Goal: Task Accomplishment & Management: Use online tool/utility

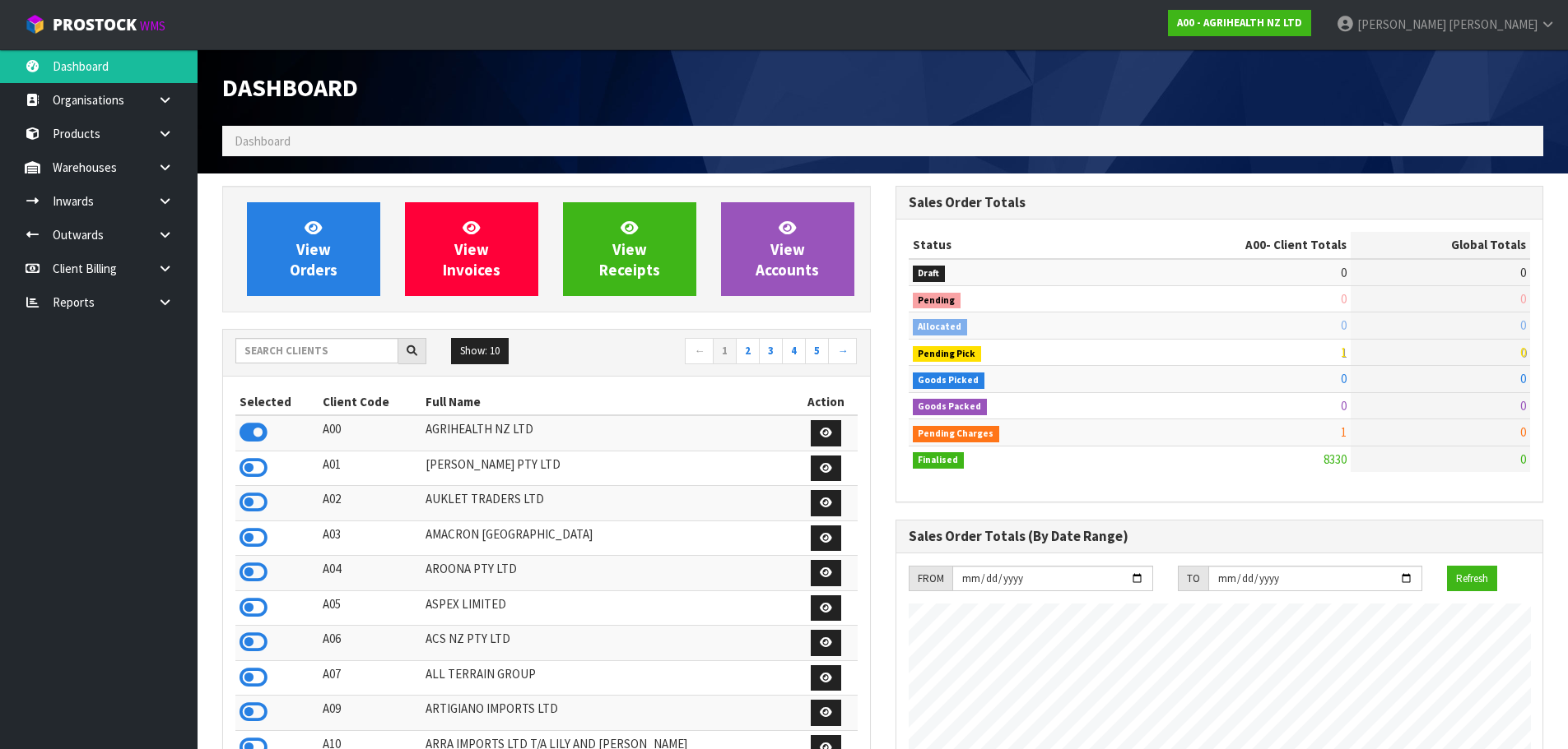
scroll to position [1246, 672]
click at [356, 351] on input "text" at bounding box center [317, 350] width 163 height 25
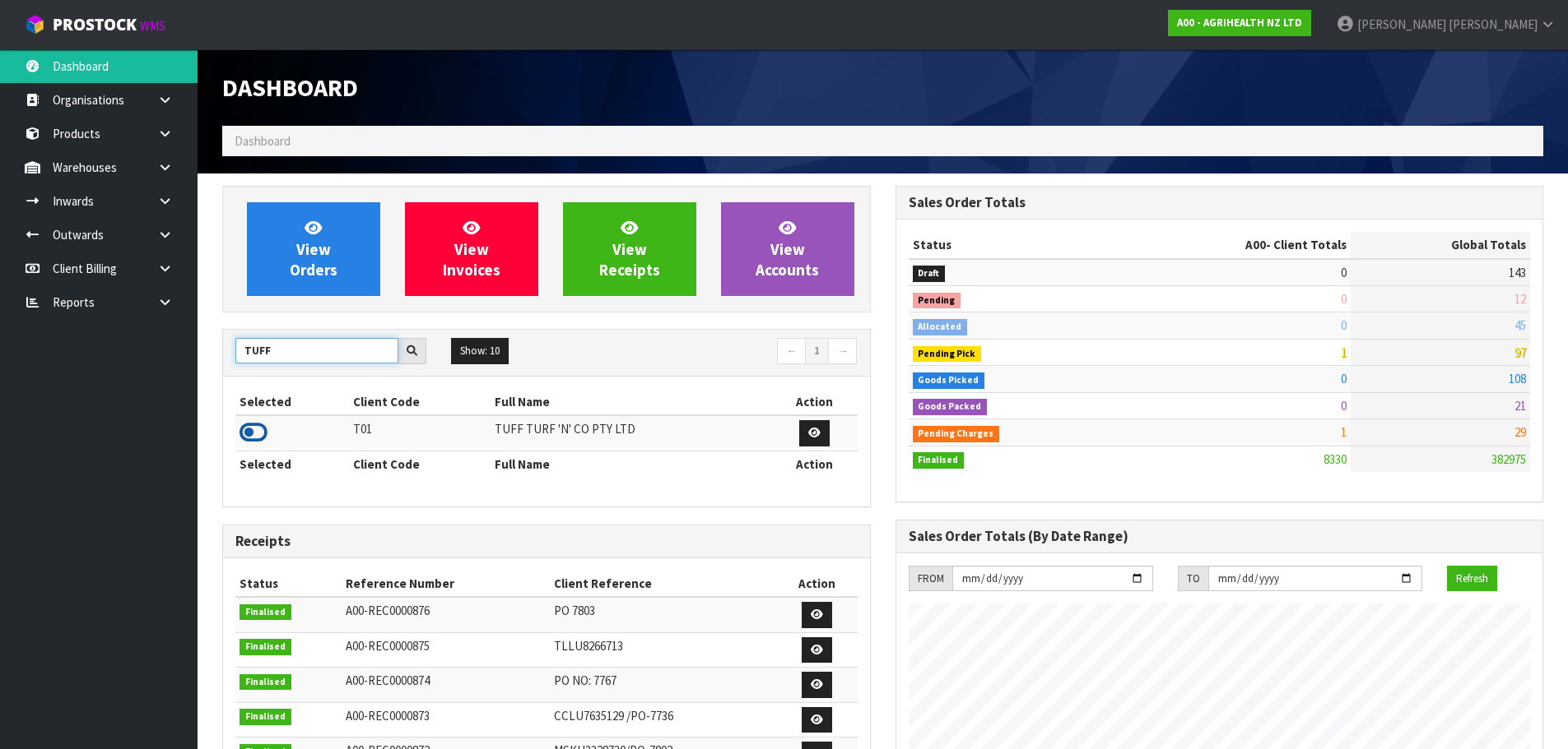
type input "TUFF"
drag, startPoint x: 257, startPoint y: 441, endPoint x: 256, endPoint y: 419, distance: 22.0
click at [257, 440] on icon at bounding box center [253, 433] width 28 height 25
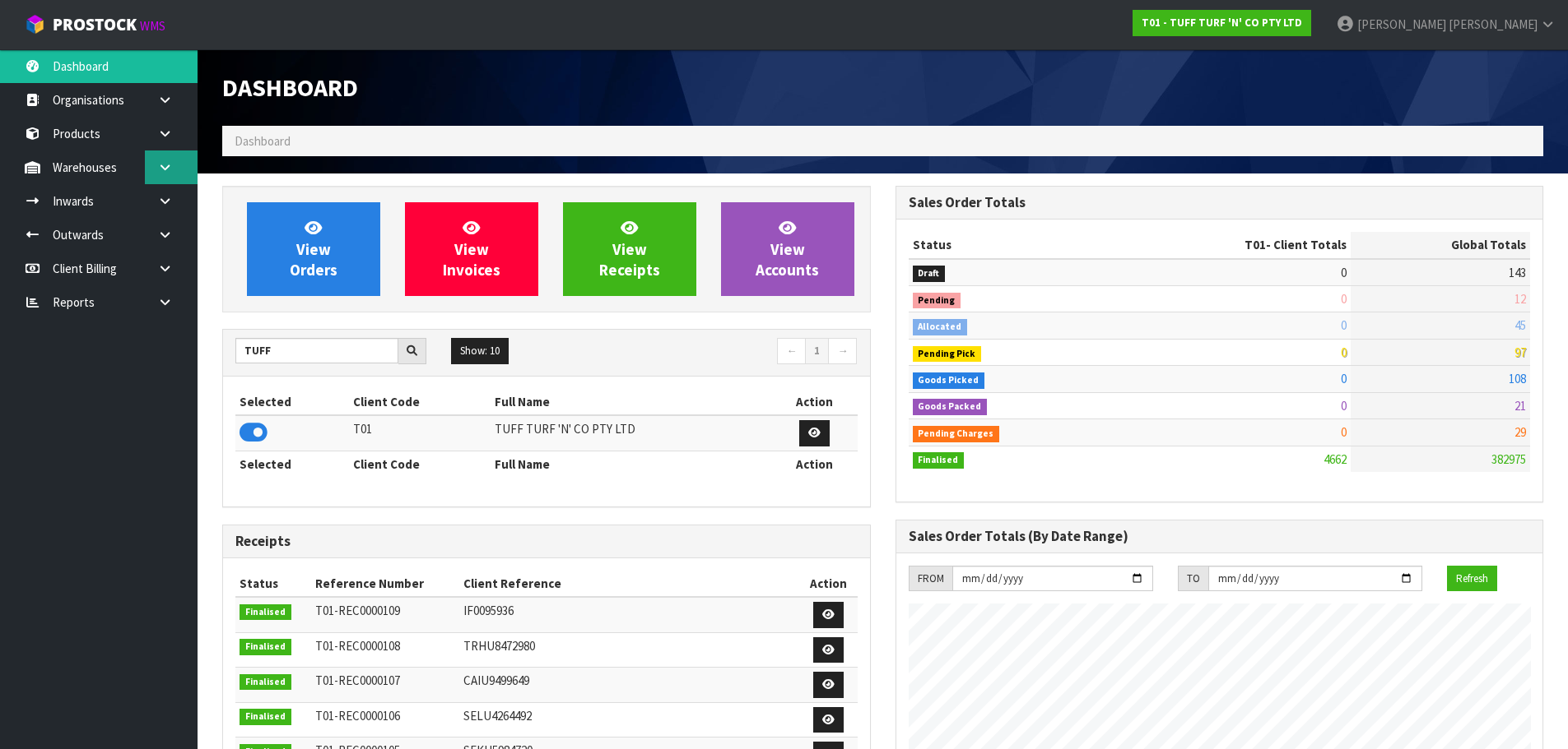
click at [168, 165] on icon at bounding box center [164, 168] width 15 height 13
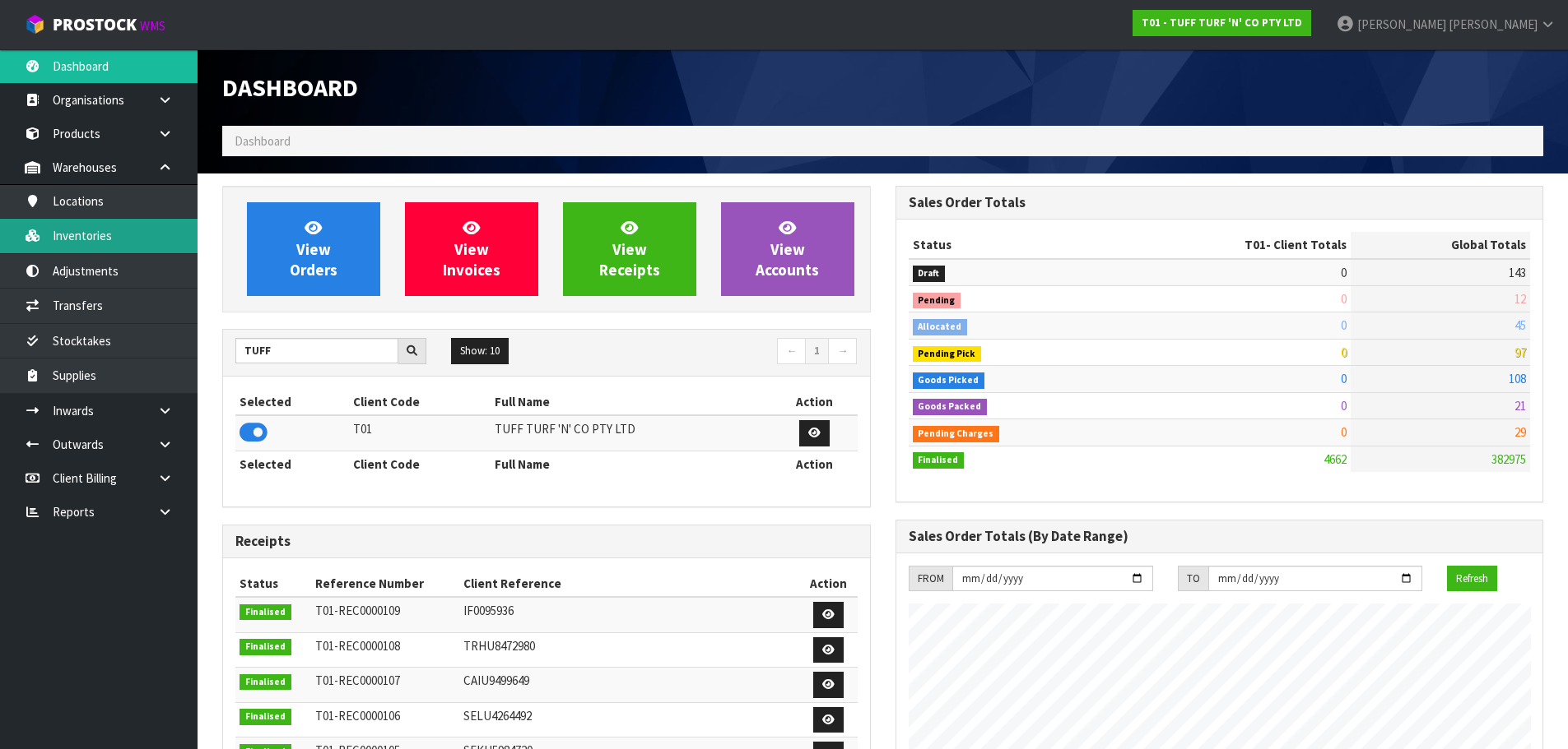
click at [126, 228] on link "Inventories" at bounding box center [99, 236] width 197 height 34
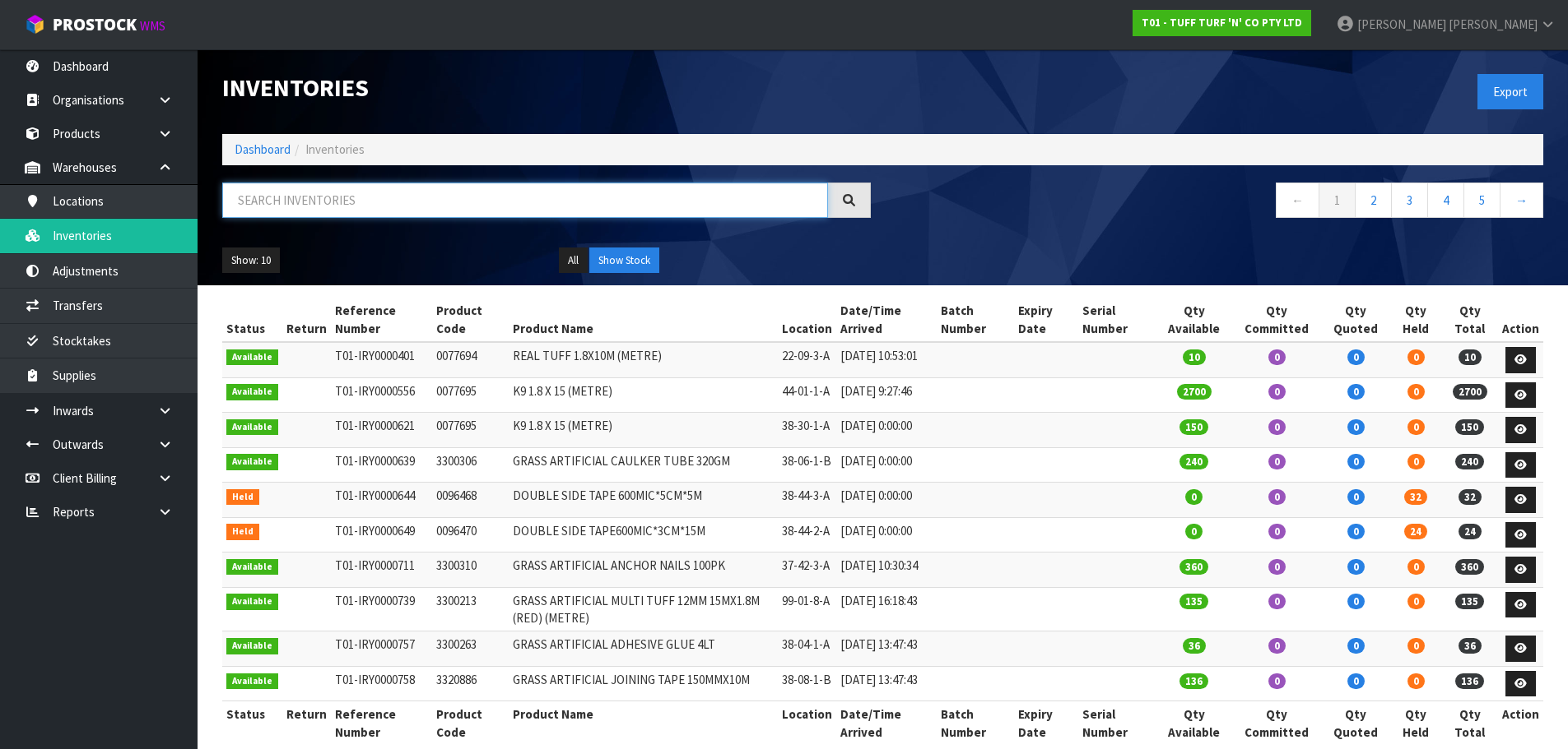
click at [325, 212] on input "text" at bounding box center [525, 200] width 606 height 35
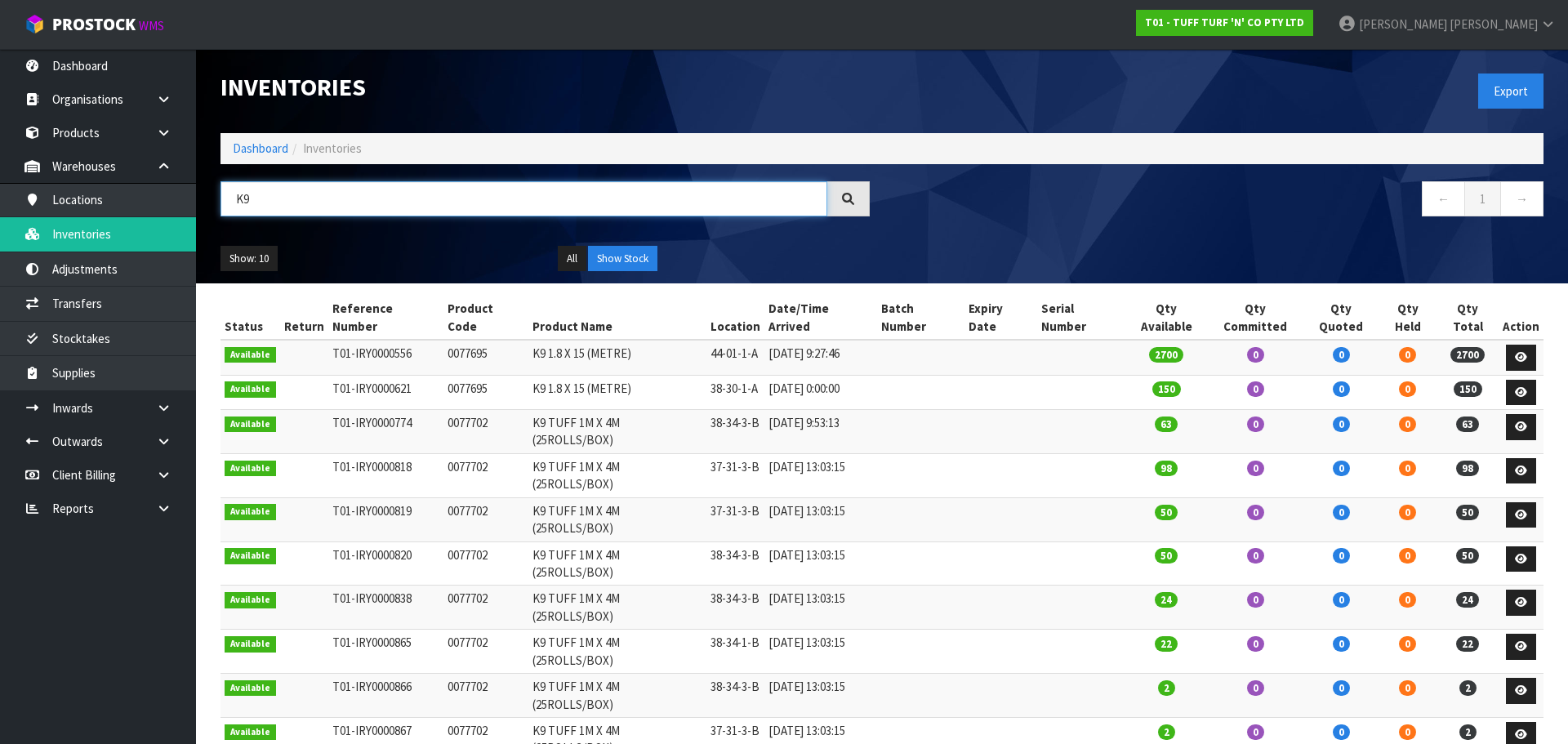
type input "K9"
click at [468, 497] on td "0077702" at bounding box center [486, 520] width 85 height 44
copy td "0077702"
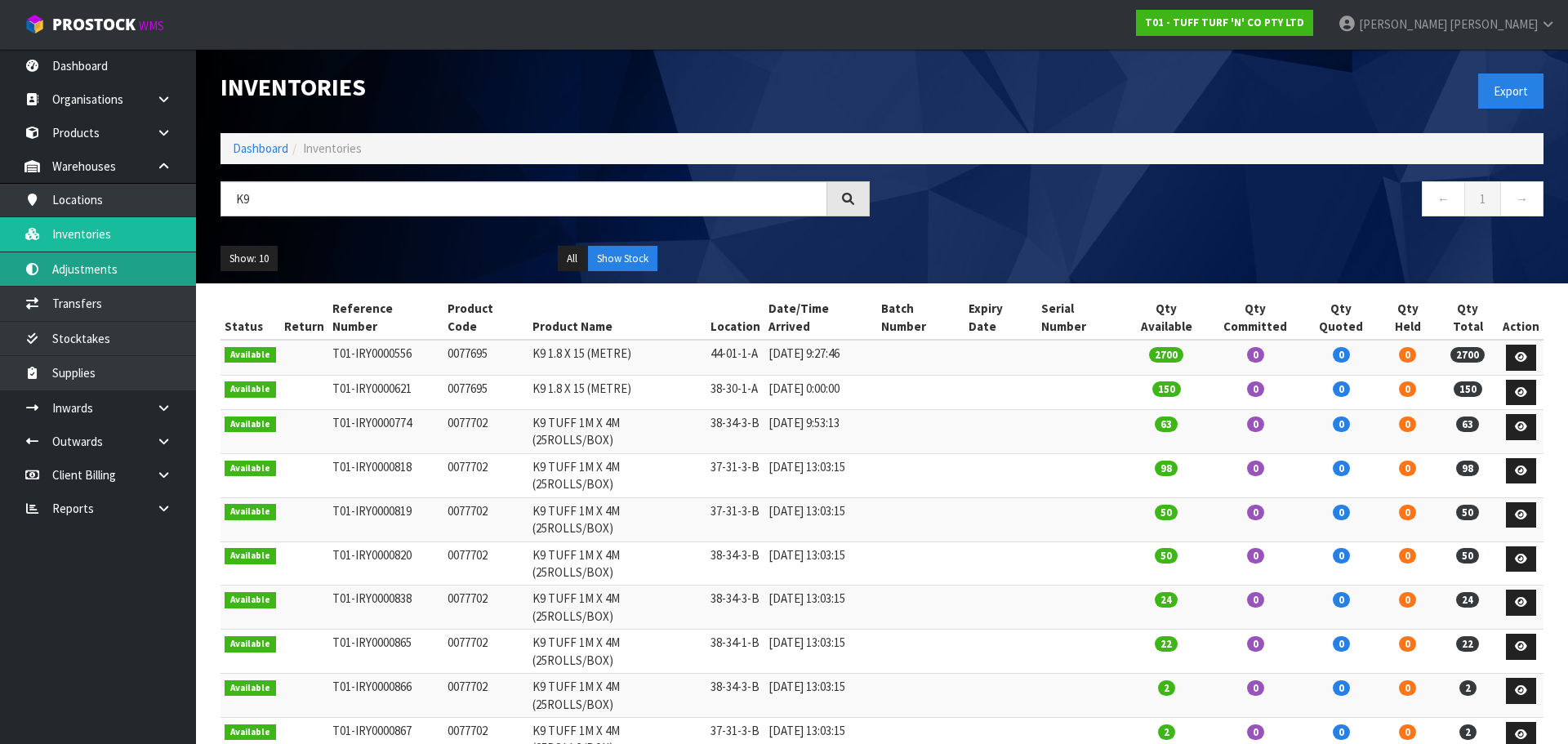
click at [123, 255] on link "Adjustments" at bounding box center [98, 270] width 196 height 34
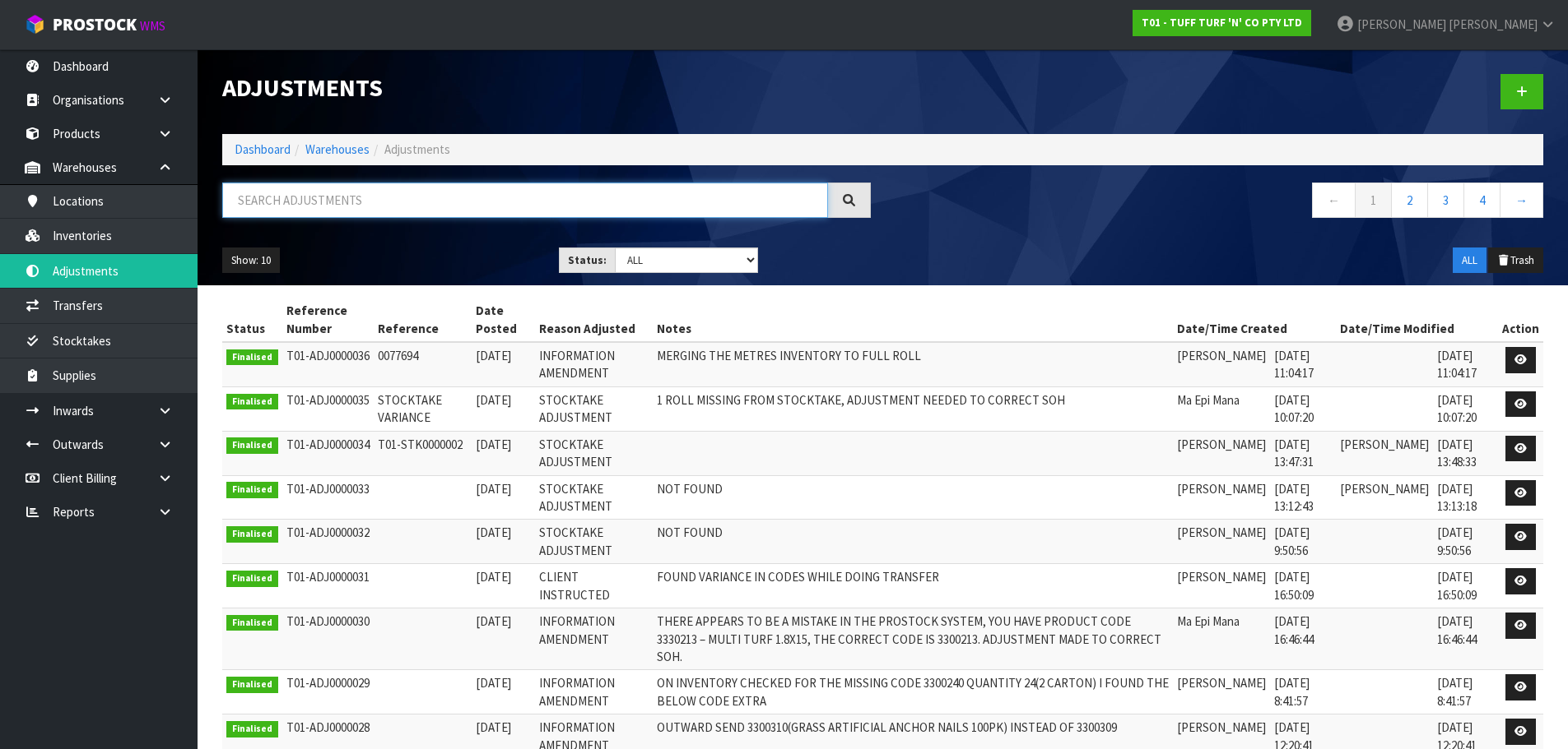
click at [316, 191] on input "text" at bounding box center [525, 200] width 606 height 35
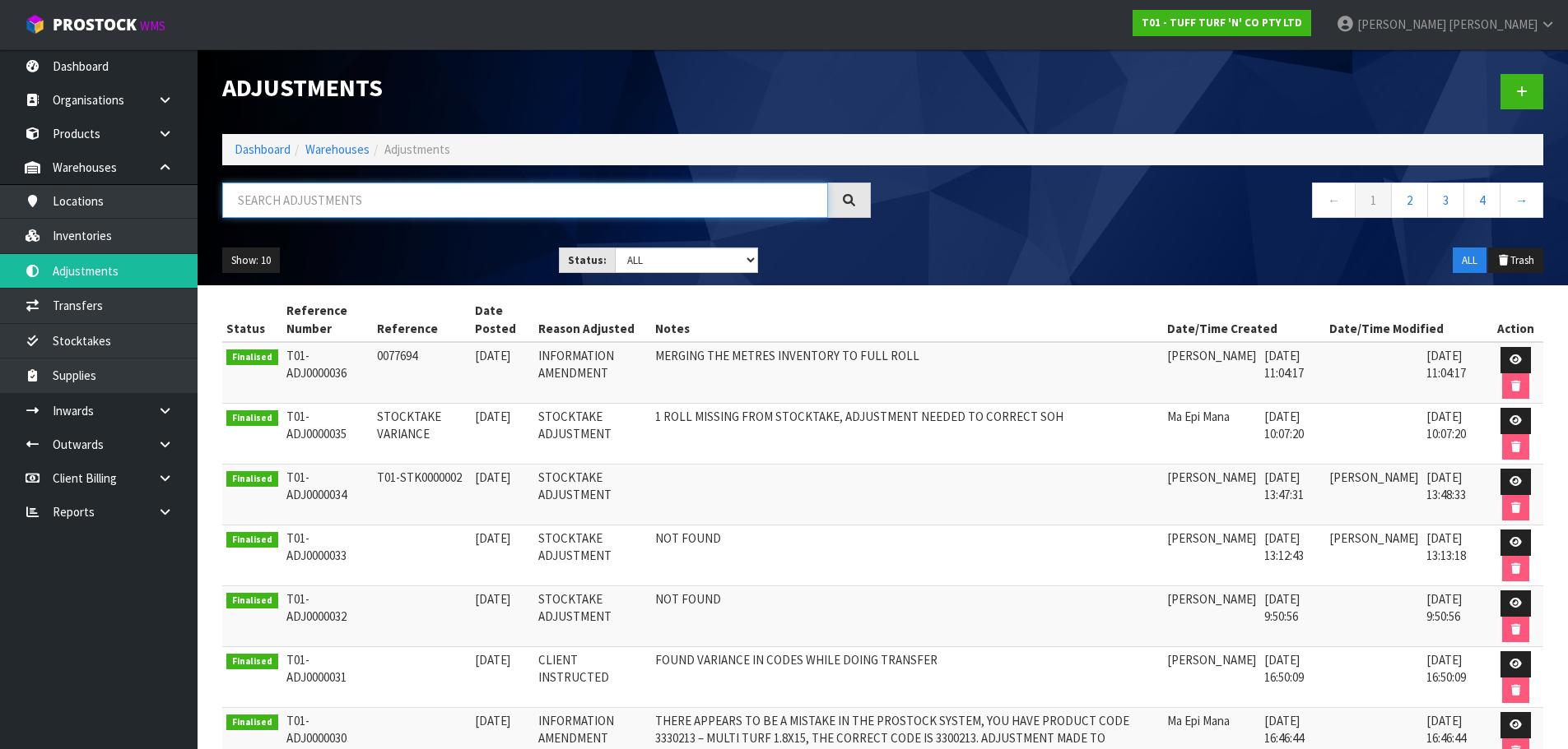
paste input "0077702"
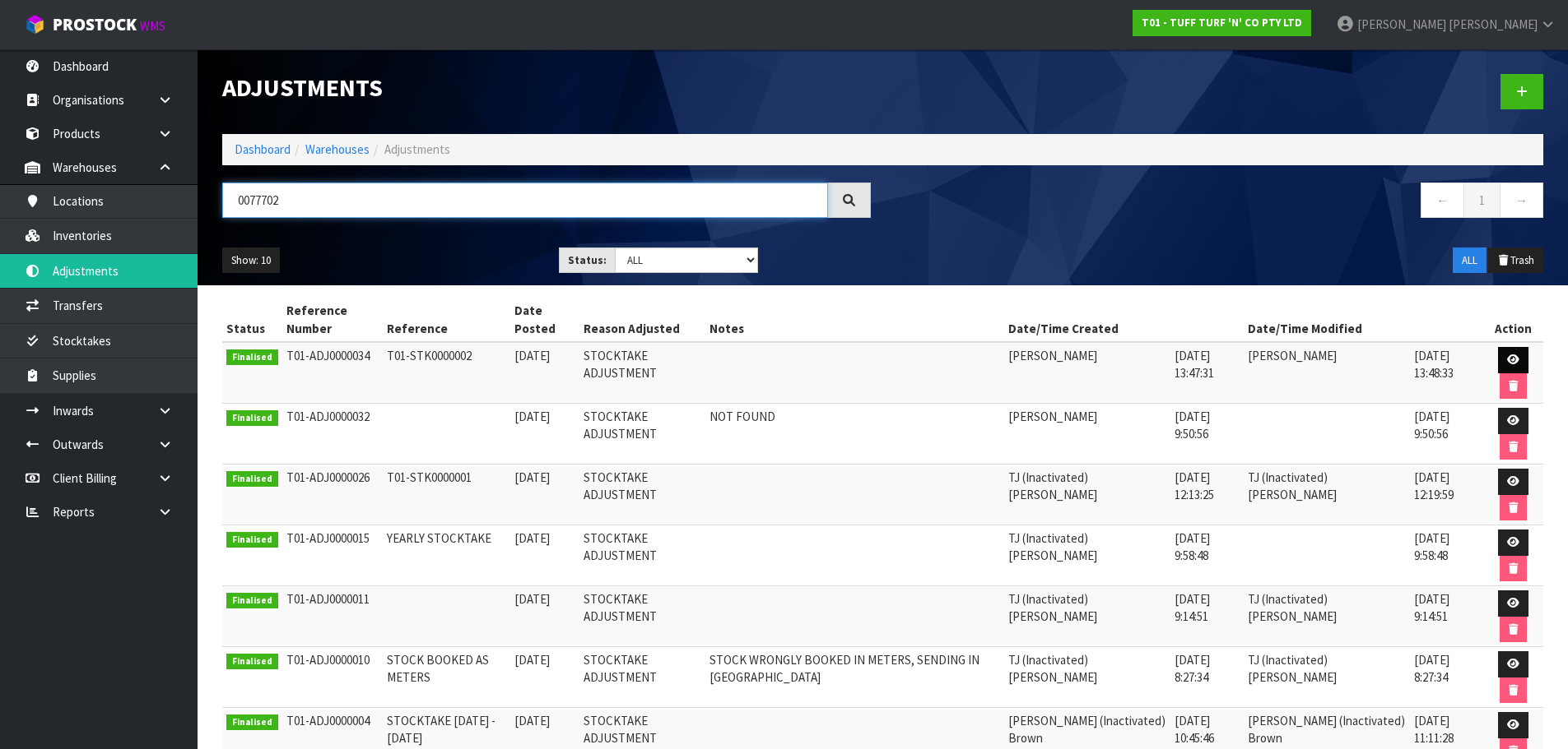
type input "0077702"
click at [1518, 357] on link at bounding box center [1513, 359] width 30 height 26
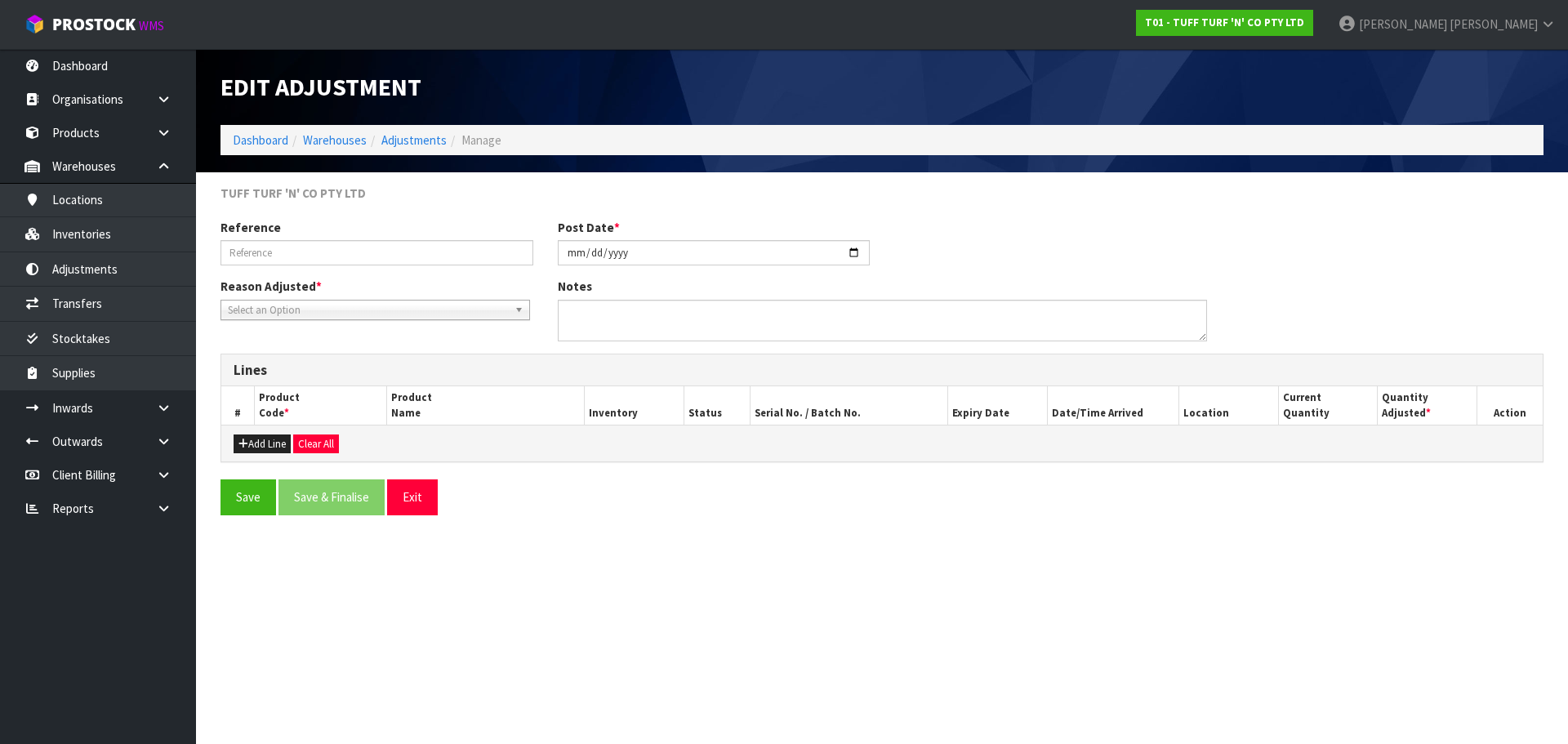
type input "T01-STK0000002"
type input "[DATE]"
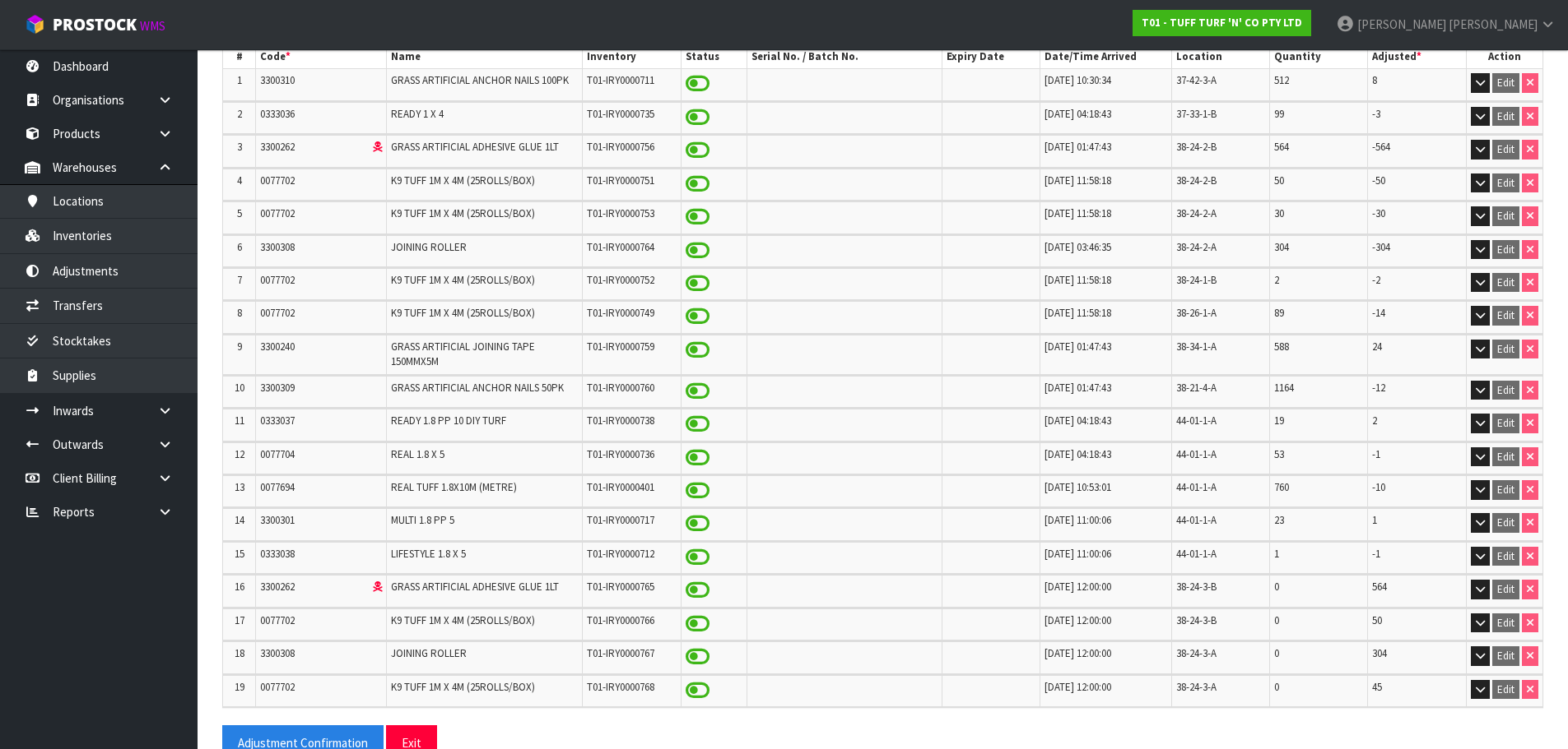
scroll to position [396, 0]
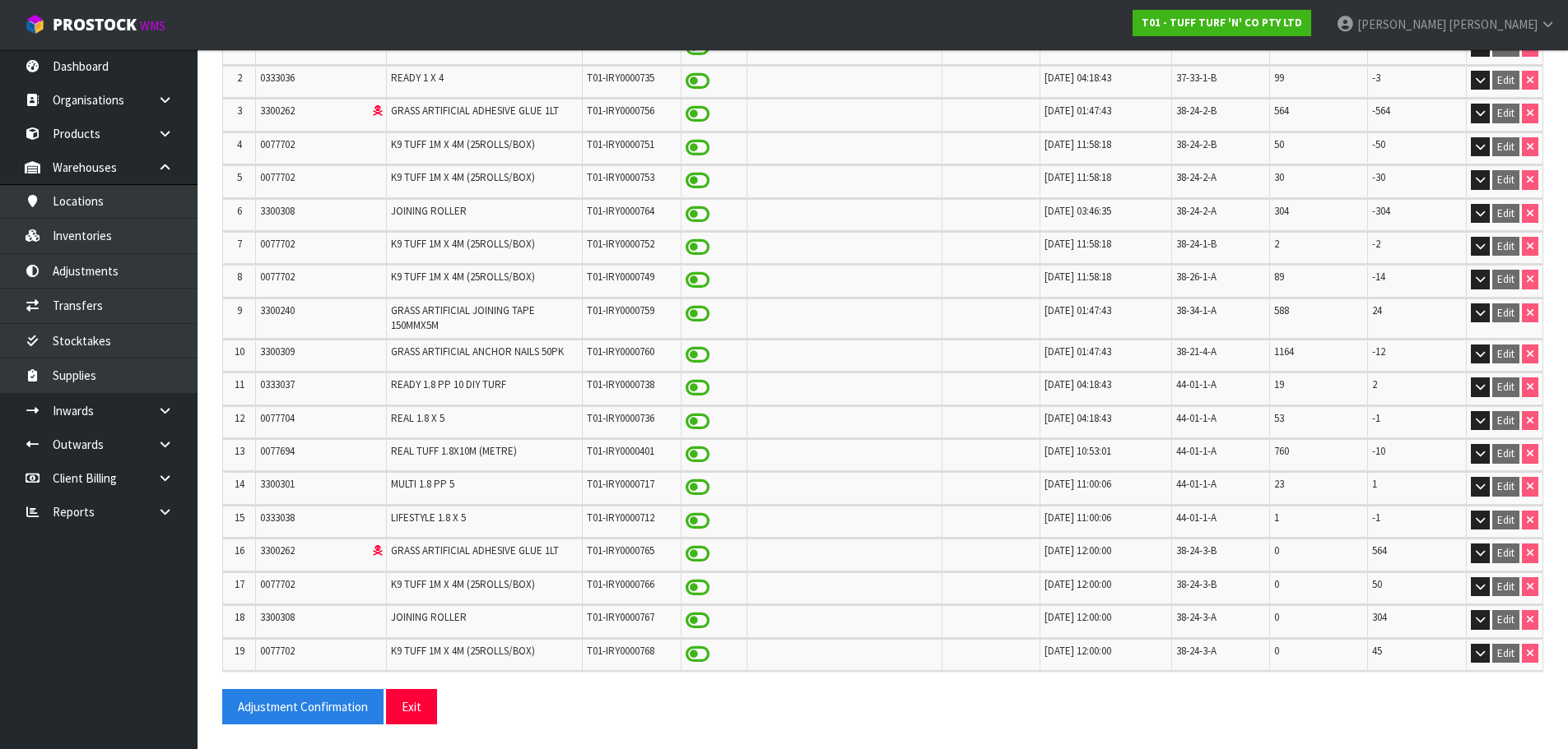
click at [760, 515] on td at bounding box center [845, 522] width 196 height 32
click at [349, 303] on td "3300240" at bounding box center [322, 318] width 131 height 39
click at [64, 235] on link "Inventories" at bounding box center [99, 236] width 197 height 34
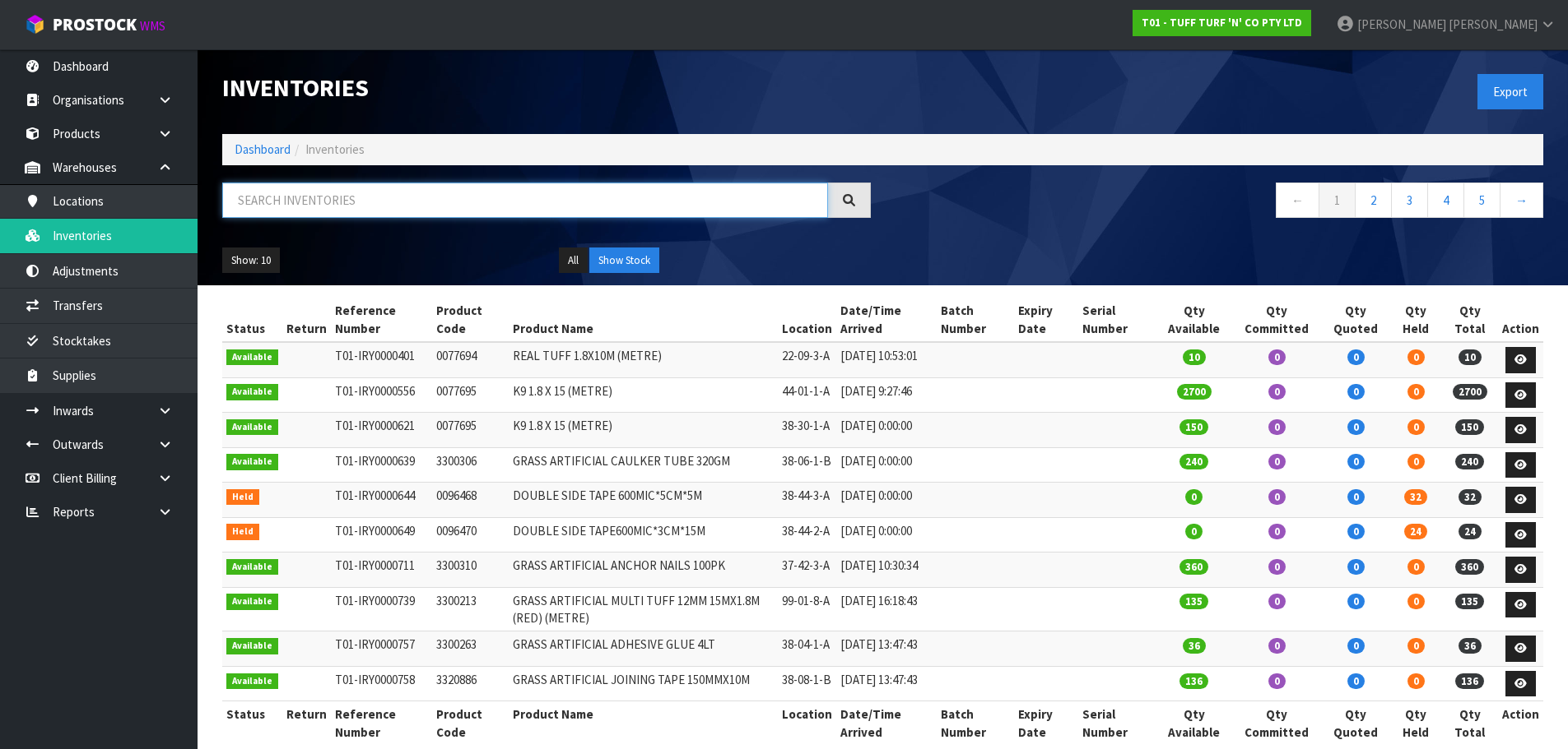
click at [430, 210] on input "text" at bounding box center [525, 200] width 606 height 35
paste input "0077702"
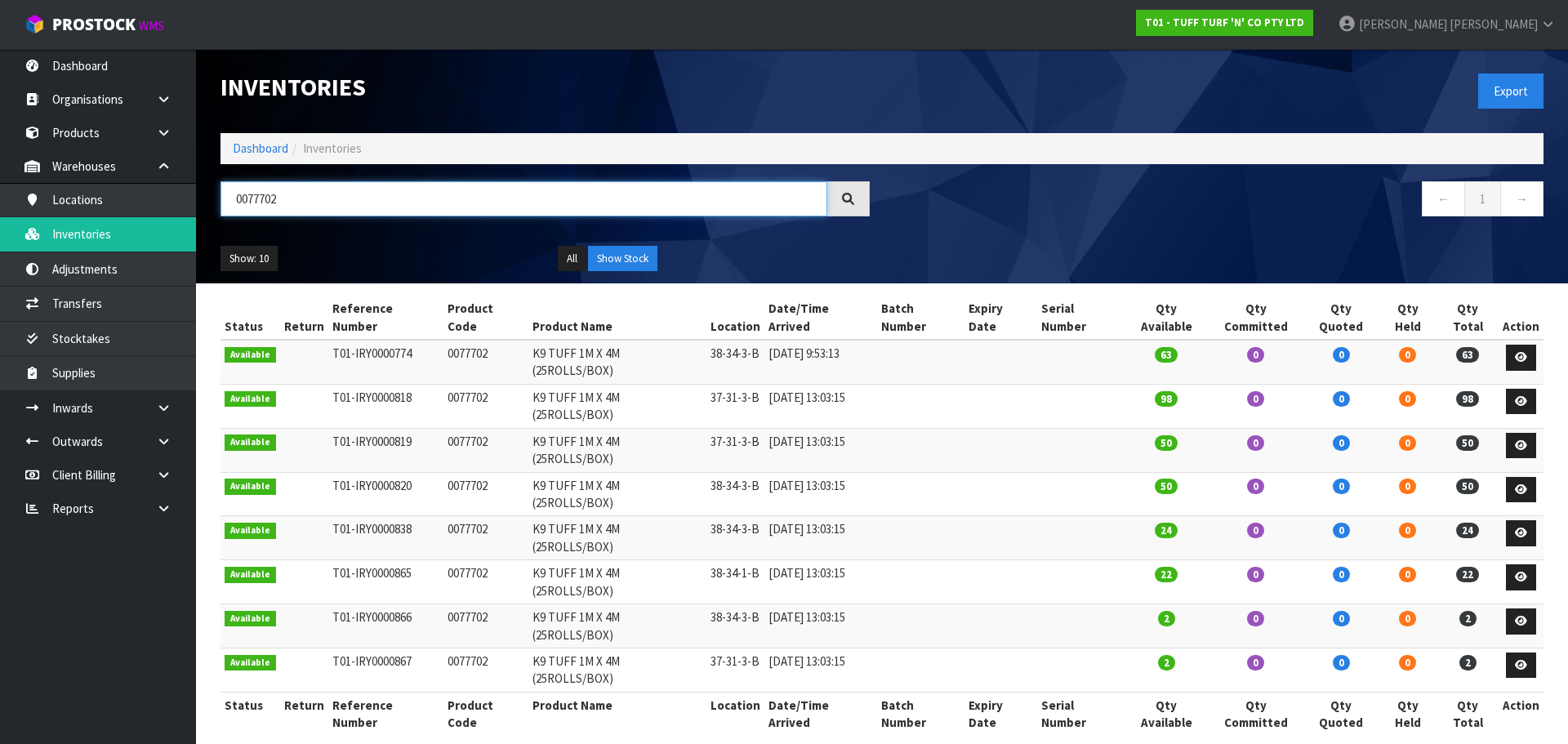
type input "0077702"
click at [1125, 473] on td at bounding box center [1081, 495] width 88 height 44
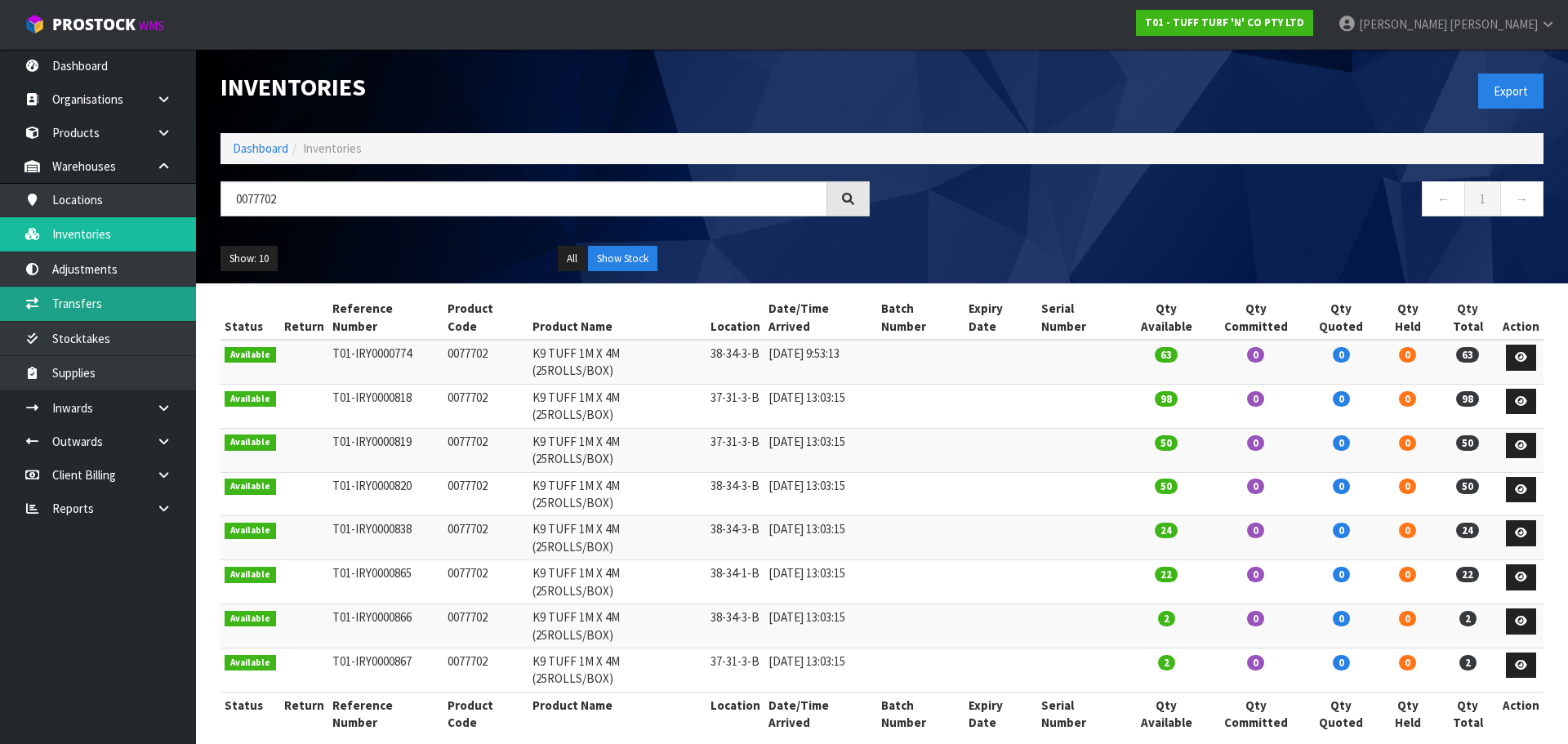
click at [133, 316] on link "Transfers" at bounding box center [98, 303] width 196 height 34
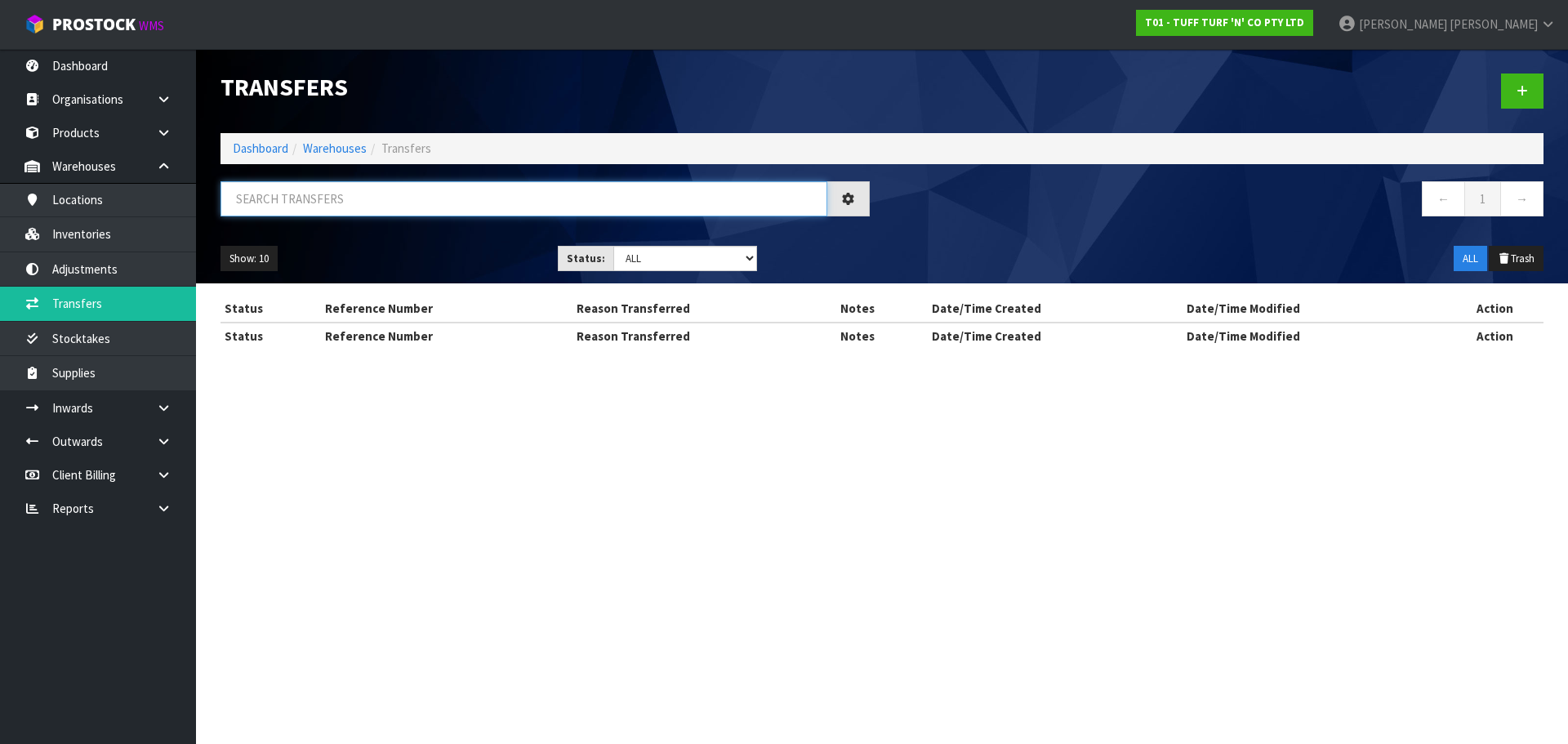
click at [666, 212] on input "text" at bounding box center [524, 198] width 607 height 35
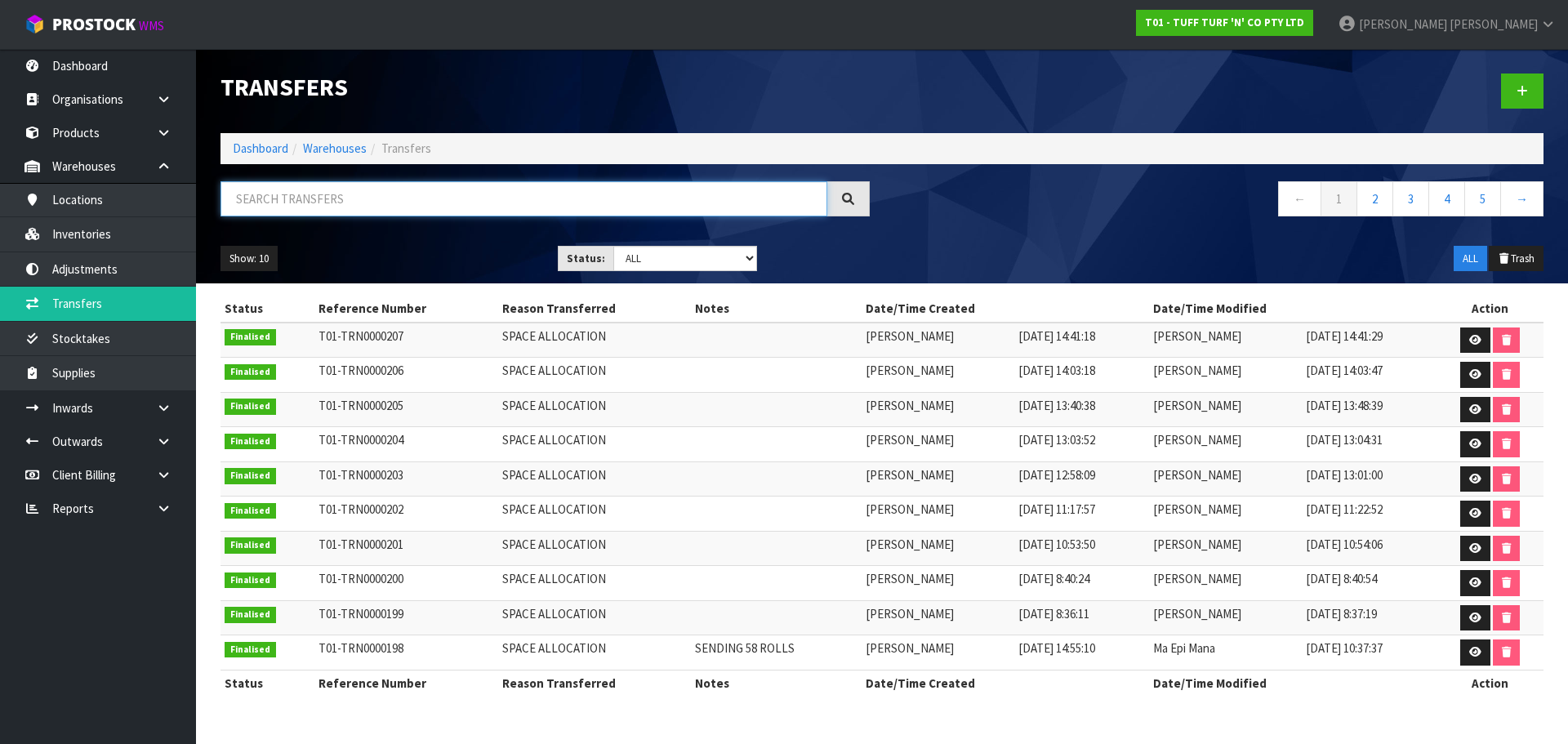
paste input "0077702"
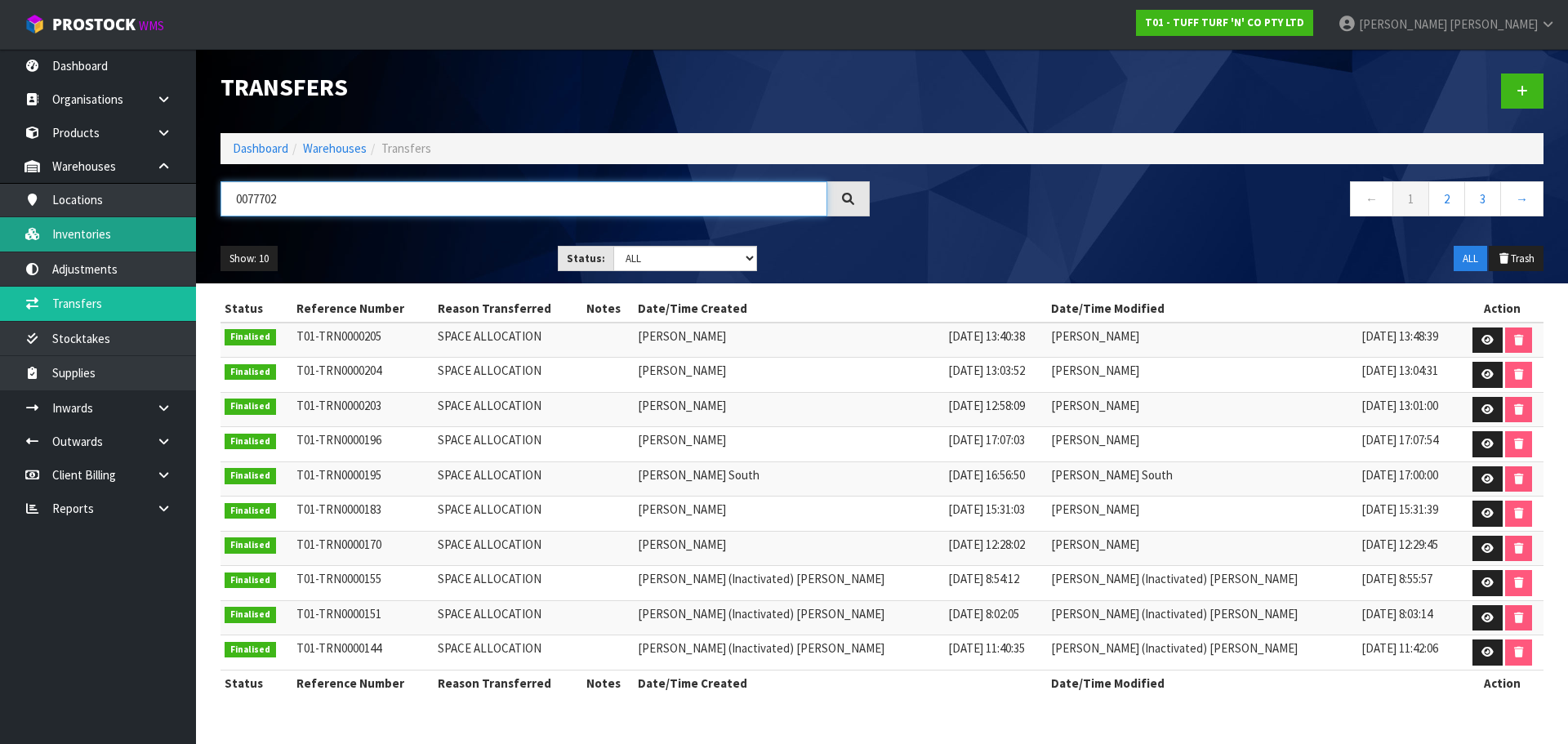
type input "0077702"
click at [130, 233] on link "Inventories" at bounding box center [98, 234] width 196 height 34
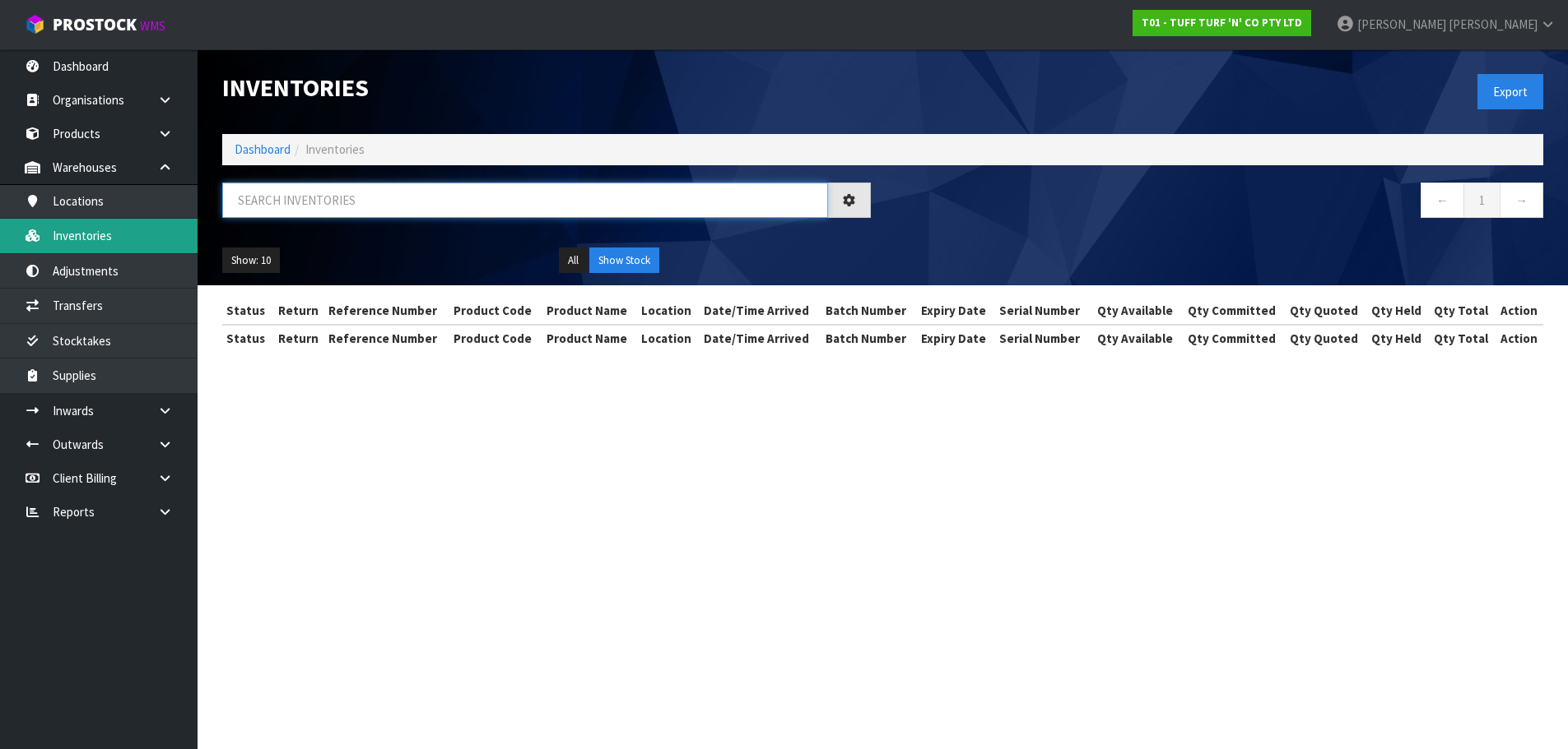
click at [341, 202] on input "text" at bounding box center [525, 200] width 606 height 35
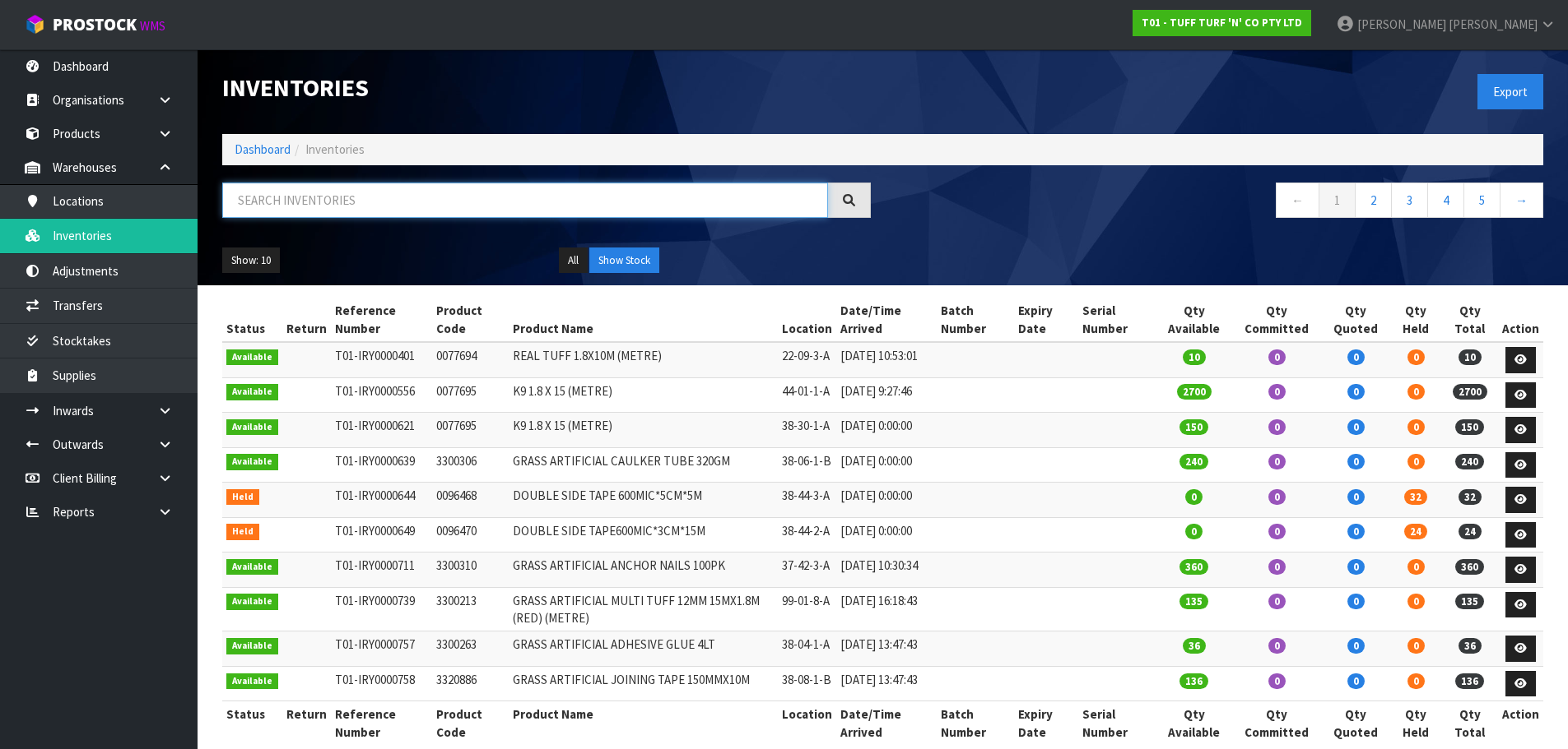
paste input "0077702"
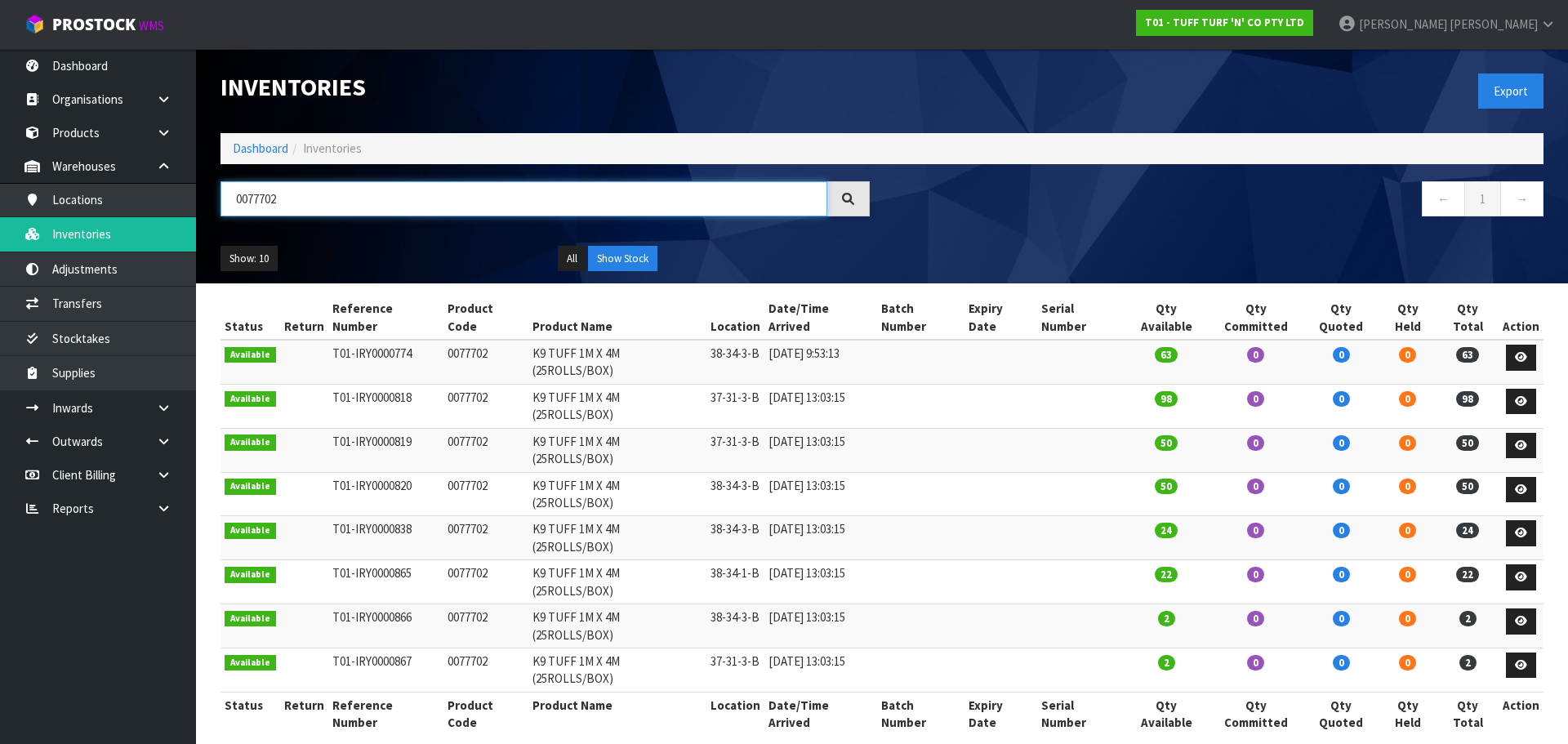
type input "0077702"
click at [1265, 245] on div "Show: 10 5 10 25 50 All Show Stock" at bounding box center [881, 259] width 1347 height 51
drag, startPoint x: 315, startPoint y: 191, endPoint x: 71, endPoint y: 247, distance: 250.3
click at [71, 247] on body "Toggle navigation ProStock WMS T01 - TUFF TURF 'N' CO PTY LTD [PERSON_NAME] Log…" at bounding box center [784, 372] width 1568 height 744
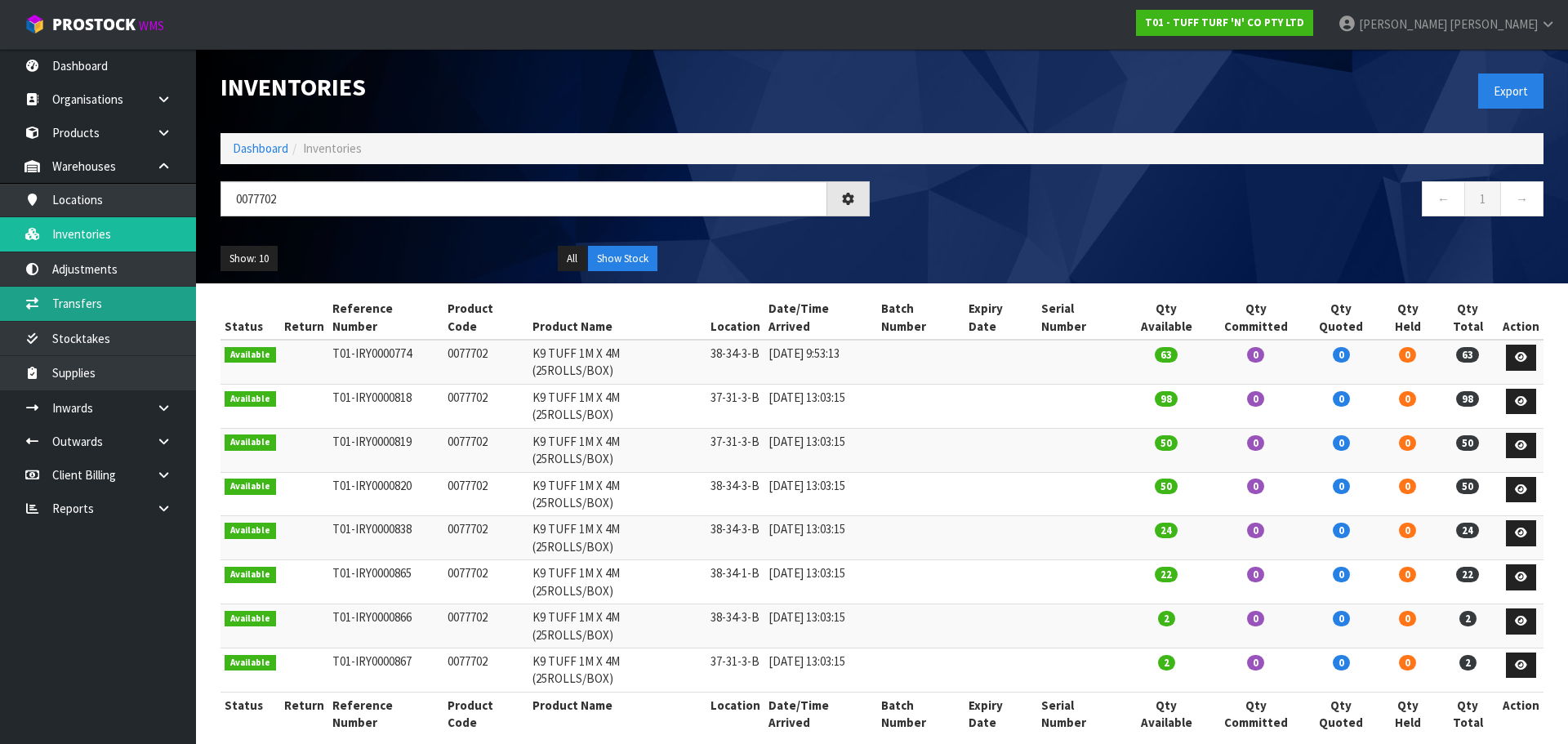
click at [94, 299] on link "Transfers" at bounding box center [98, 303] width 196 height 34
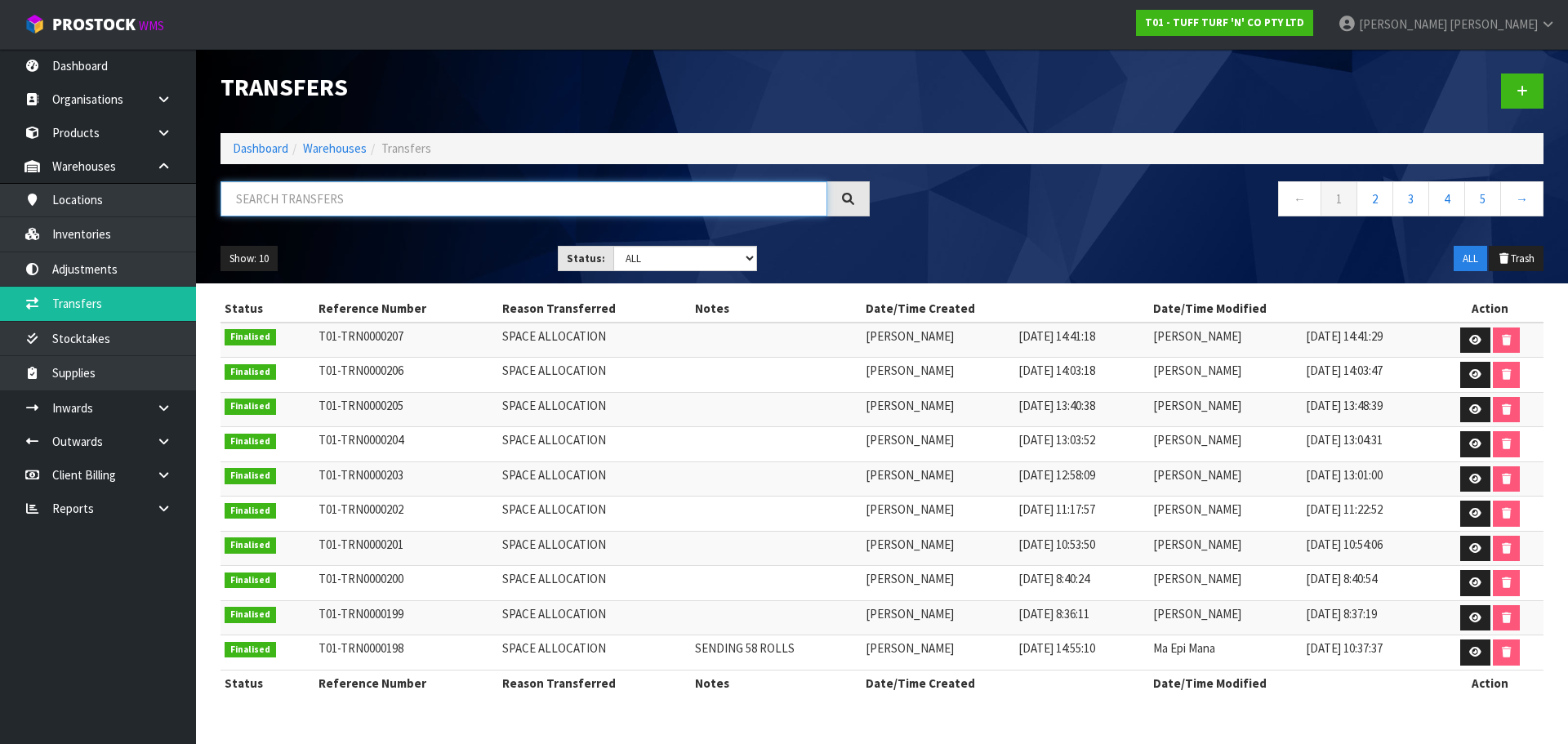
click at [573, 202] on input "text" at bounding box center [524, 198] width 607 height 35
paste input "0077702"
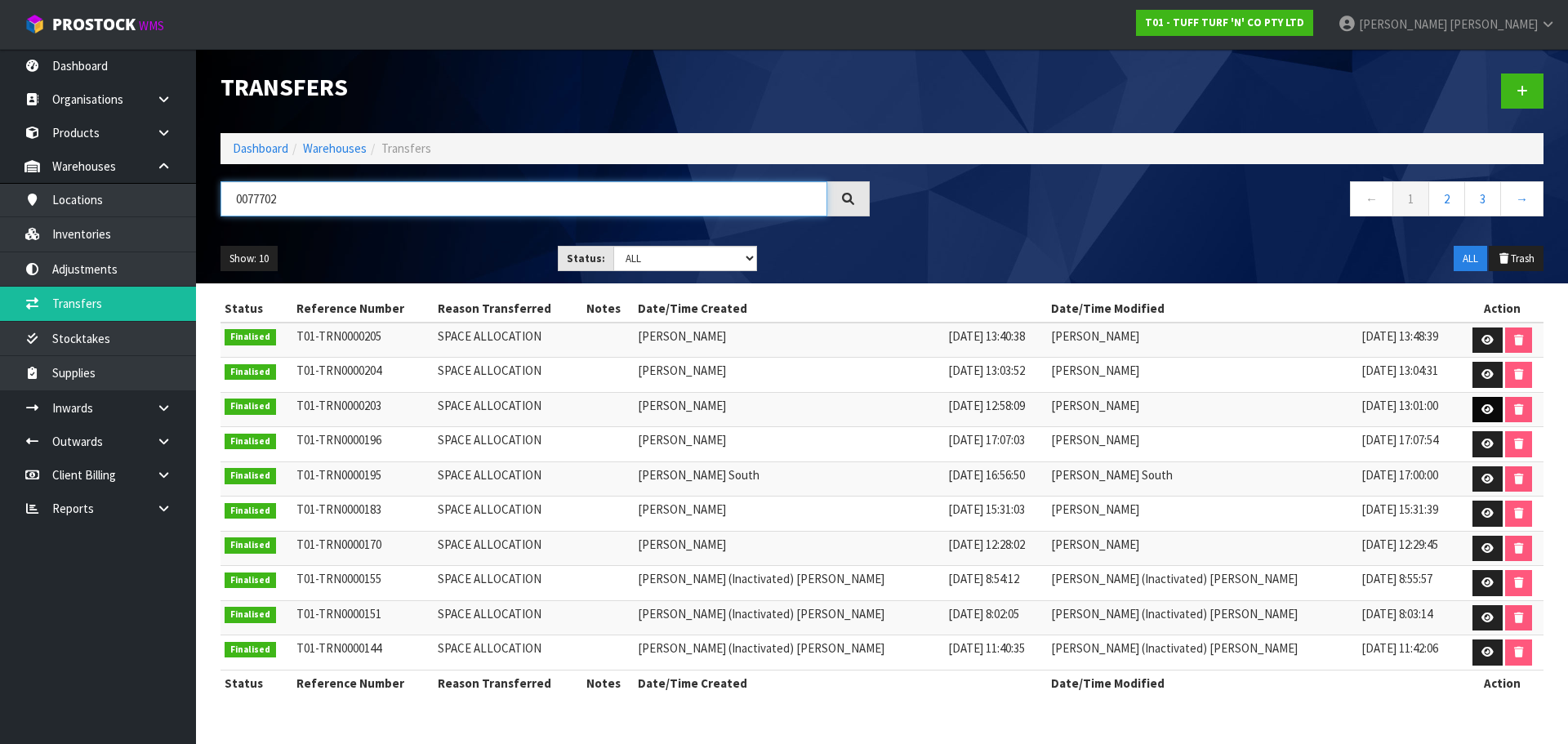
type input "0077702"
click at [1481, 406] on icon at bounding box center [1487, 409] width 12 height 11
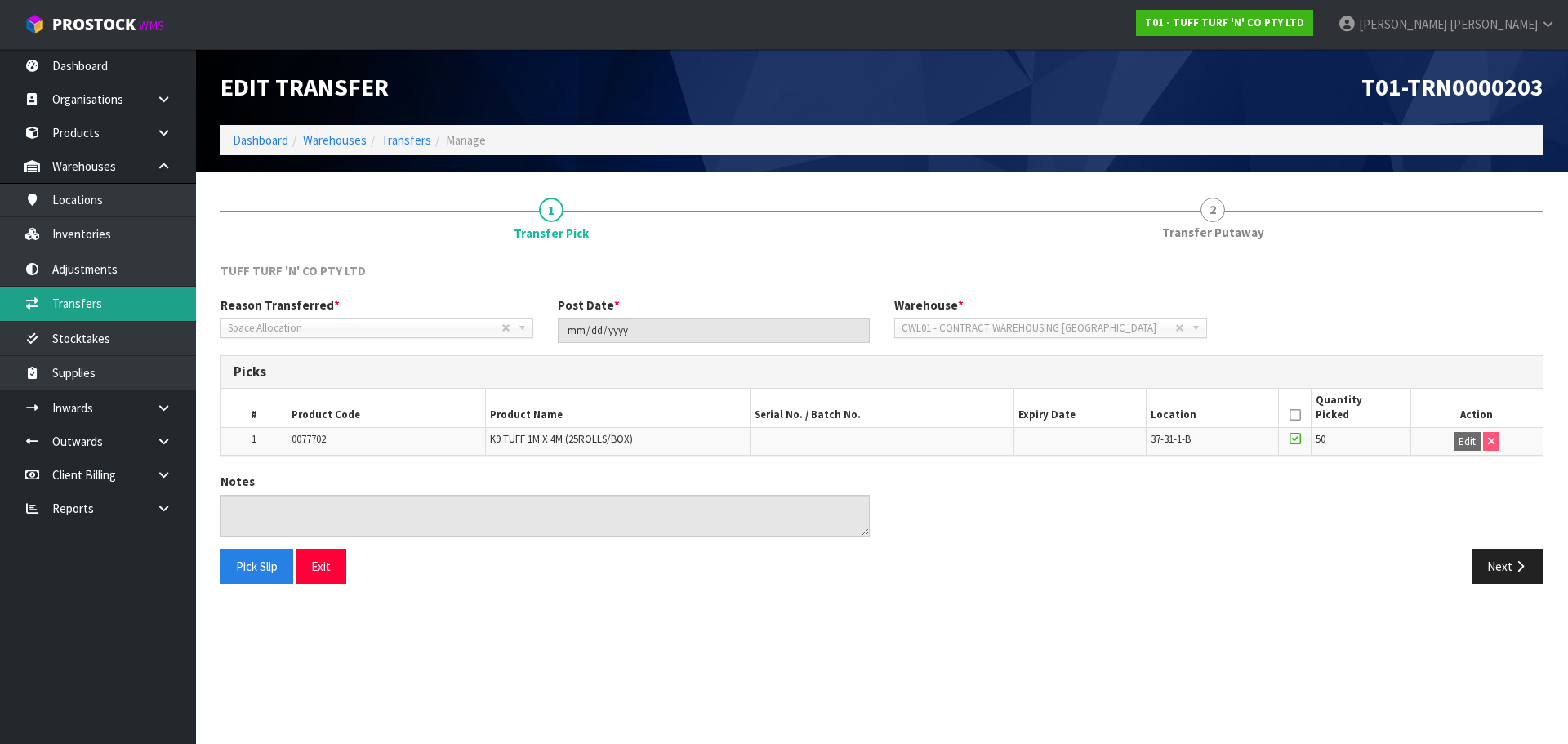
click at [77, 306] on link "Transfers" at bounding box center [98, 303] width 196 height 34
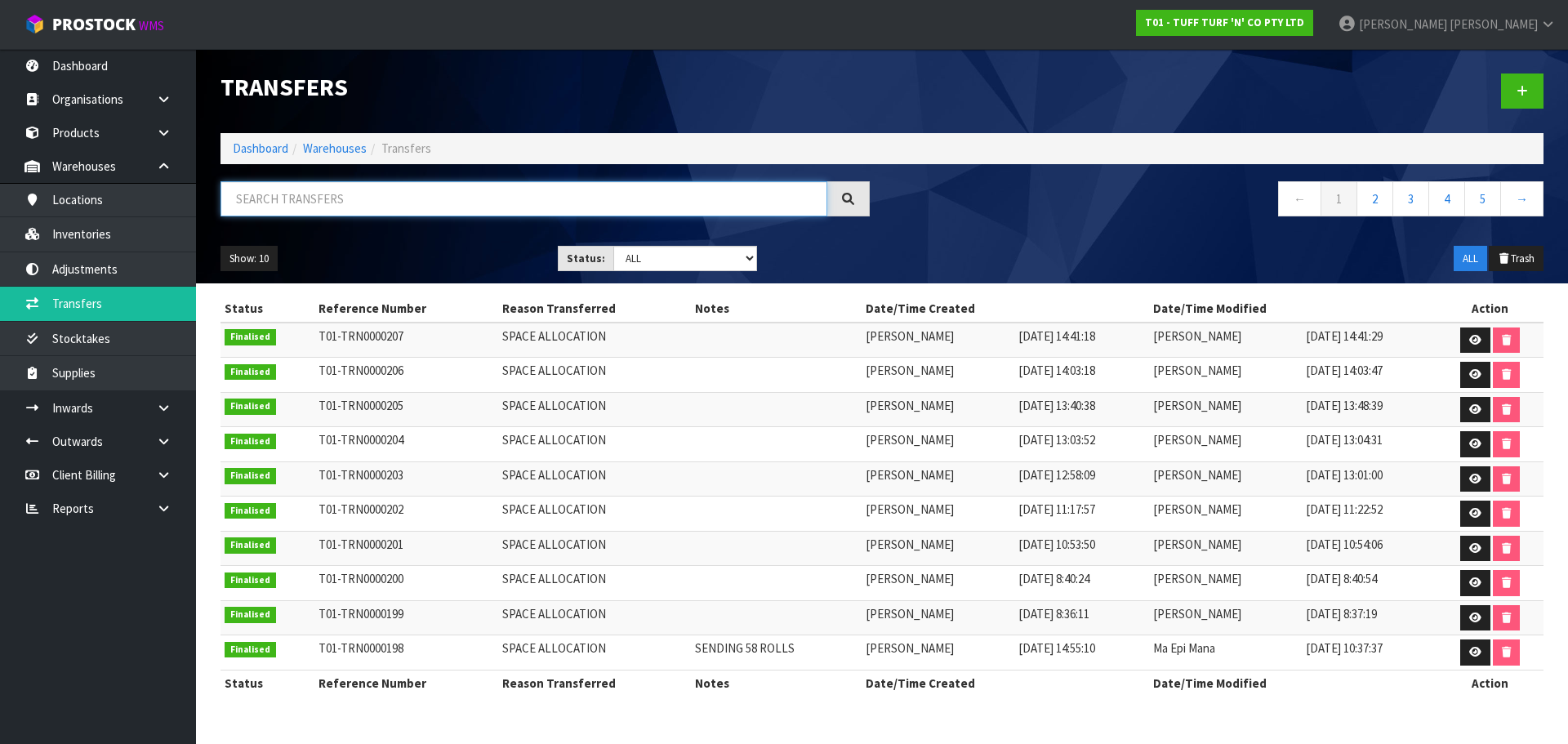
click at [724, 203] on input "text" at bounding box center [524, 198] width 607 height 35
paste input "0077702"
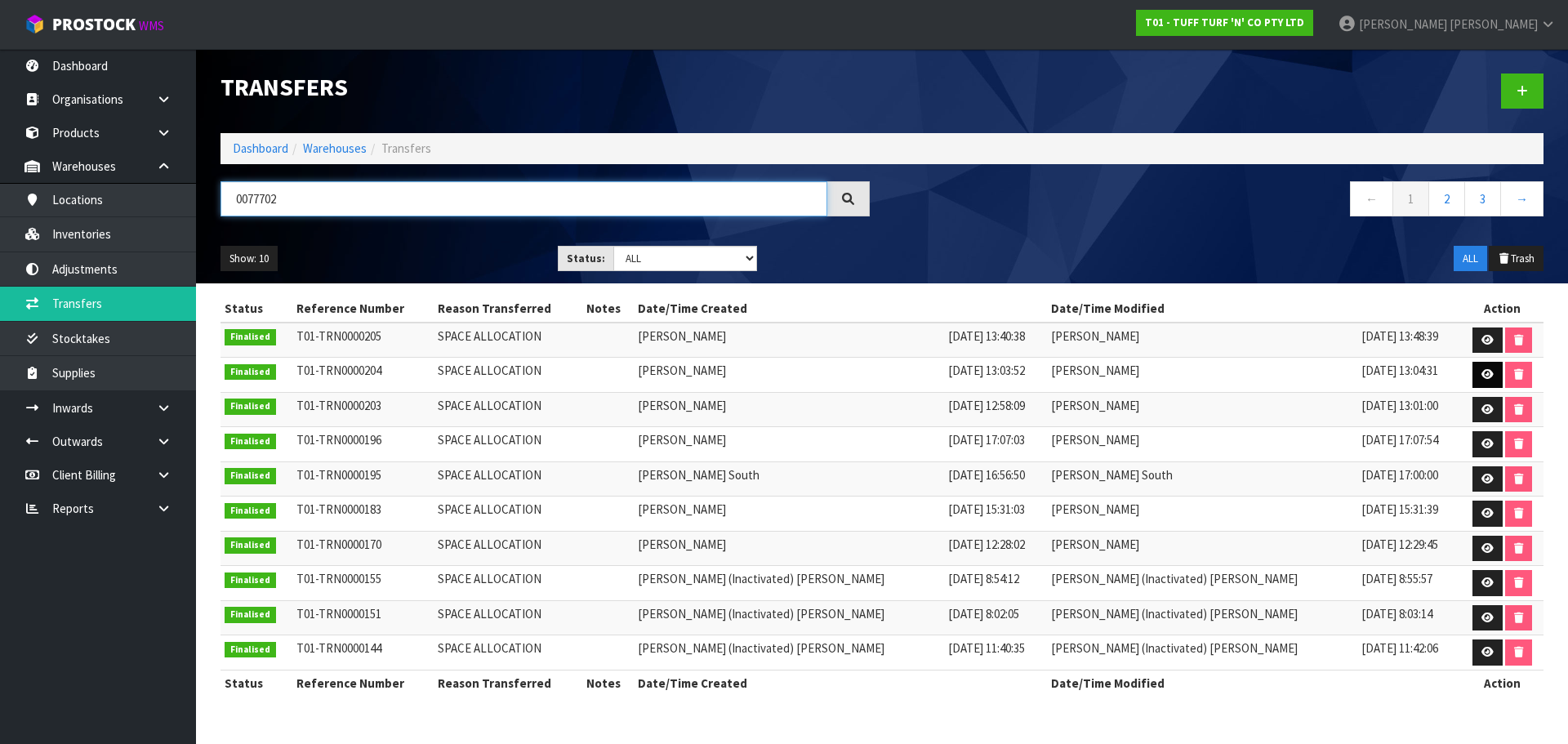
type input "0077702"
click at [1472, 380] on link at bounding box center [1487, 375] width 30 height 26
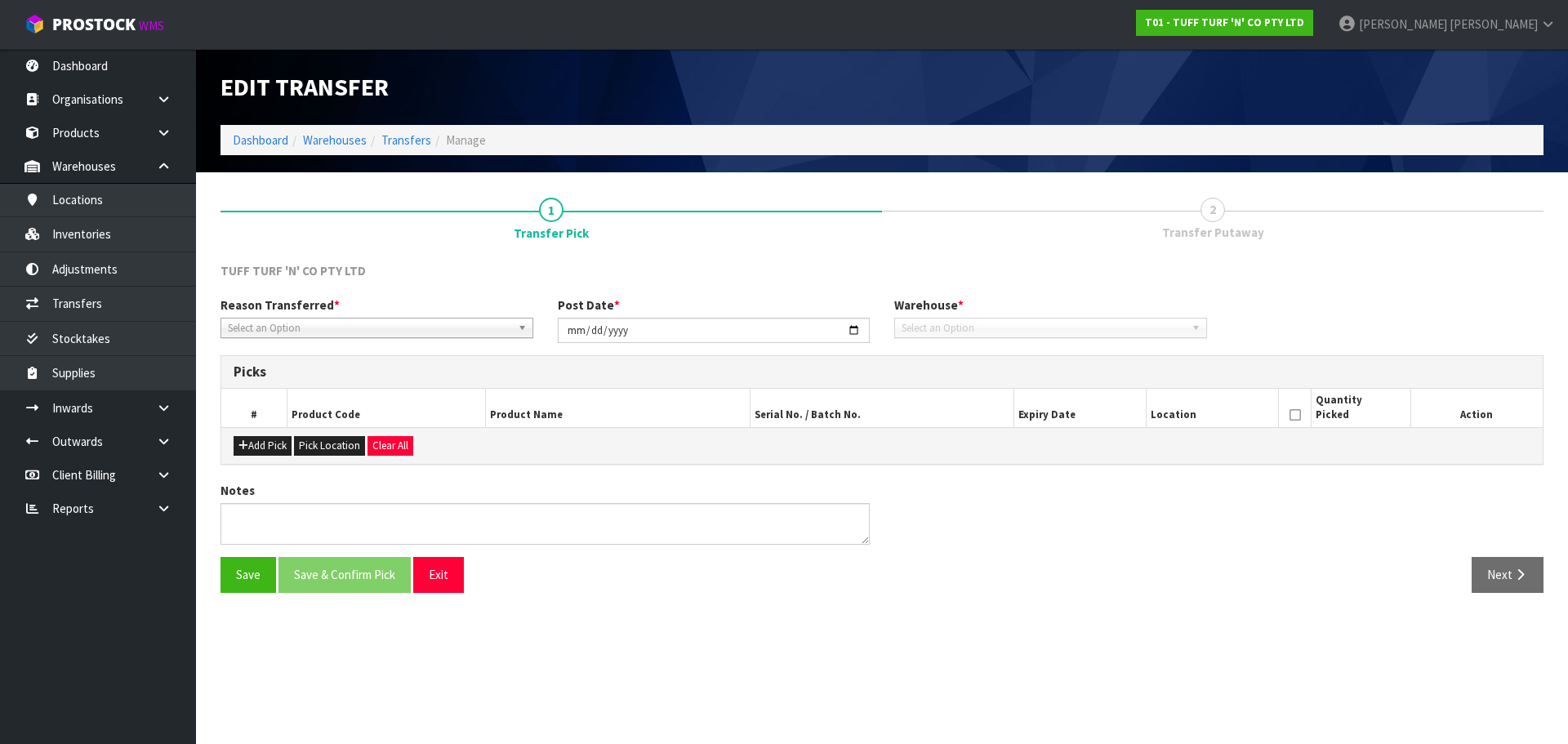
type input "[DATE]"
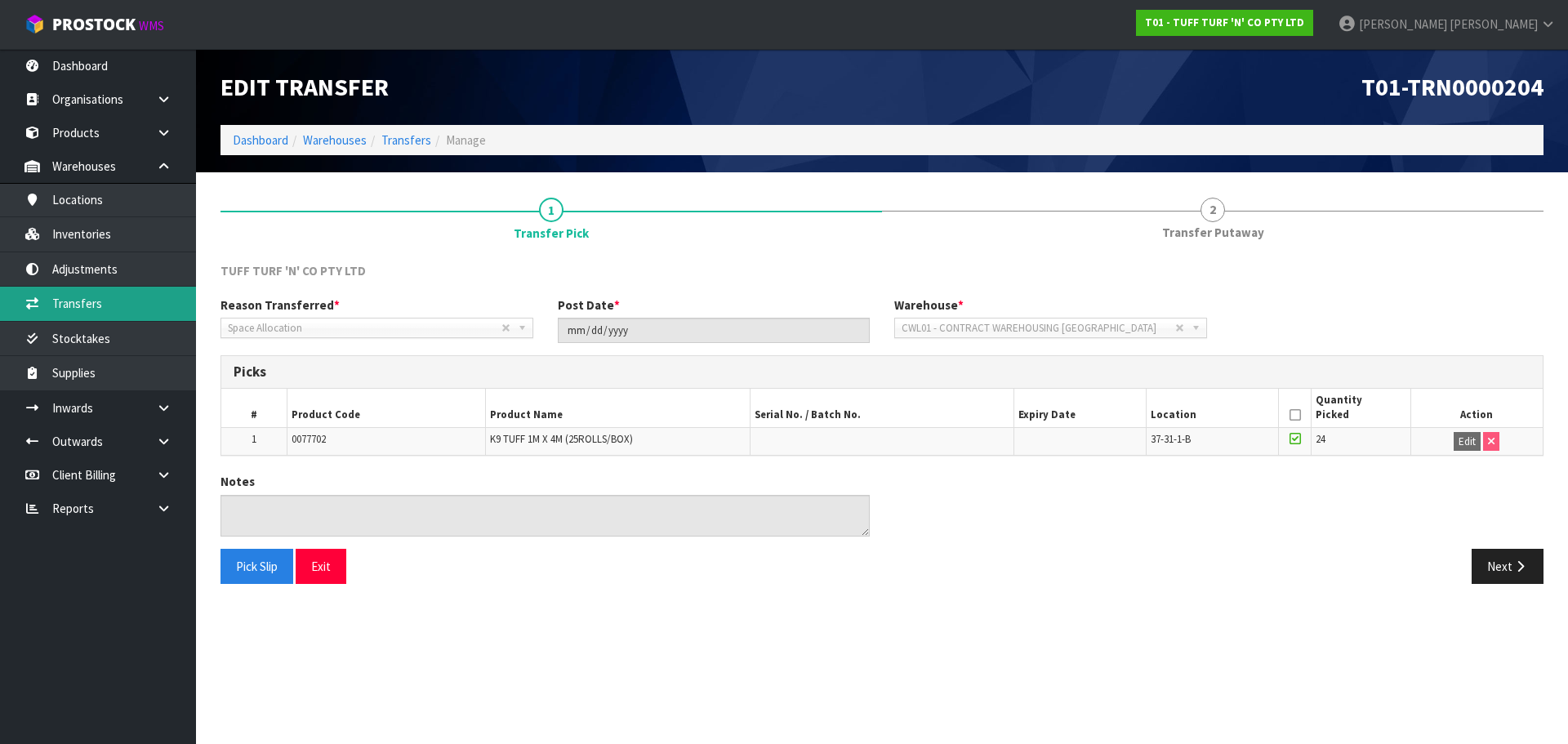
click at [91, 301] on link "Transfers" at bounding box center [98, 303] width 196 height 34
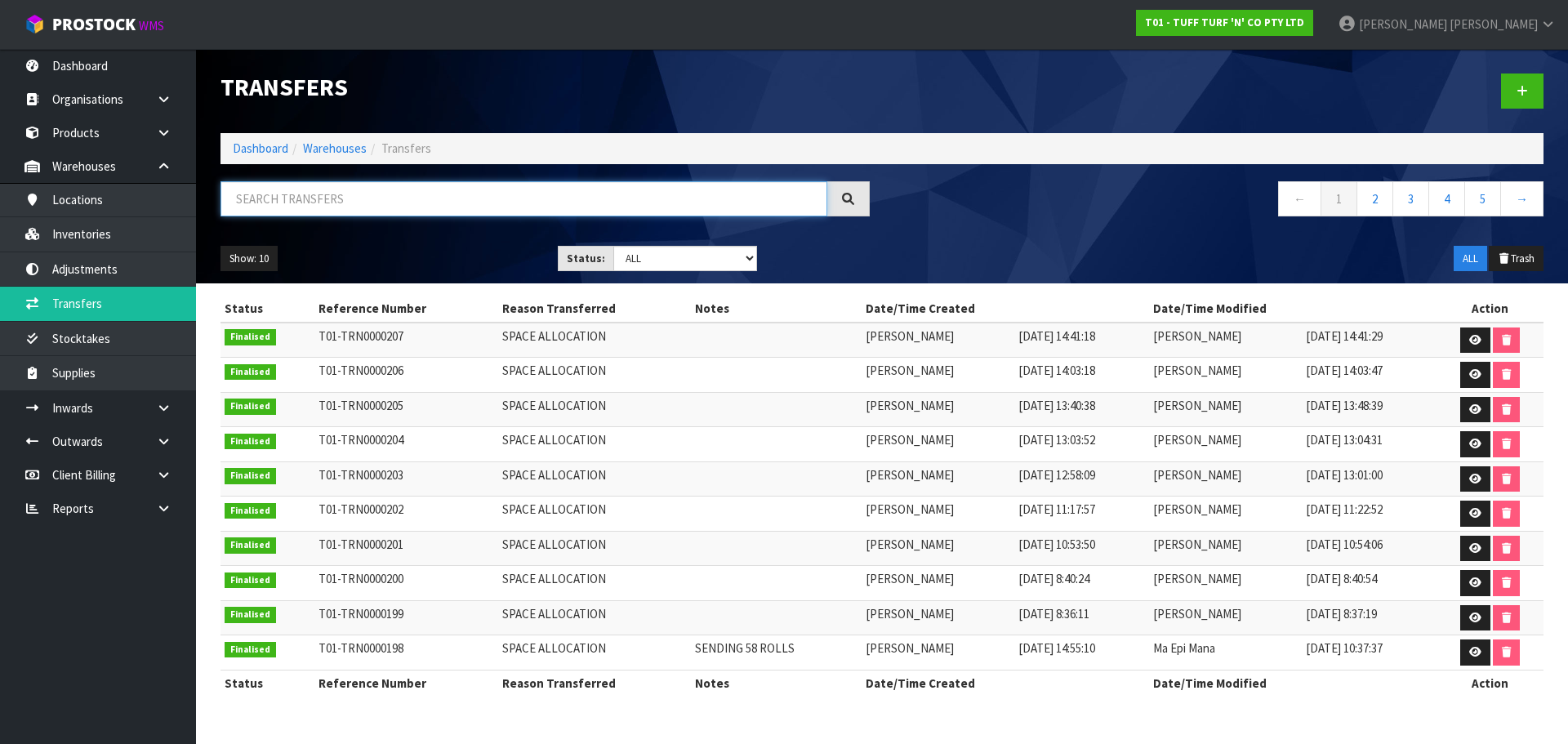
click at [467, 203] on input "text" at bounding box center [524, 198] width 607 height 35
paste input "0077702"
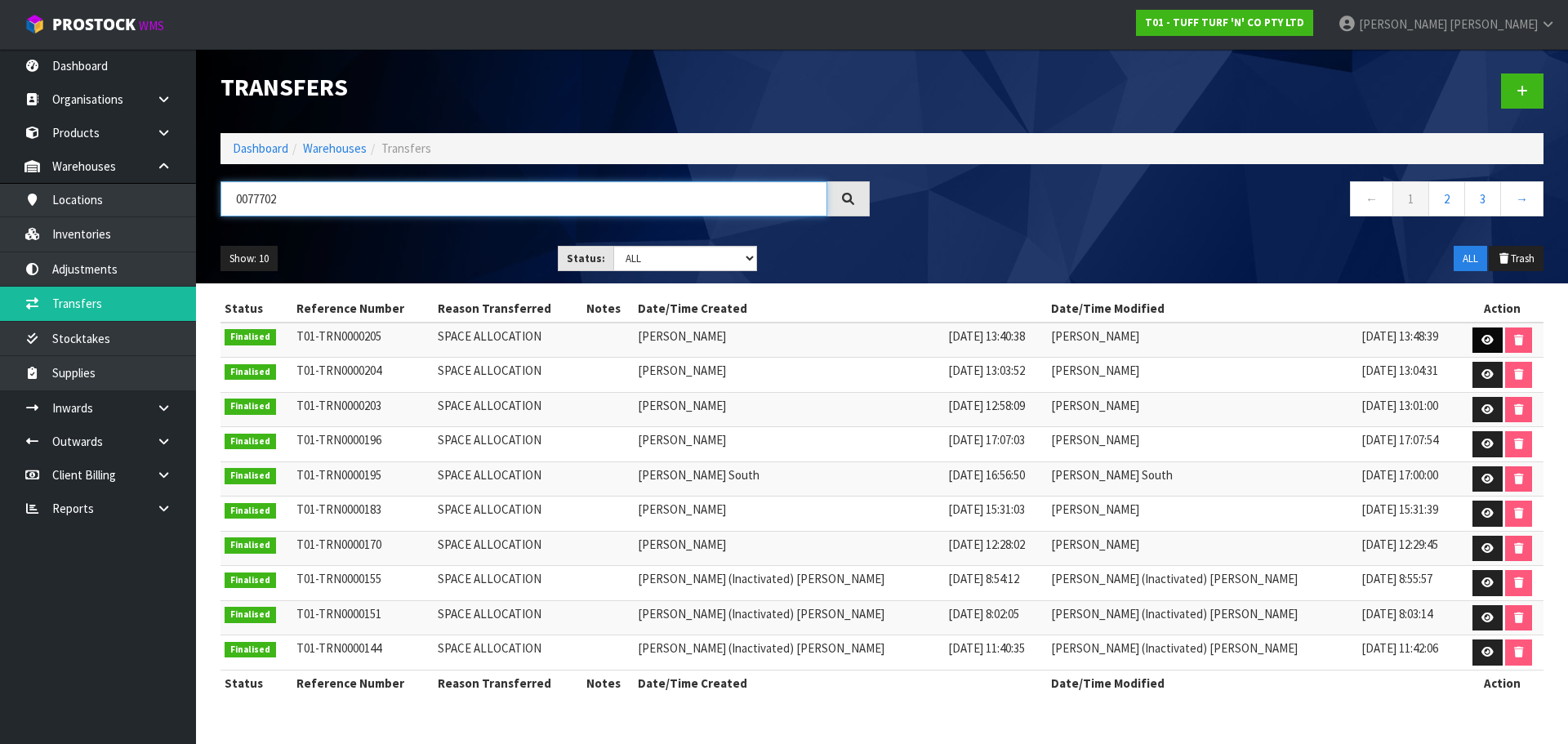
type input "0077702"
click at [1481, 339] on icon at bounding box center [1487, 340] width 12 height 11
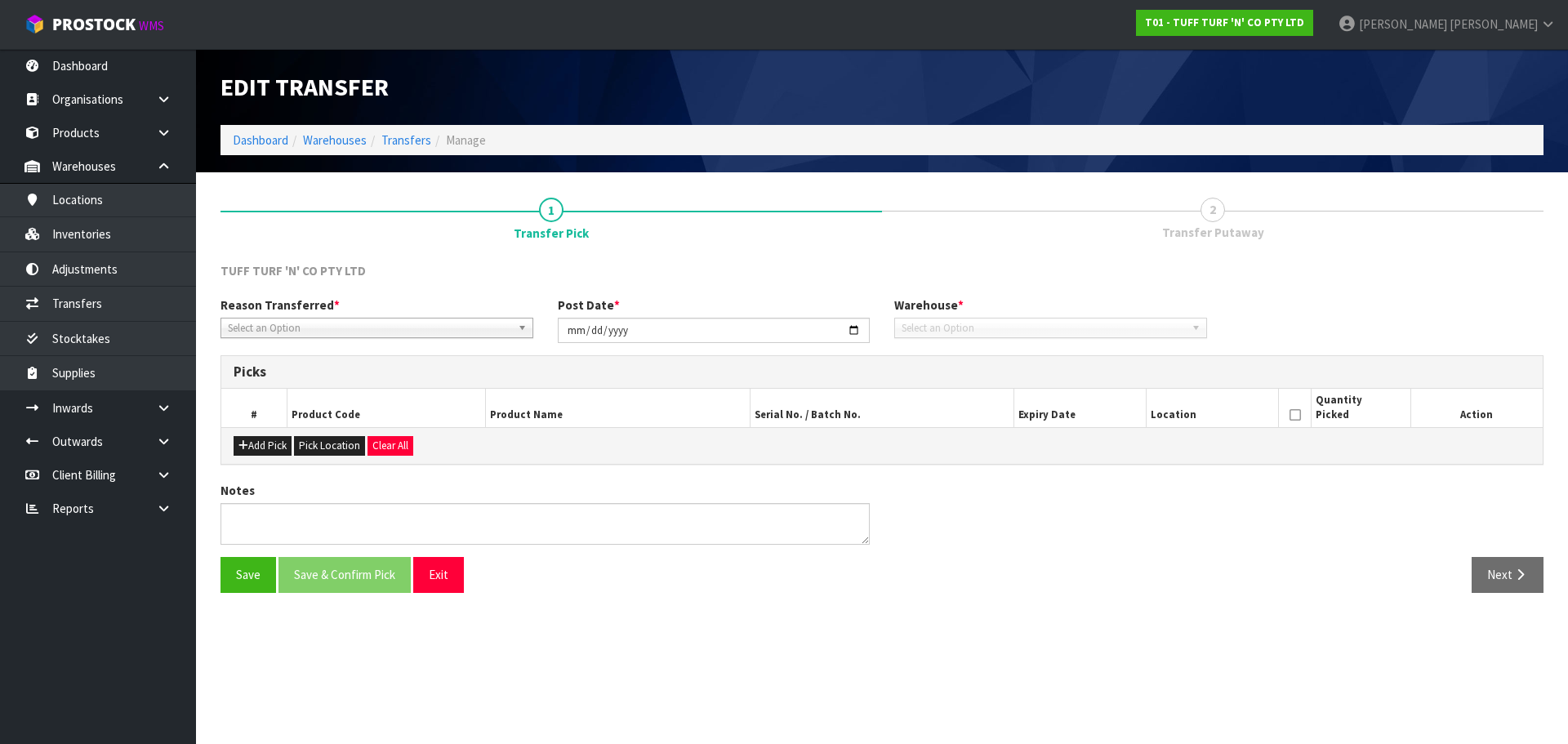
type input "[DATE]"
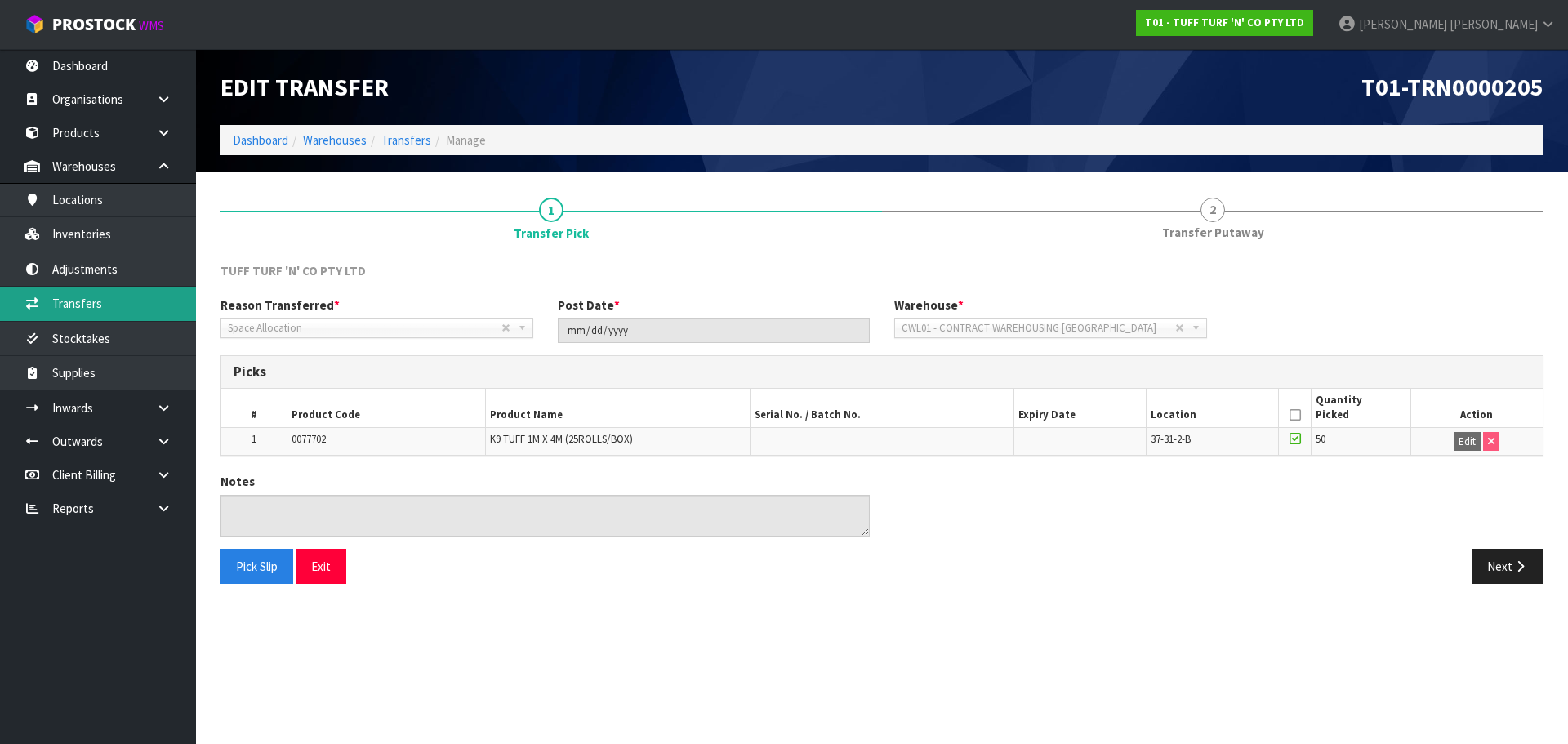
click at [98, 296] on link "Transfers" at bounding box center [98, 303] width 196 height 34
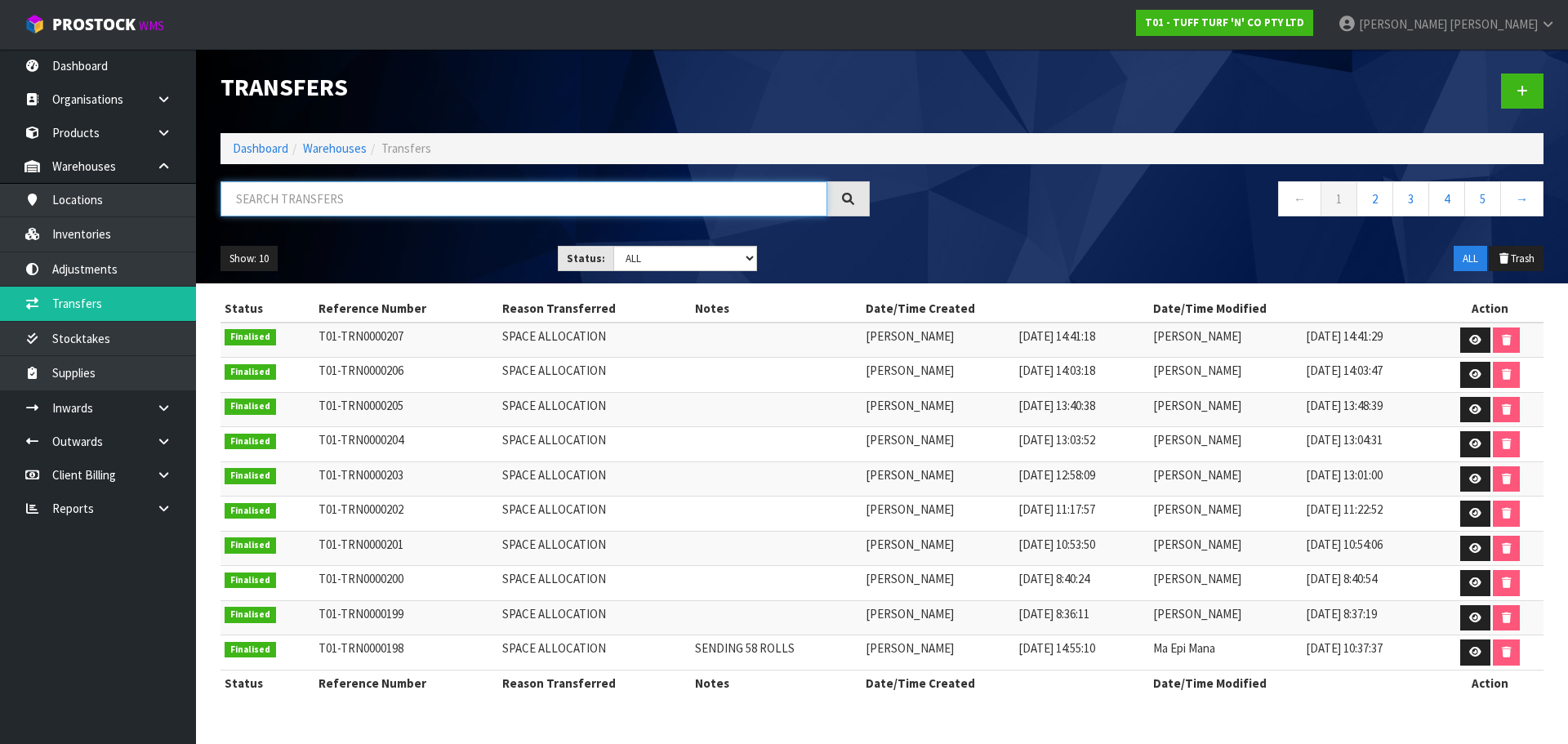
click at [433, 204] on input "text" at bounding box center [524, 198] width 607 height 35
paste input "0077702"
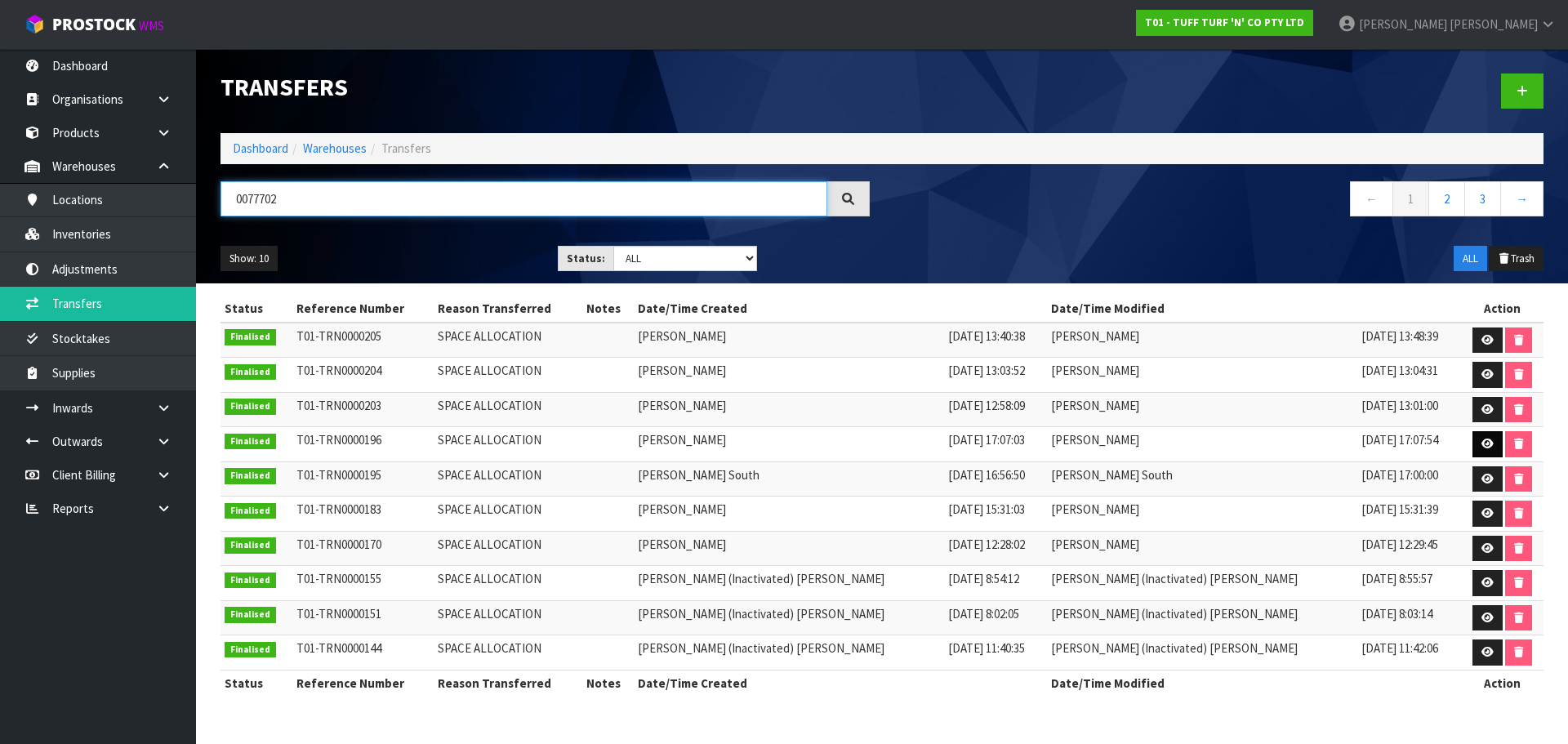
type input "0077702"
click at [1481, 446] on icon at bounding box center [1487, 444] width 12 height 11
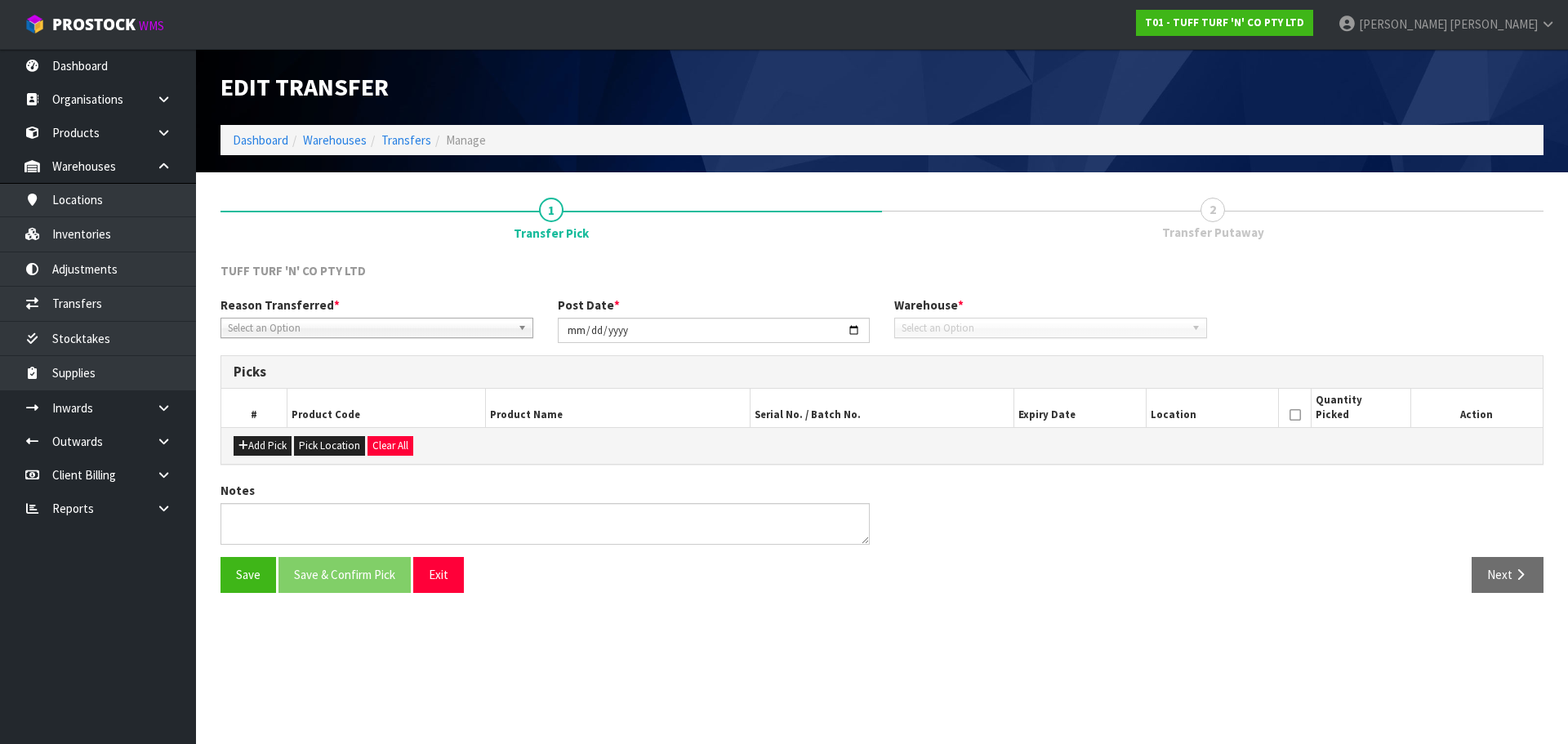
type input "[DATE]"
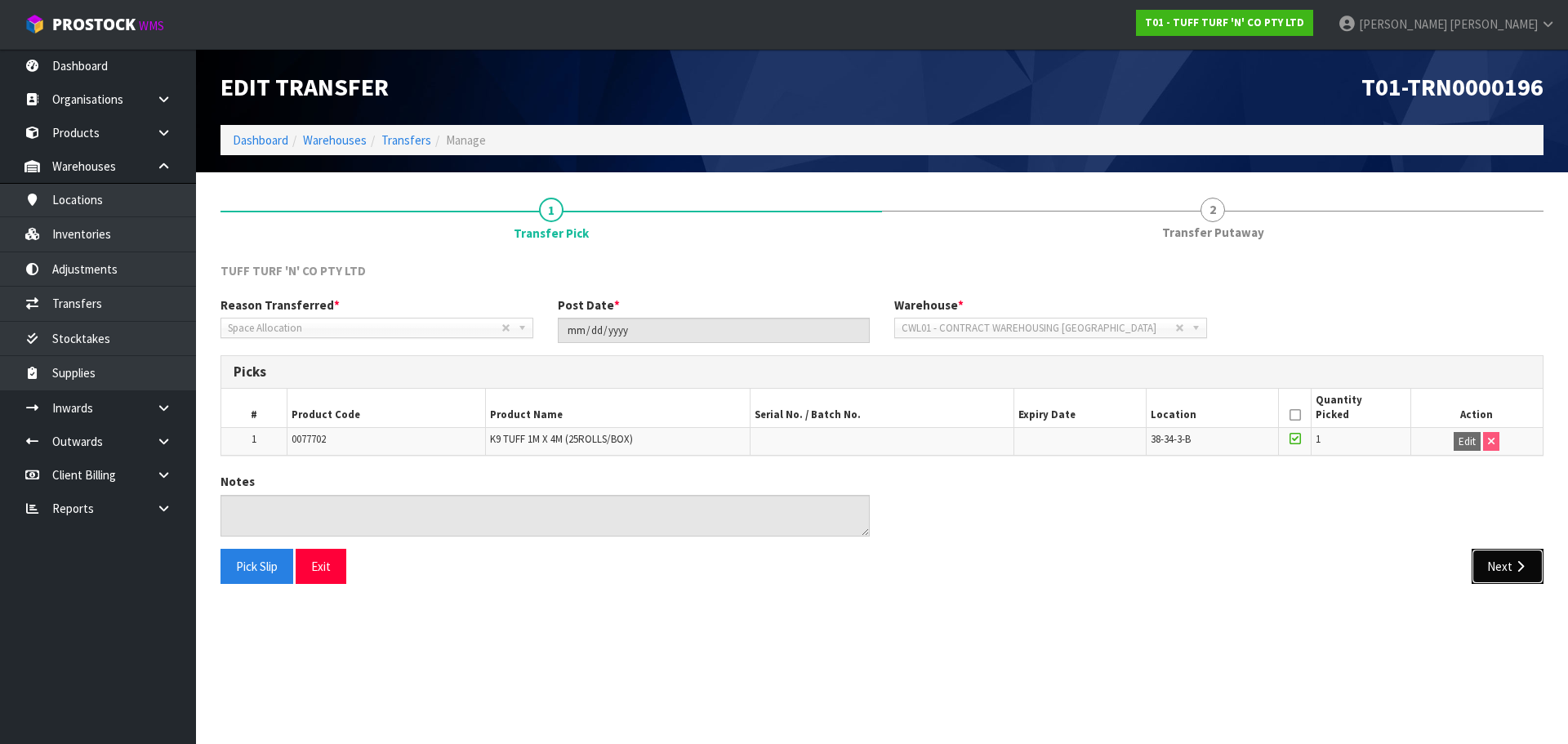
click at [1512, 568] on icon "button" at bounding box center [1519, 567] width 15 height 12
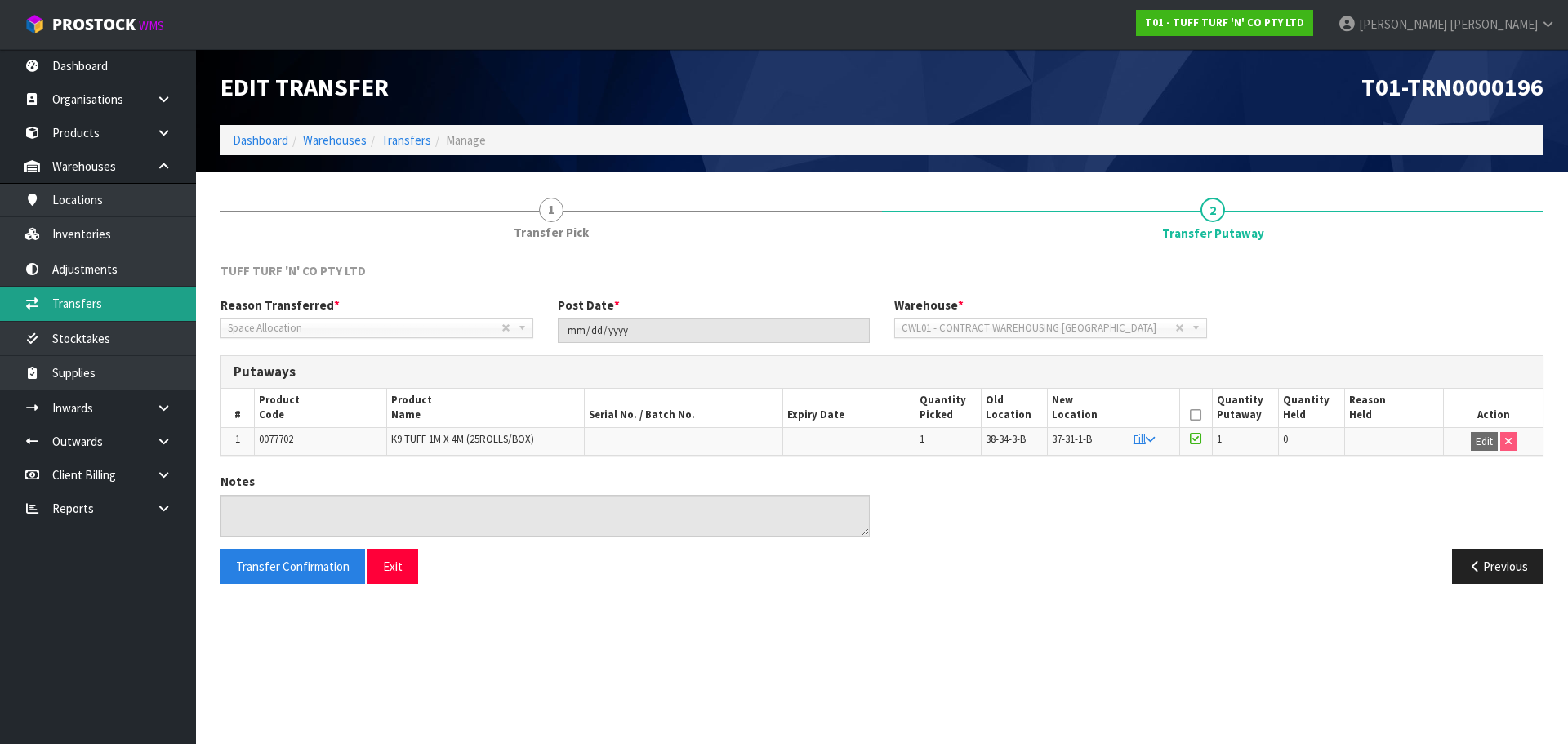
click at [97, 295] on link "Transfers" at bounding box center [98, 303] width 196 height 34
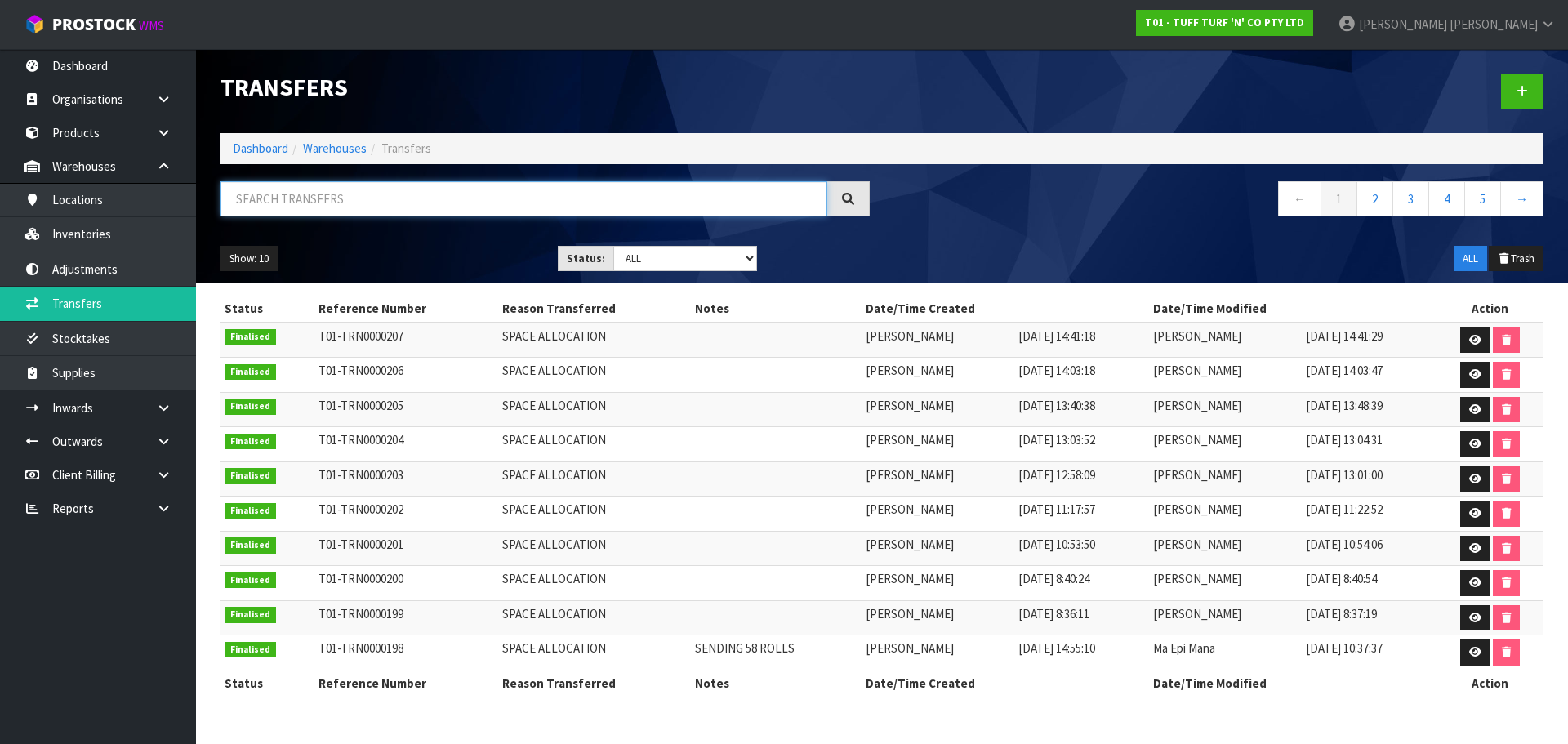
click at [383, 193] on input "text" at bounding box center [524, 198] width 607 height 35
paste input "0077702"
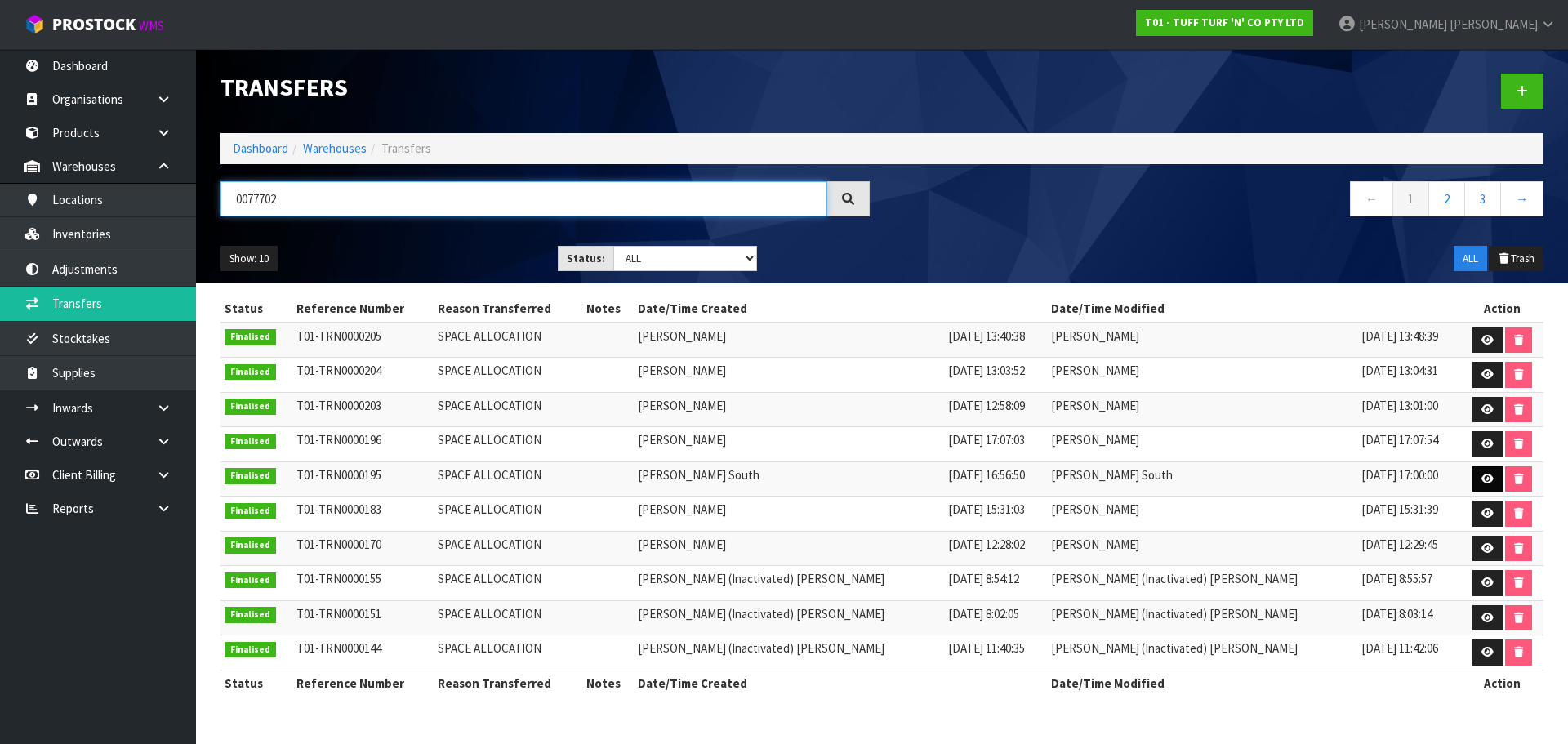
type input "0077702"
click at [1481, 477] on icon at bounding box center [1487, 479] width 12 height 11
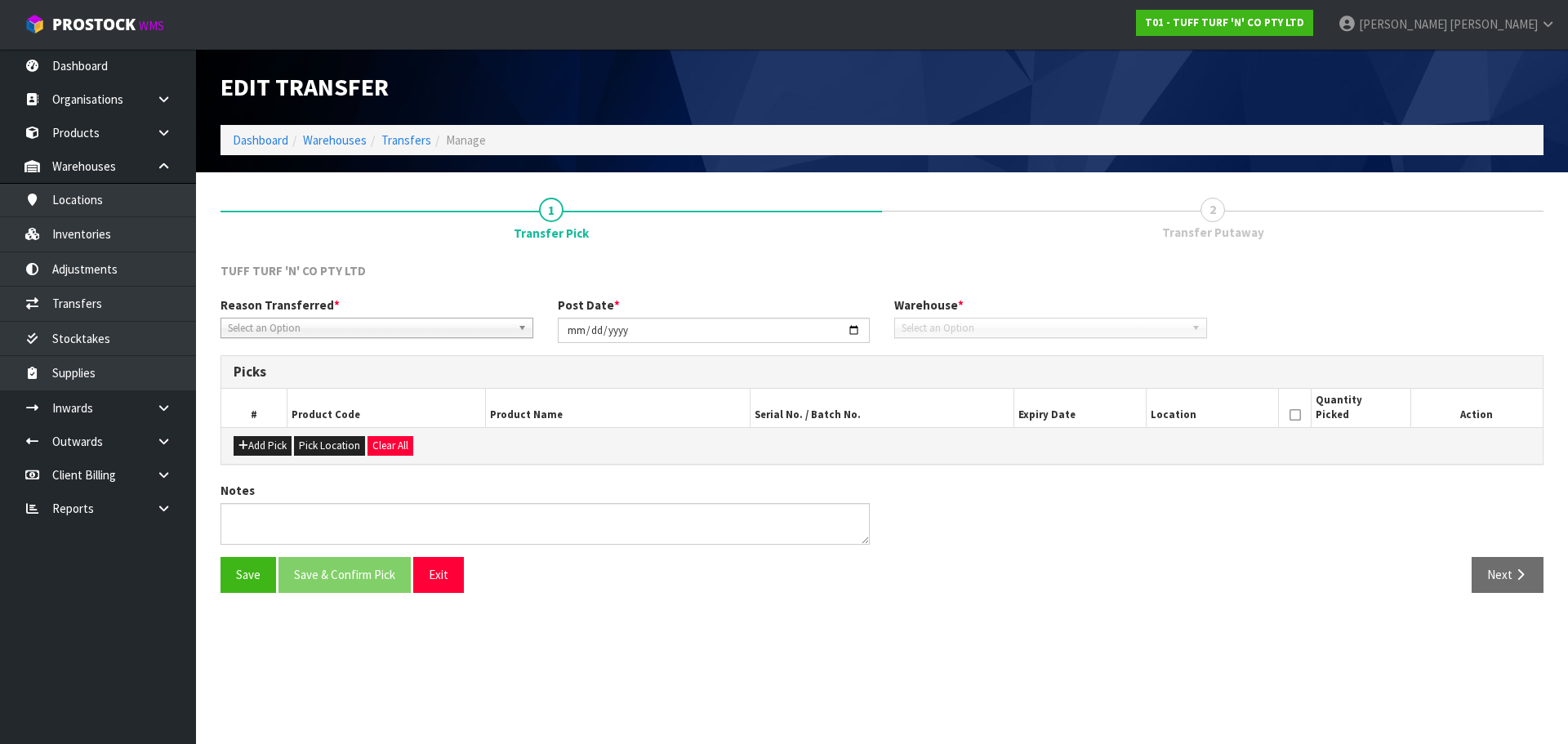
type input "[DATE]"
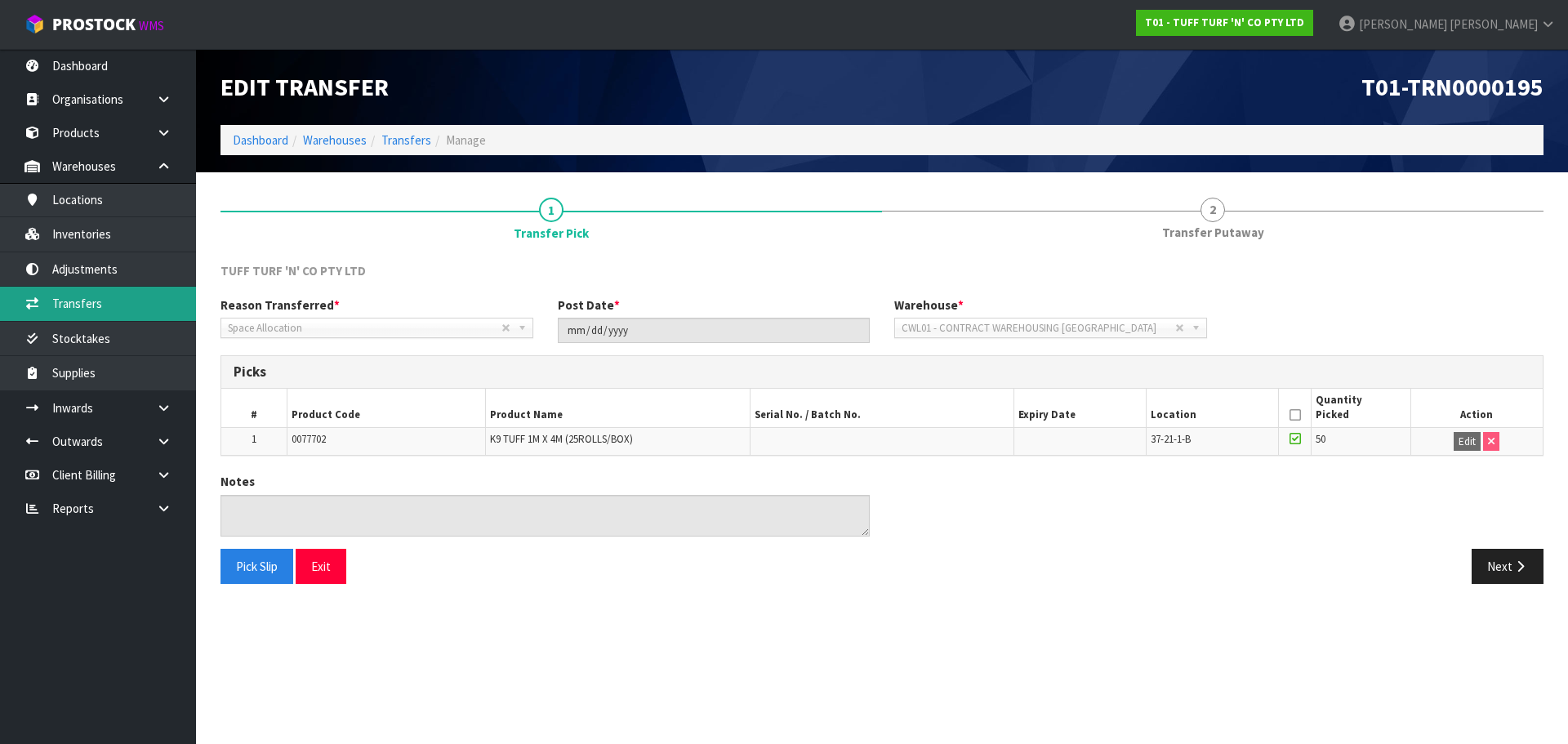
click at [122, 292] on link "Transfers" at bounding box center [98, 303] width 196 height 34
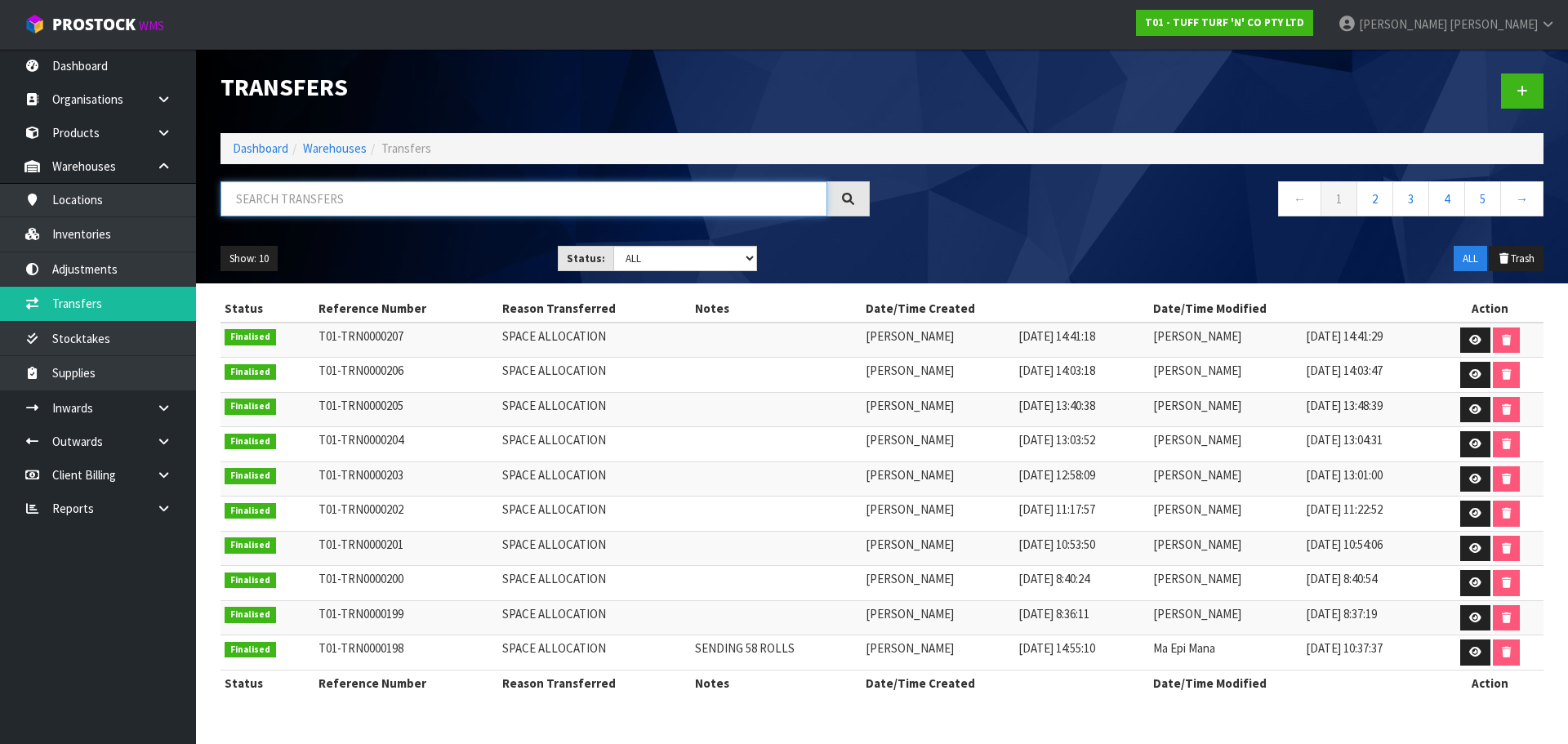
click at [395, 205] on input "text" at bounding box center [524, 198] width 607 height 35
paste input "0077702"
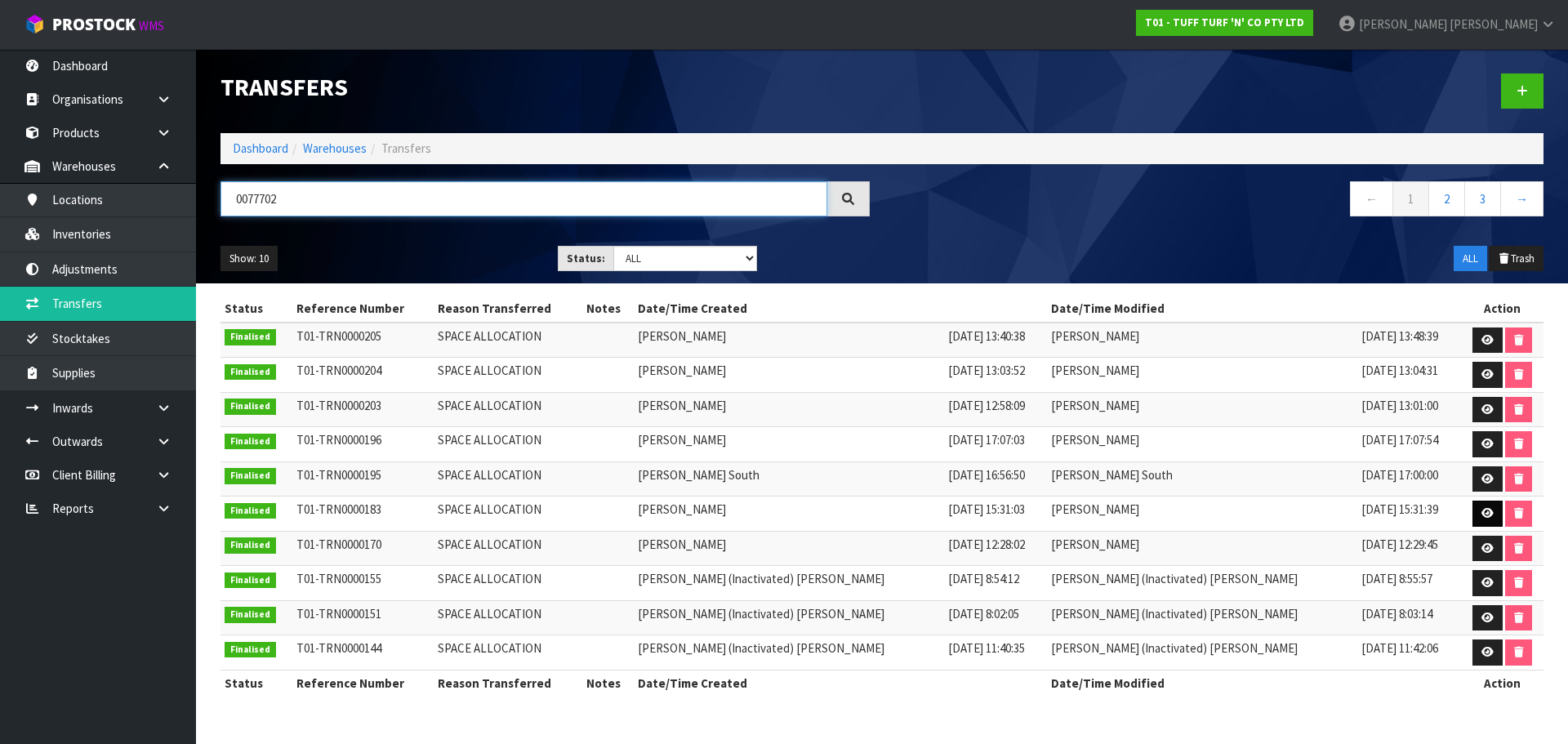
type input "0077702"
click at [1476, 523] on link at bounding box center [1487, 514] width 30 height 26
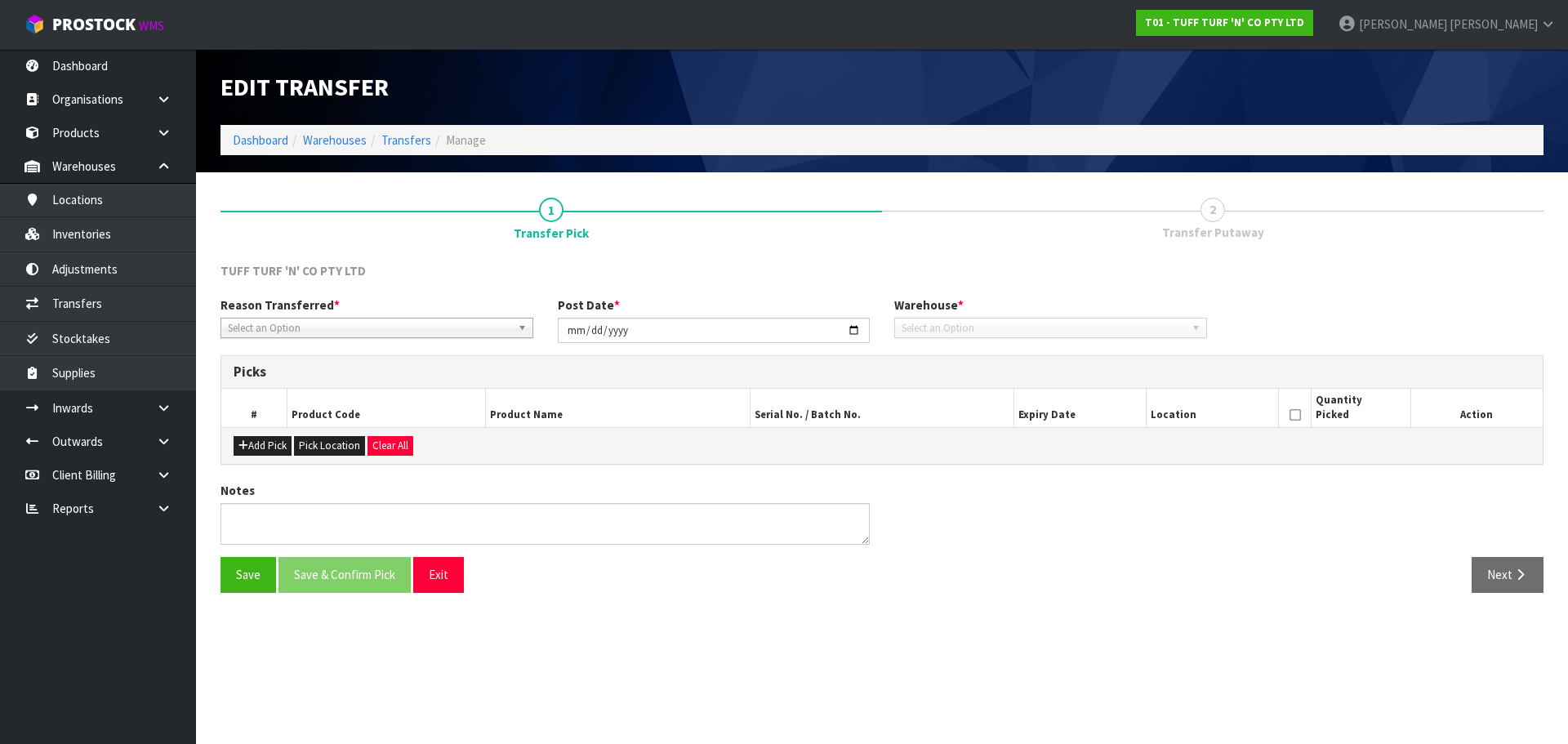
type input "[DATE]"
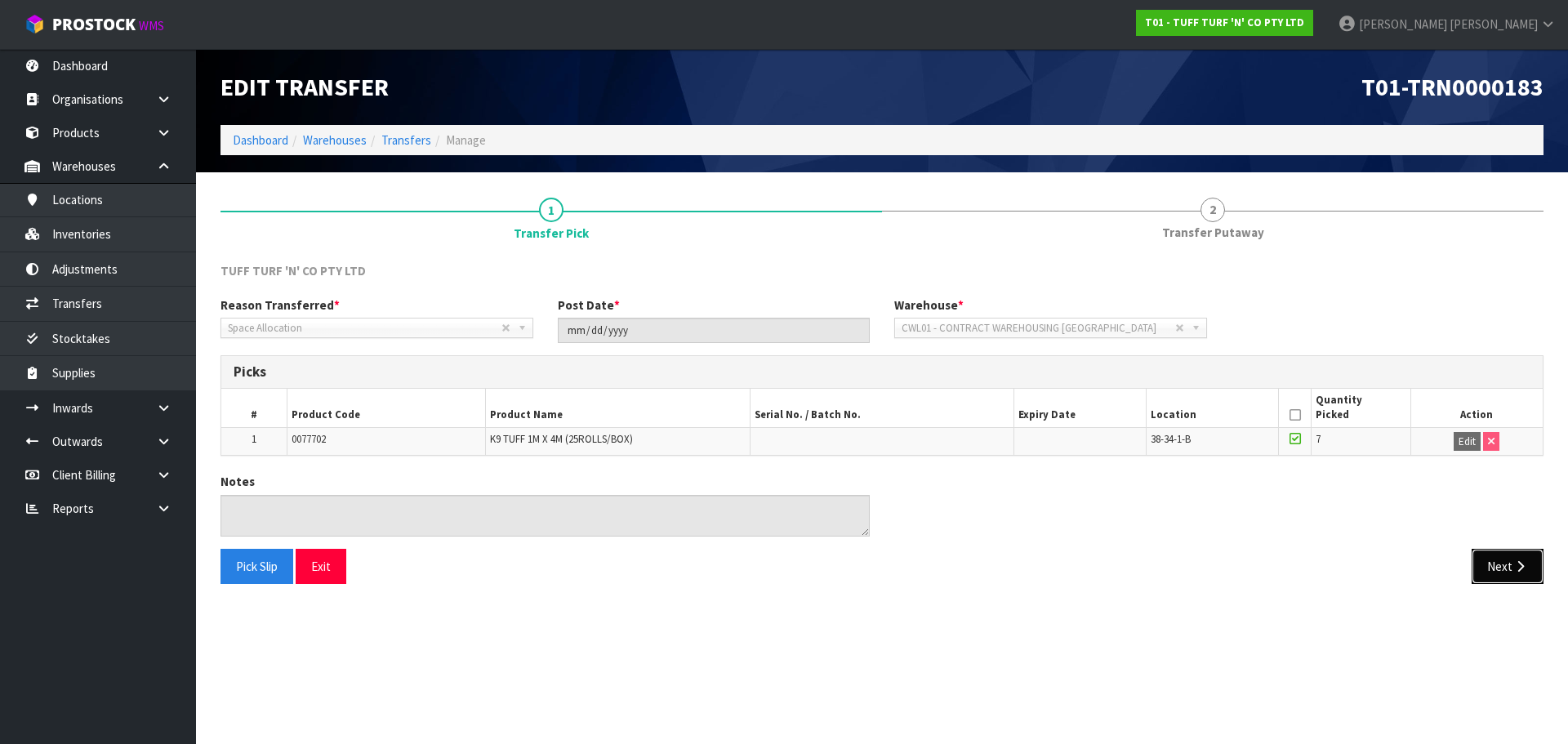
click at [1487, 554] on button "Next" at bounding box center [1507, 566] width 72 height 35
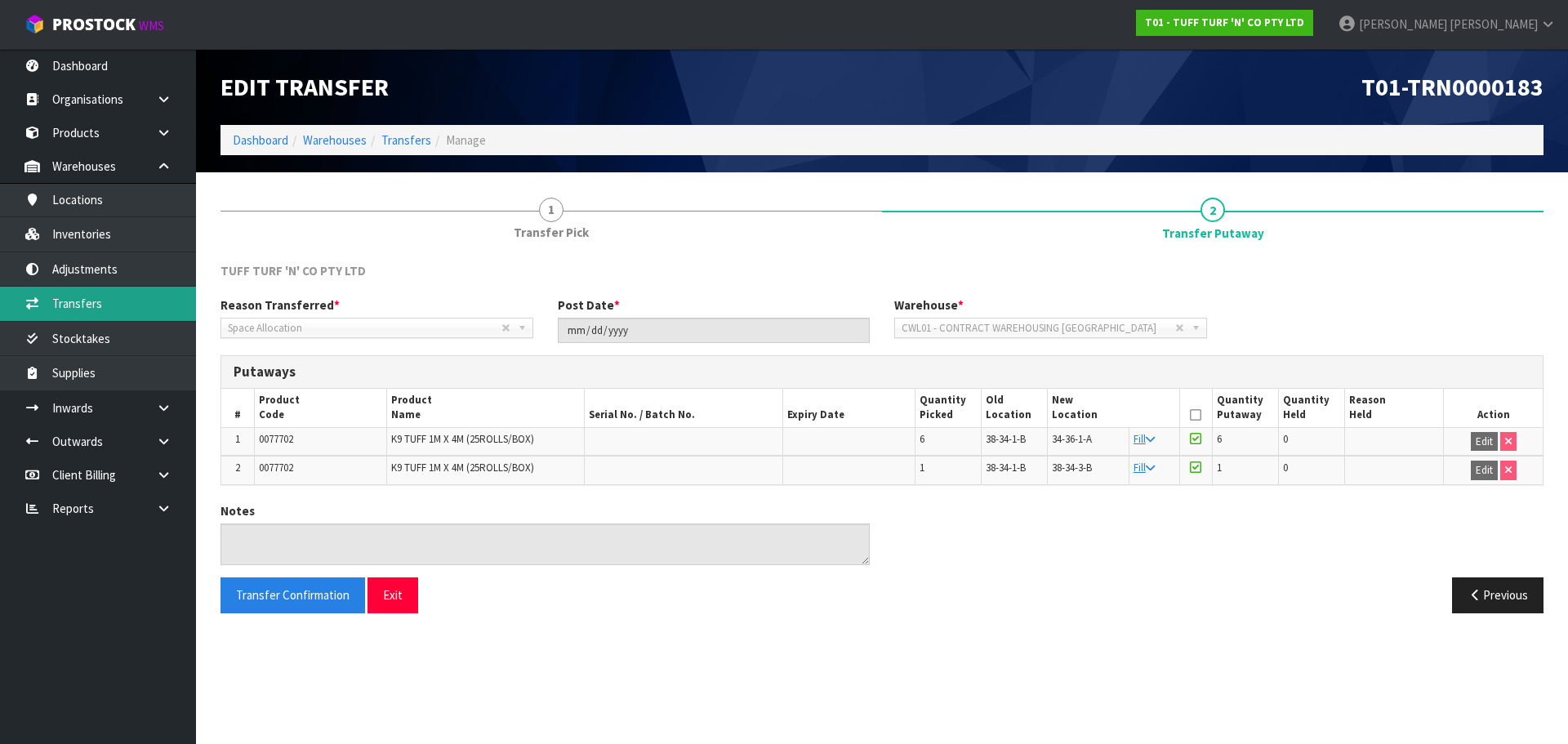
click at [111, 291] on link "Transfers" at bounding box center [98, 303] width 196 height 34
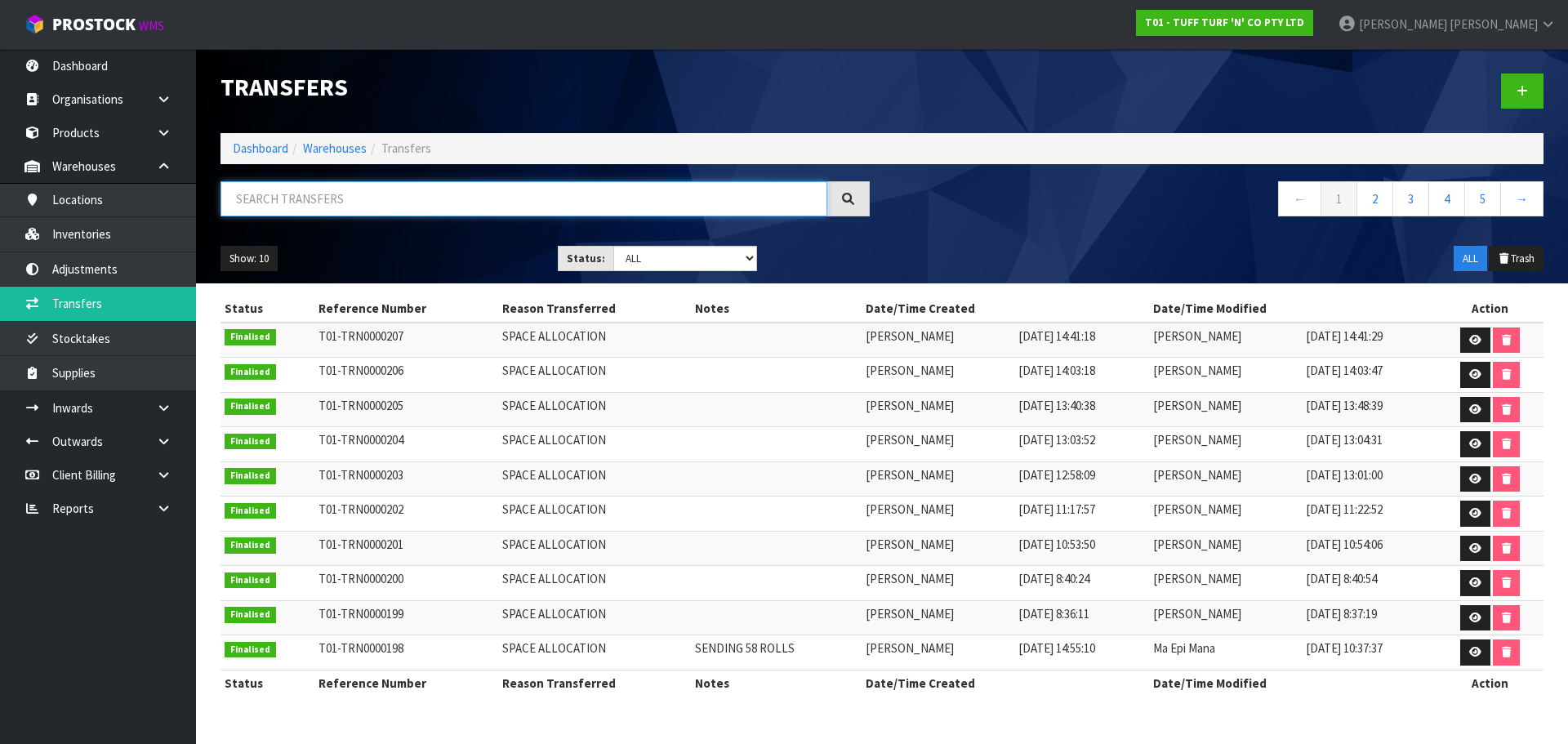
click at [362, 202] on input "text" at bounding box center [524, 198] width 607 height 35
click at [1516, 68] on div at bounding box center [1218, 91] width 673 height 85
click at [1510, 93] on link at bounding box center [1522, 91] width 43 height 35
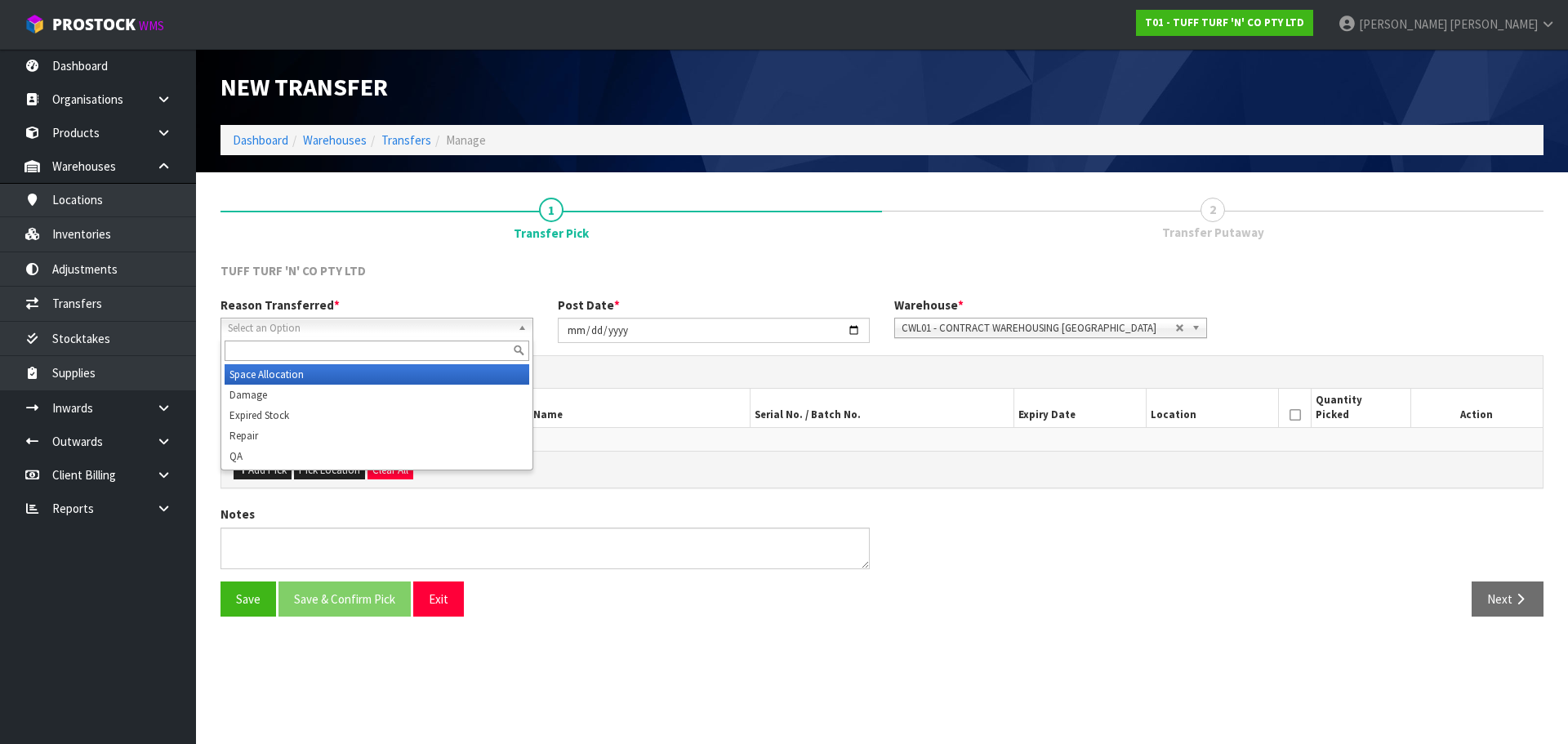
click at [401, 337] on div "Select an Option Space Allocation Damage Expired Stock Repair QA" at bounding box center [377, 328] width 313 height 20
click at [286, 372] on li "Space Allocation" at bounding box center [376, 374] width 304 height 20
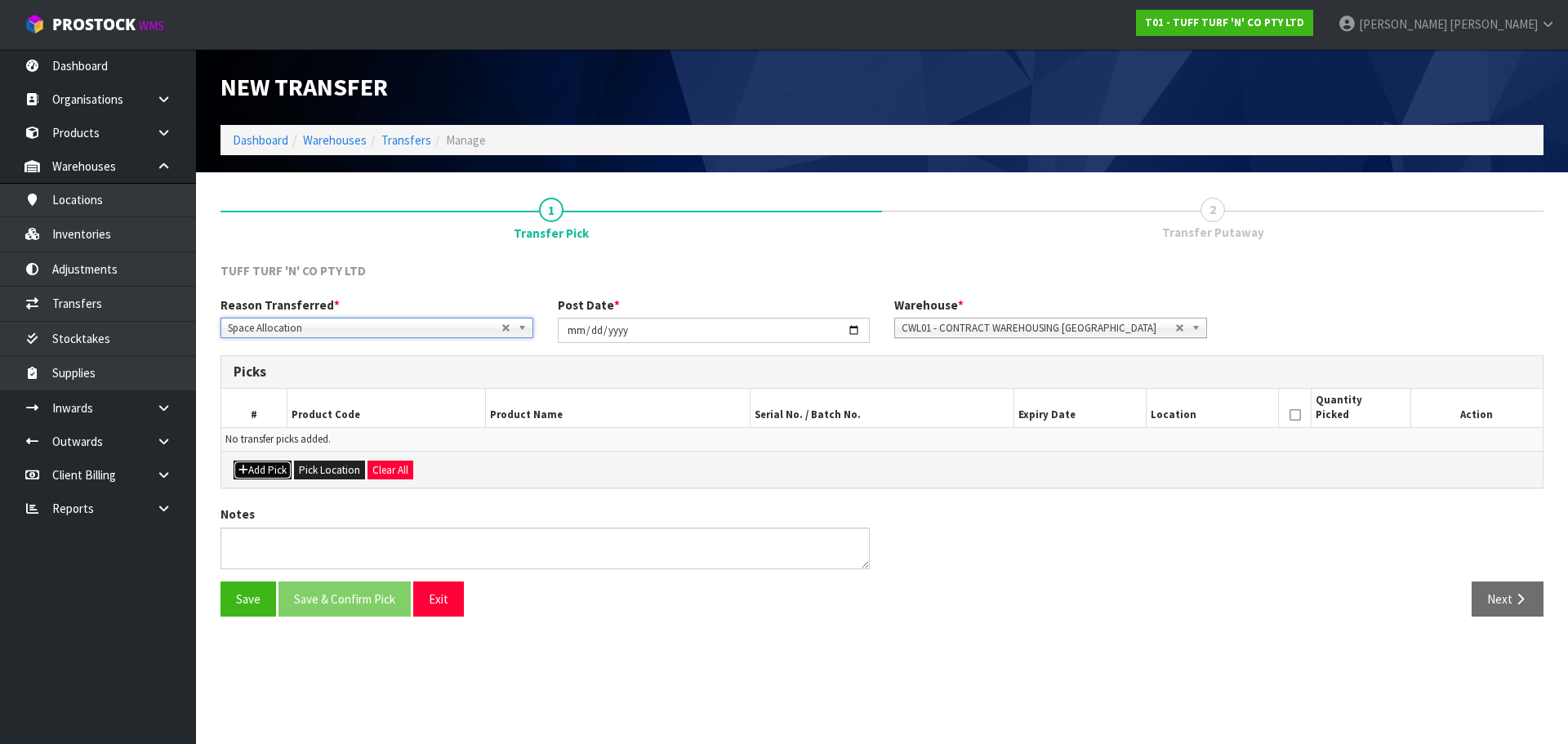
click at [277, 474] on button "Add Pick" at bounding box center [262, 471] width 58 height 20
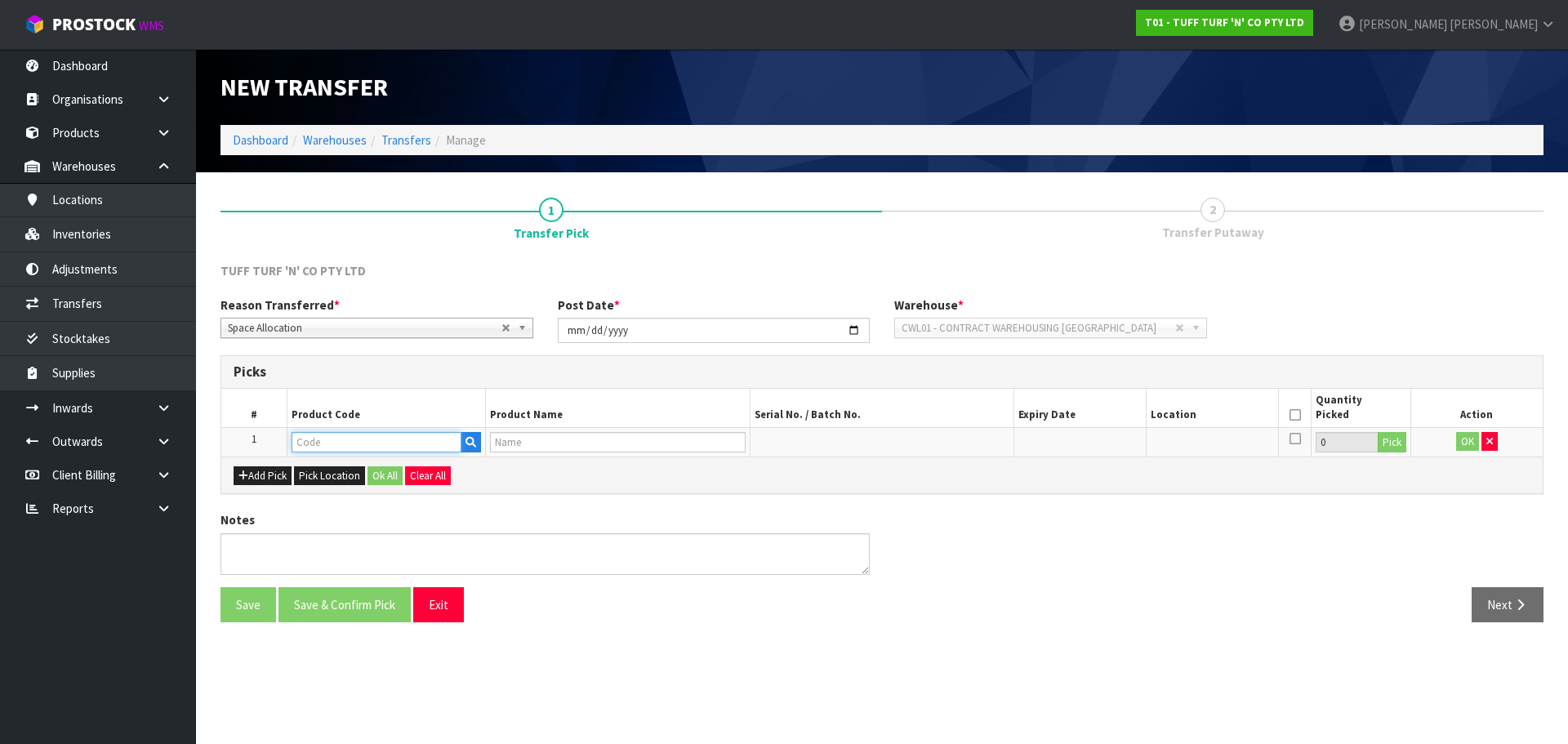
click at [347, 444] on input "text" at bounding box center [376, 442] width 170 height 20
paste input "0077702"
type input "0077702"
type input "K9 TUFF 1M X 4M (25ROLLS/BOX)"
type input "0077702"
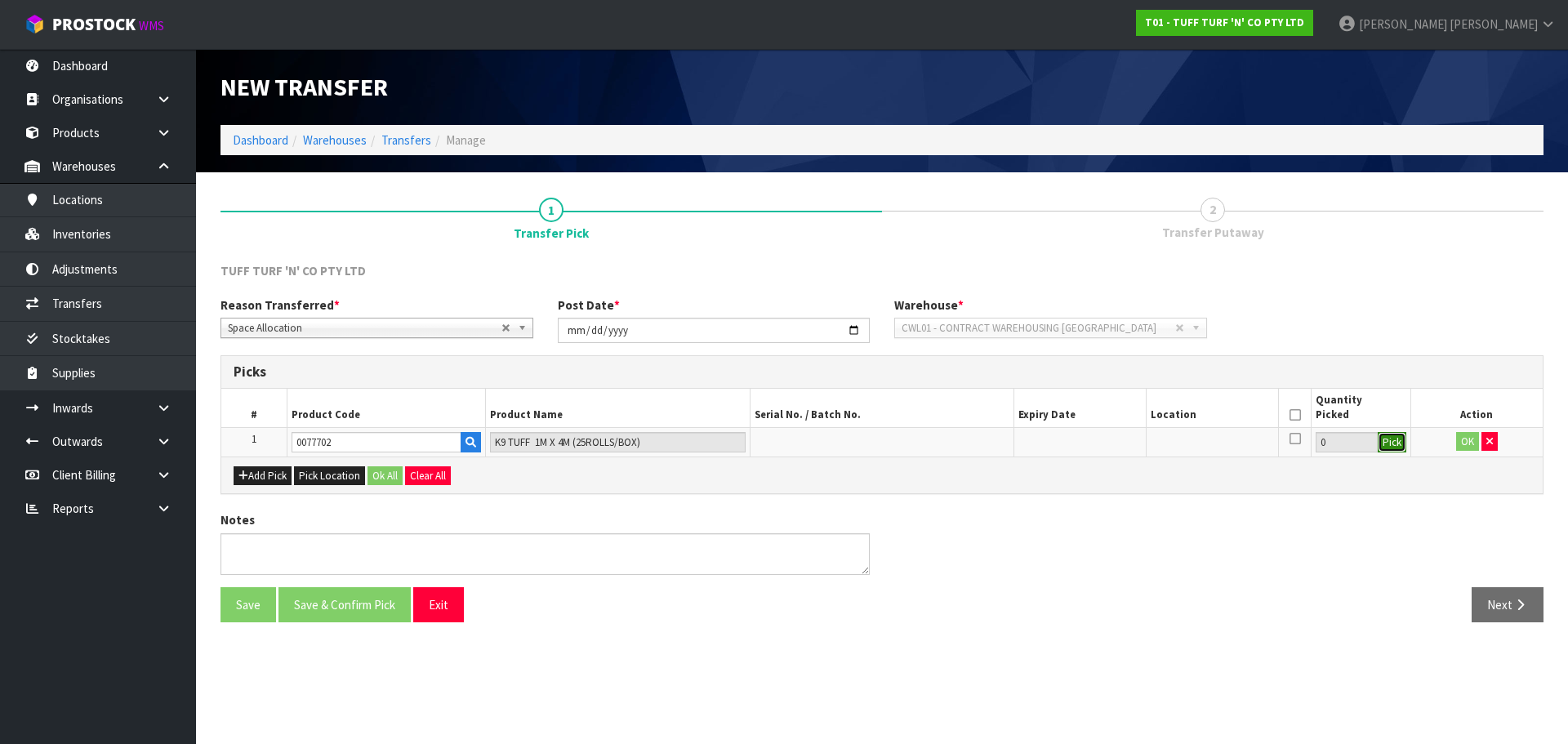
click at [1390, 449] on button "Pick" at bounding box center [1392, 443] width 28 height 21
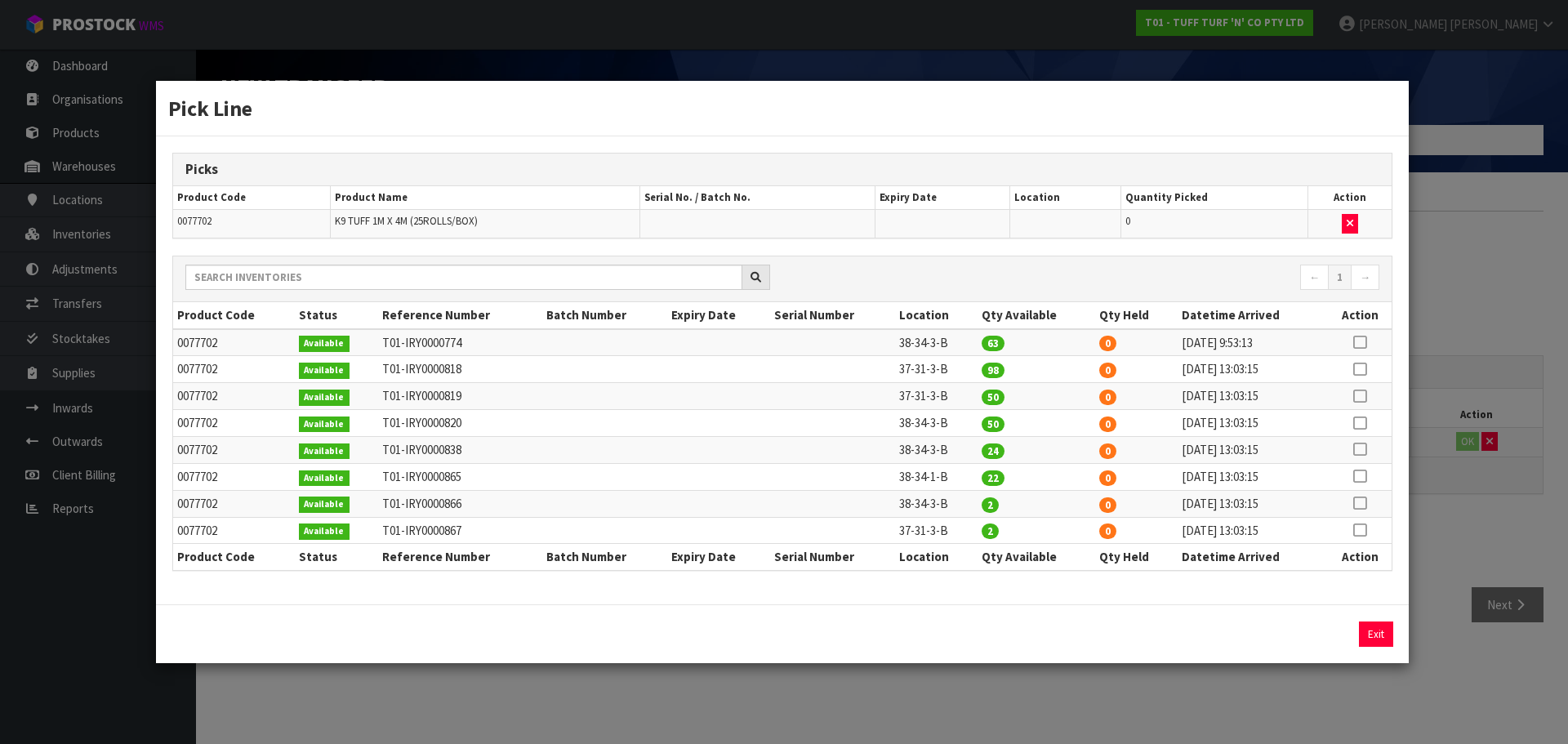
click at [1349, 472] on td at bounding box center [1360, 477] width 64 height 27
click at [1356, 476] on icon at bounding box center [1359, 476] width 13 height 1
drag, startPoint x: 1256, startPoint y: 638, endPoint x: 1077, endPoint y: 654, distance: 179.7
click at [1077, 654] on div "22 Assign Pick Exit" at bounding box center [782, 634] width 1252 height 59
type input "11"
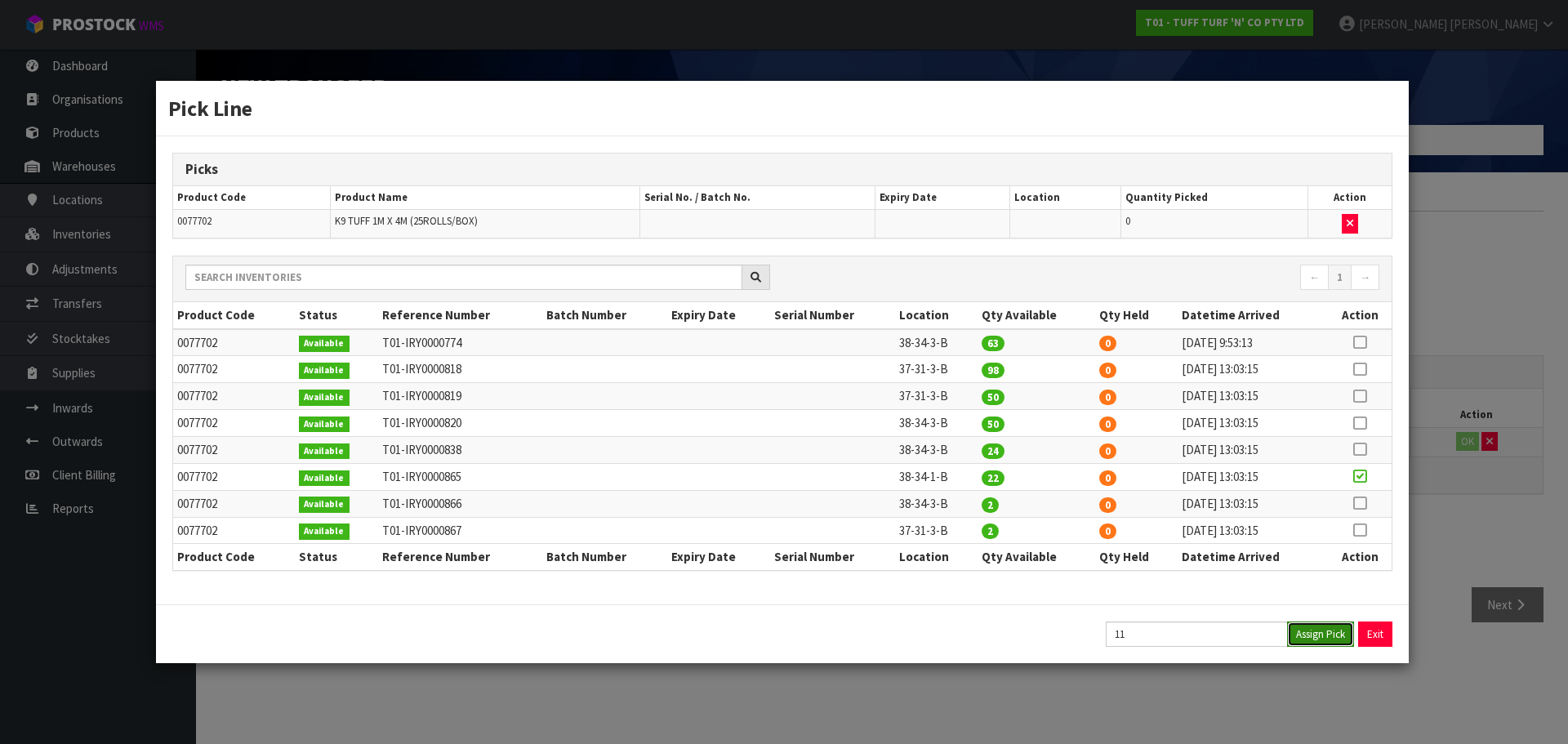
click at [1332, 641] on button "Assign Pick" at bounding box center [1320, 635] width 67 height 25
type input "11"
click at [1466, 437] on div "Pick Line Picks Product Code Product Name Serial No. / Batch No. Expiry Date Lo…" at bounding box center [784, 372] width 1568 height 744
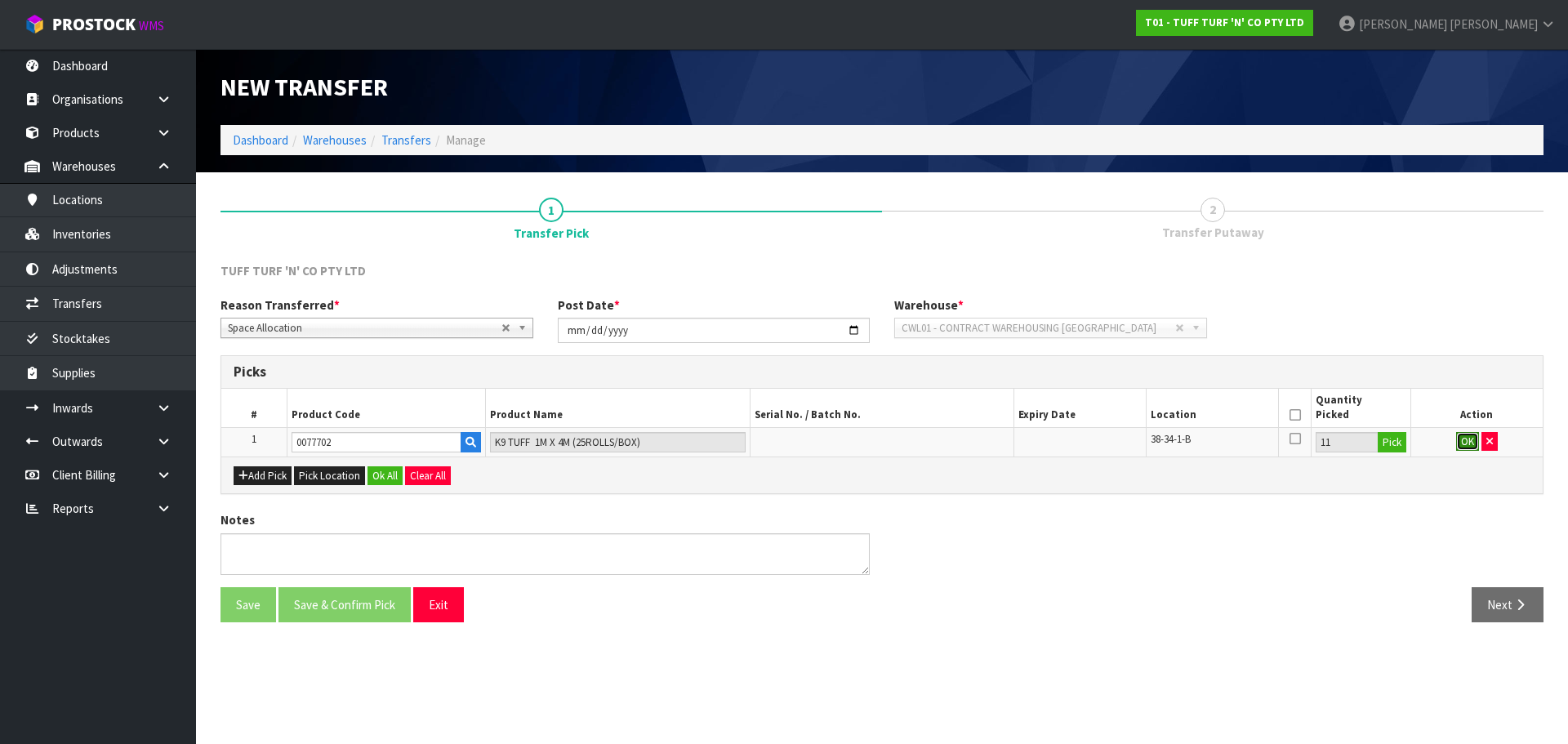
click at [1459, 444] on button "OK" at bounding box center [1467, 442] width 23 height 20
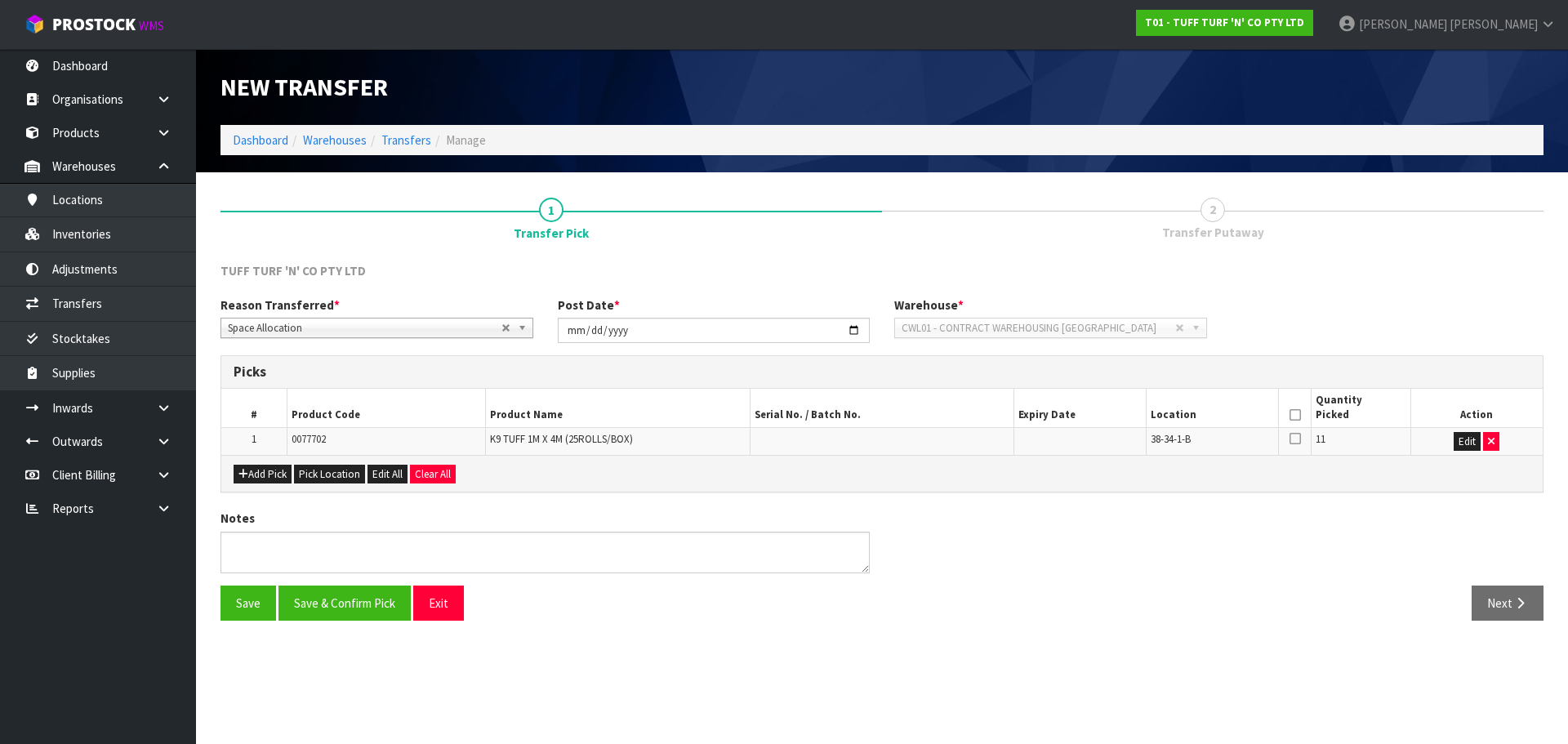
click at [1293, 416] on icon at bounding box center [1295, 415] width 12 height 1
click at [1174, 435] on span "38-34-1-B" at bounding box center [1170, 440] width 40 height 14
click at [1172, 435] on span "38-34-1-B" at bounding box center [1170, 440] width 40 height 14
copy tr "38-34-1-B"
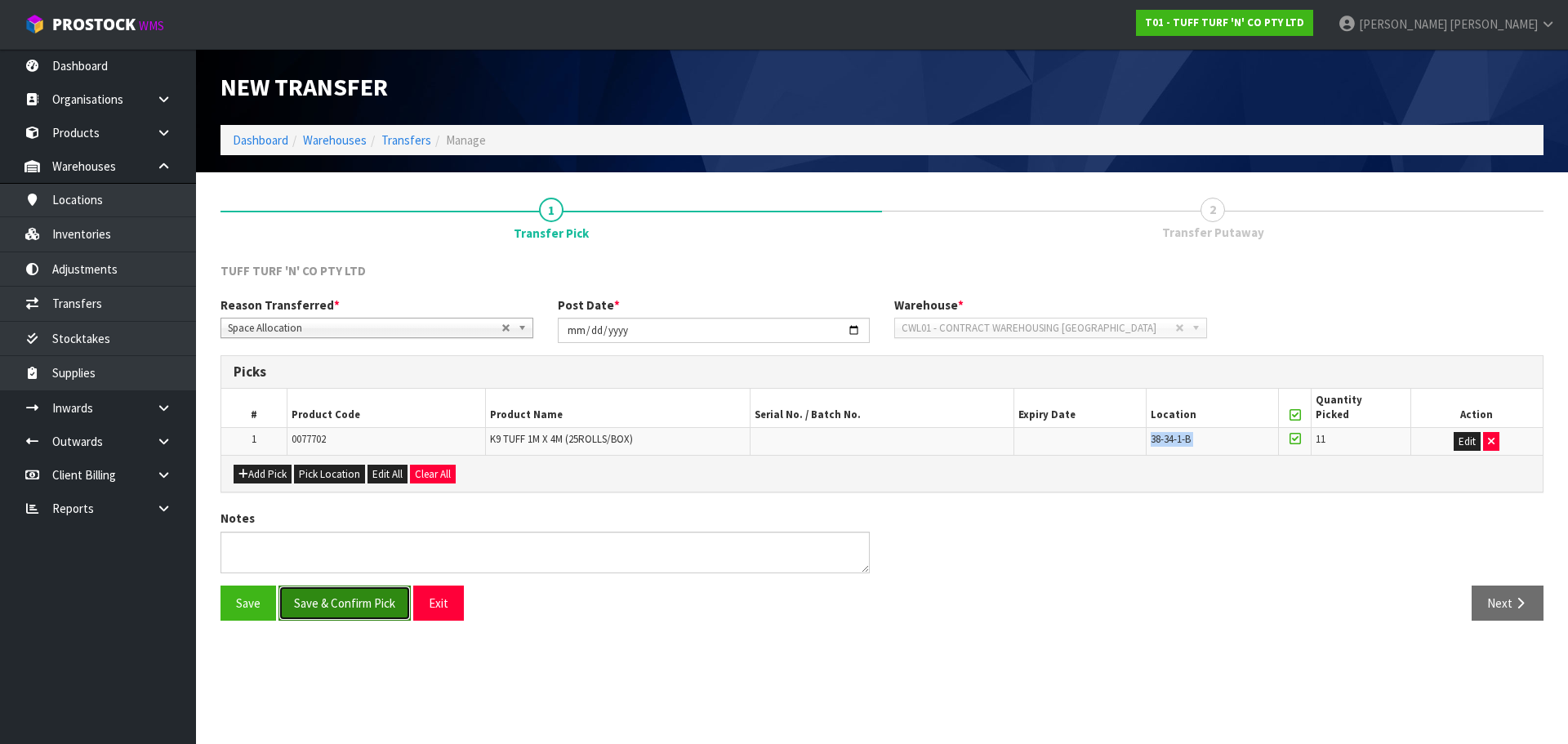
click at [320, 605] on button "Save & Confirm Pick" at bounding box center [344, 602] width 133 height 35
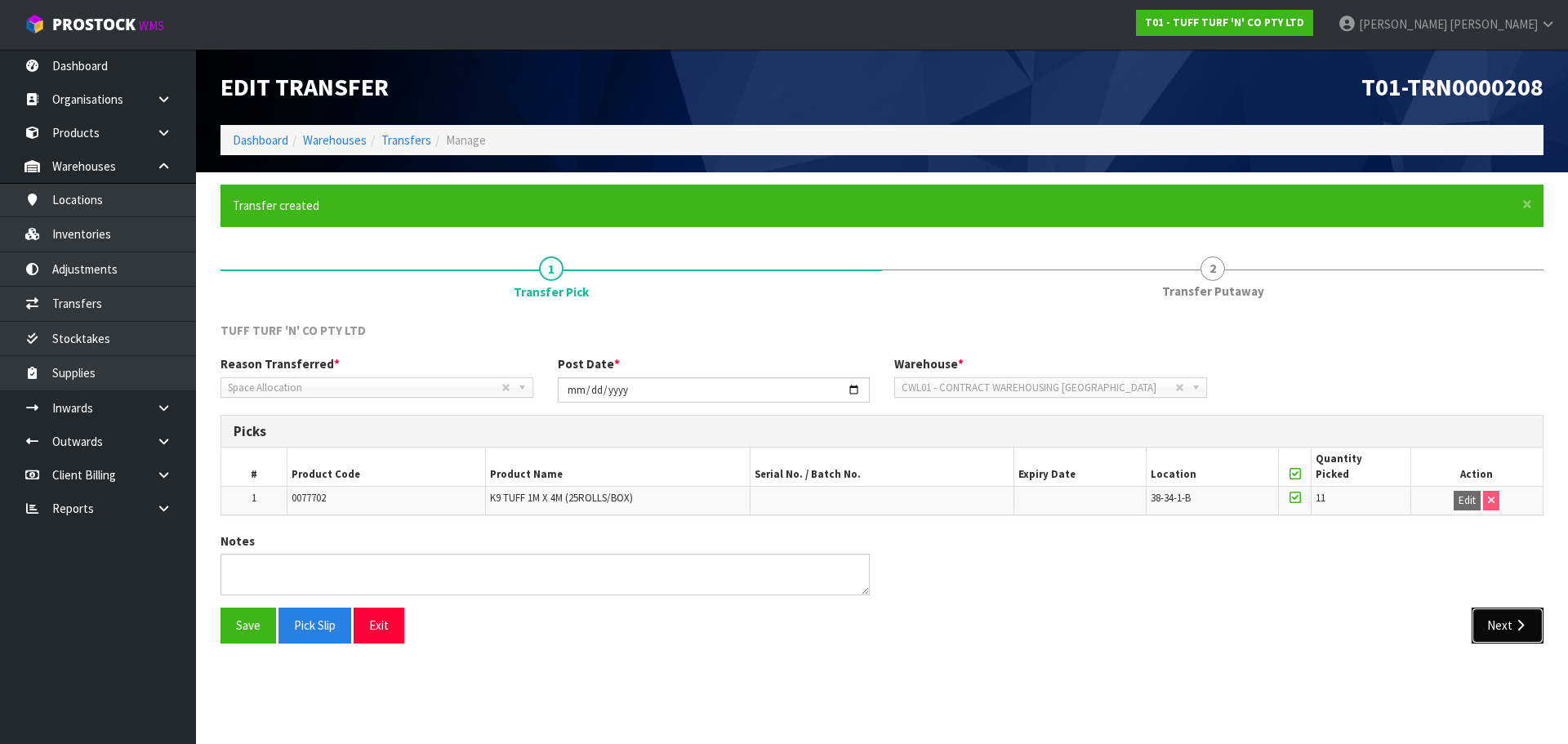
click at [1500, 635] on button "Next" at bounding box center [1507, 625] width 72 height 35
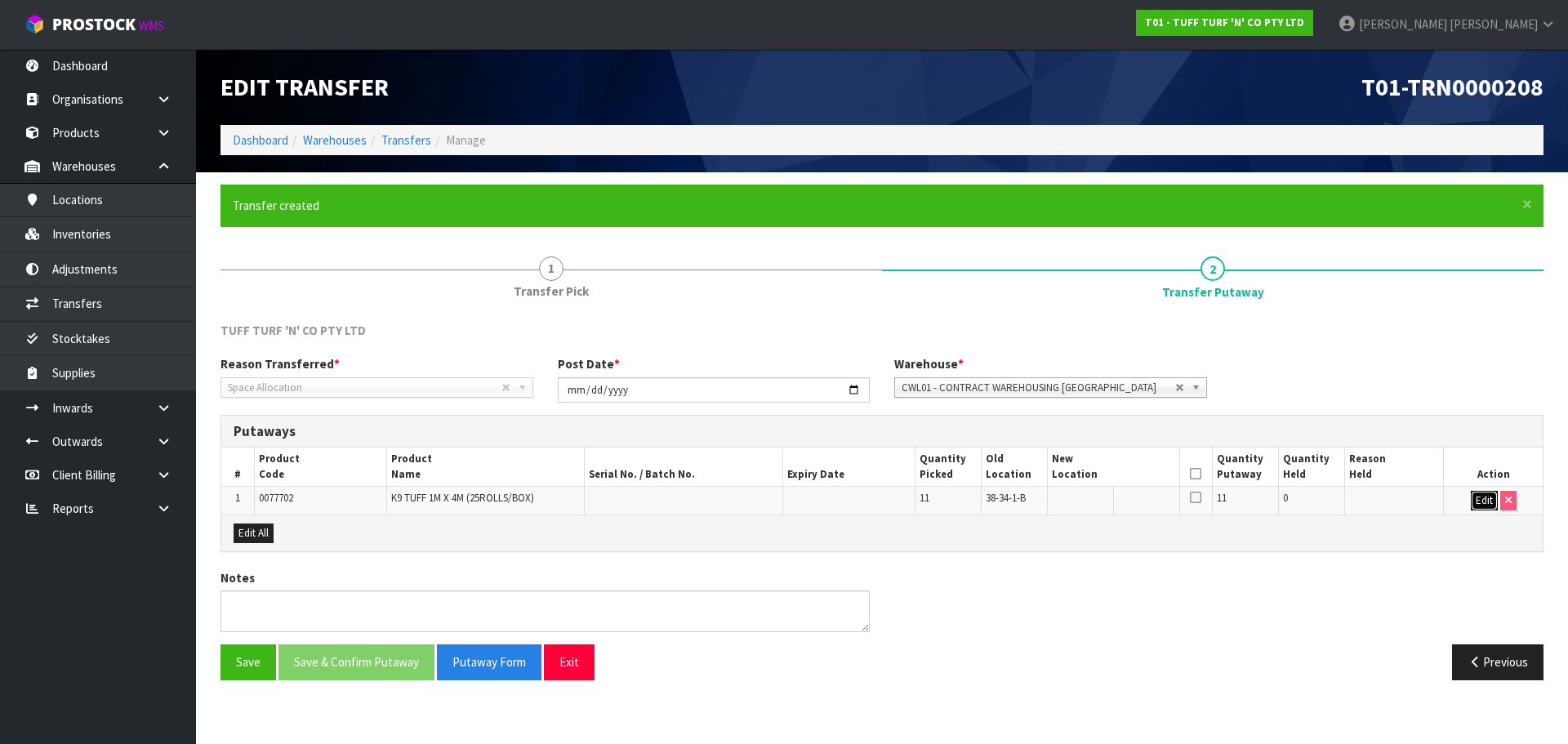
click at [1486, 495] on button "Edit" at bounding box center [1484, 501] width 27 height 20
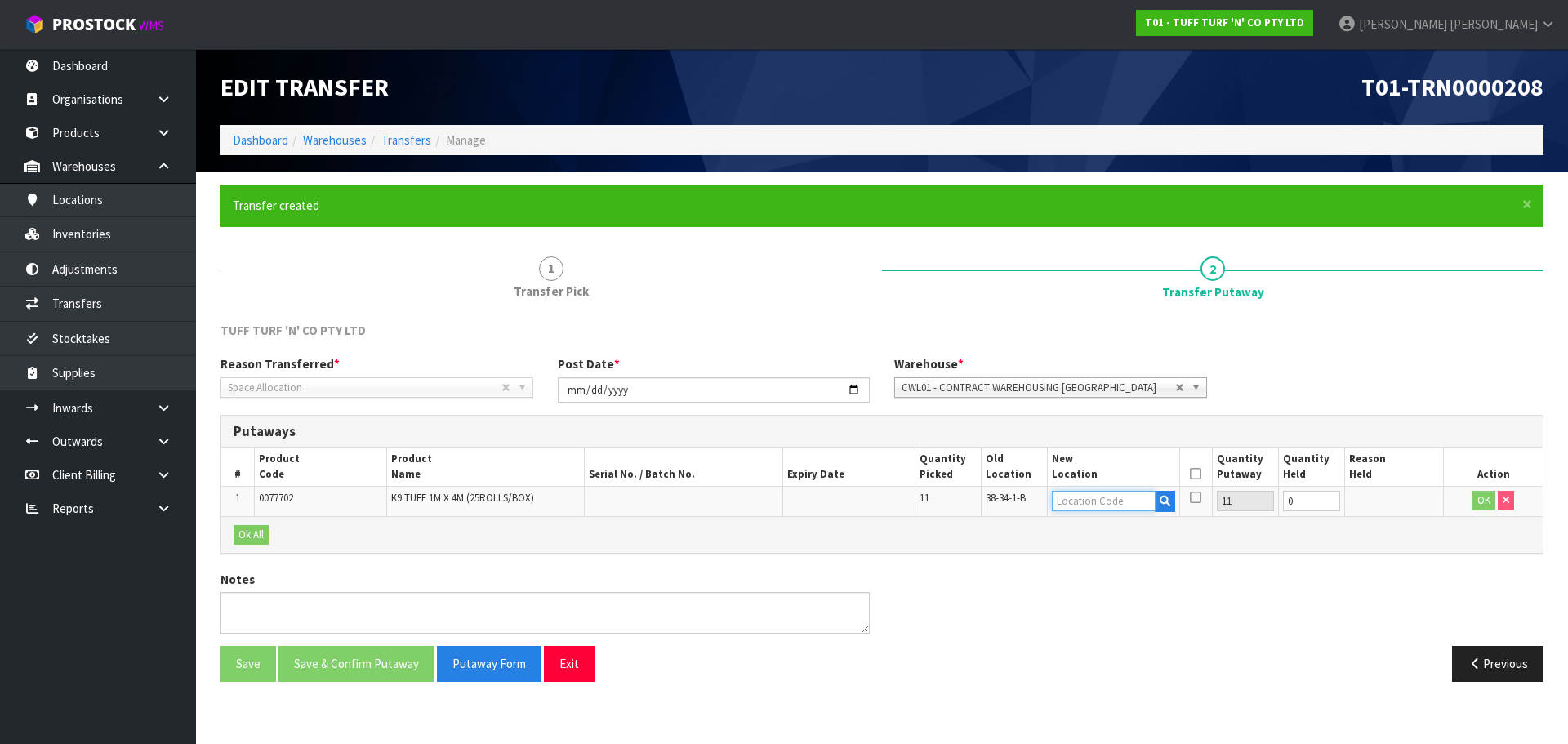
click at [1064, 503] on input "text" at bounding box center [1103, 501] width 104 height 20
paste input "38-34-1-B"
click at [1088, 501] on input "38-34-1-B" at bounding box center [1103, 501] width 104 height 20
type input "38-34-3-B"
click at [1486, 502] on button "OK" at bounding box center [1484, 501] width 23 height 20
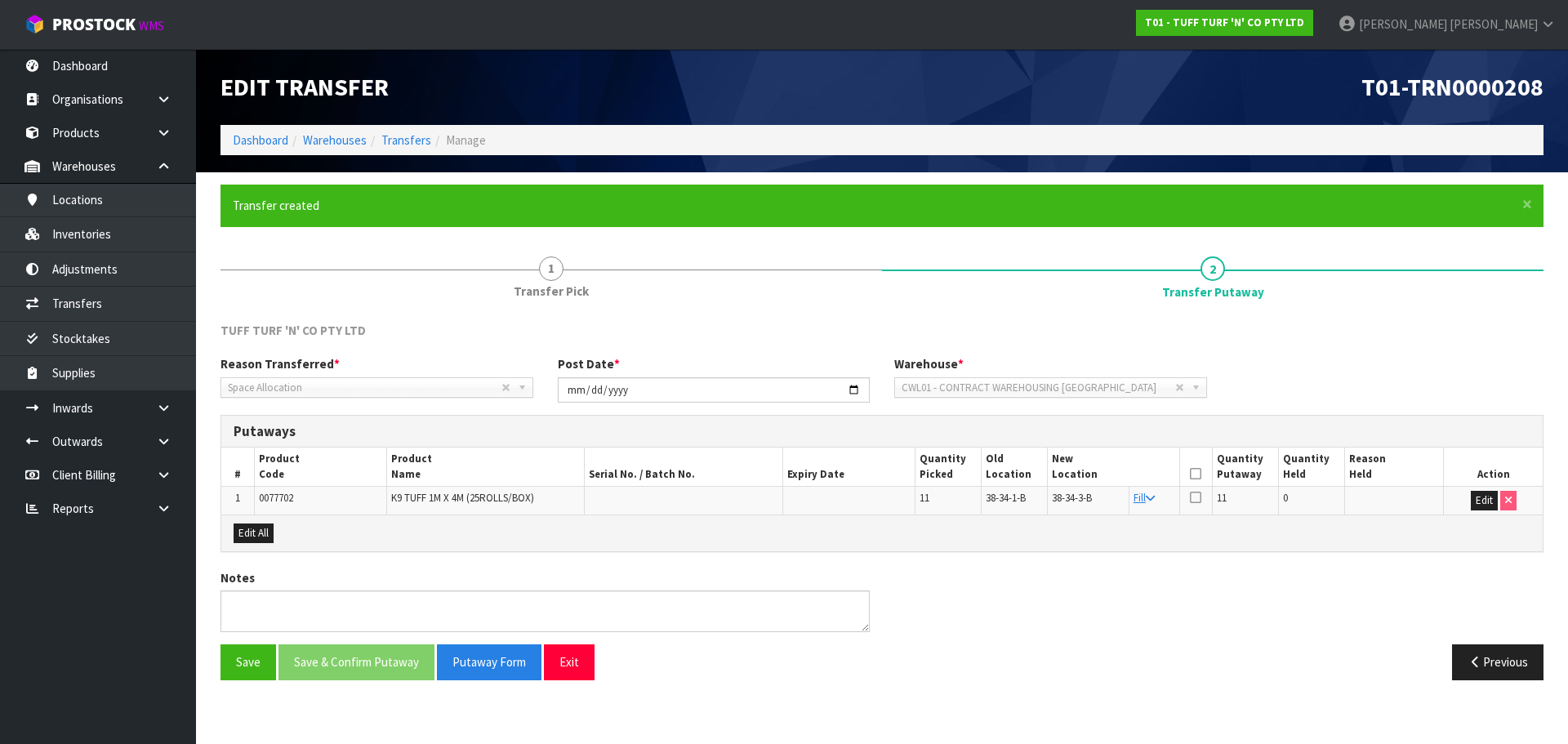
click at [1194, 473] on icon at bounding box center [1195, 473] width 12 height 1
click at [390, 675] on button "Save & Confirm Putaway" at bounding box center [356, 661] width 156 height 35
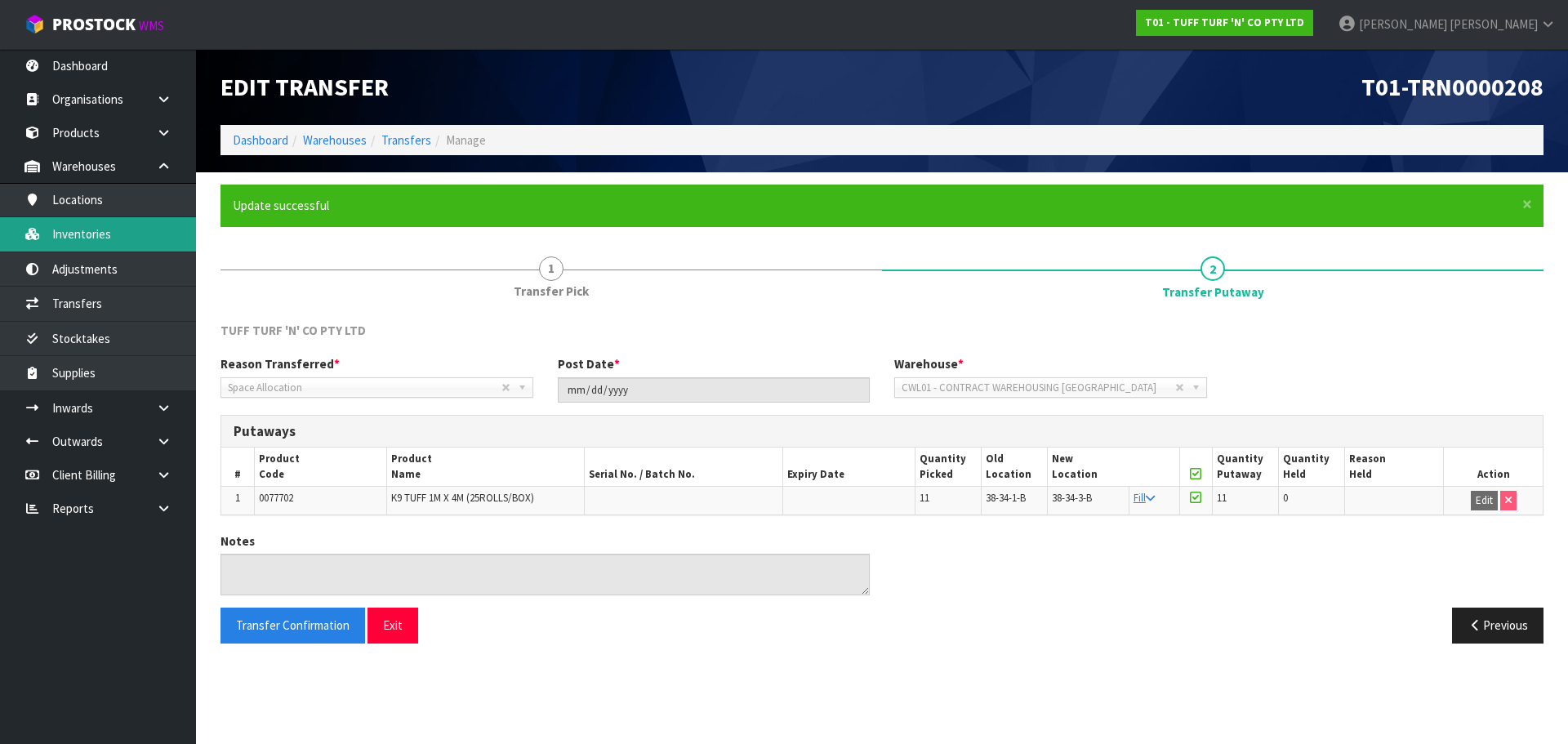
click at [125, 233] on link "Inventories" at bounding box center [98, 234] width 196 height 34
